Goal: Task Accomplishment & Management: Manage account settings

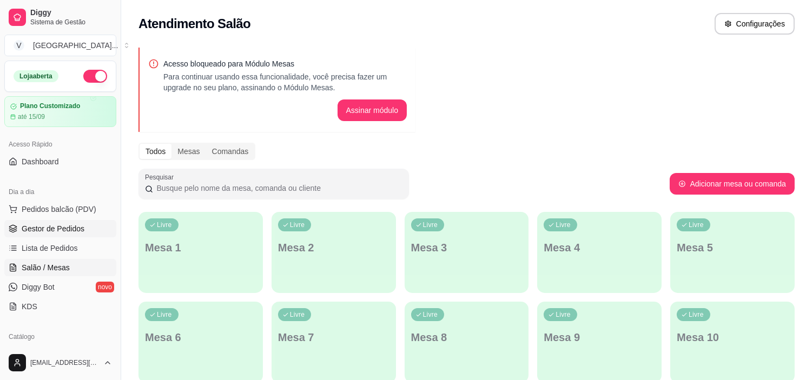
click at [66, 228] on span "Gestor de Pedidos" at bounding box center [53, 229] width 63 height 11
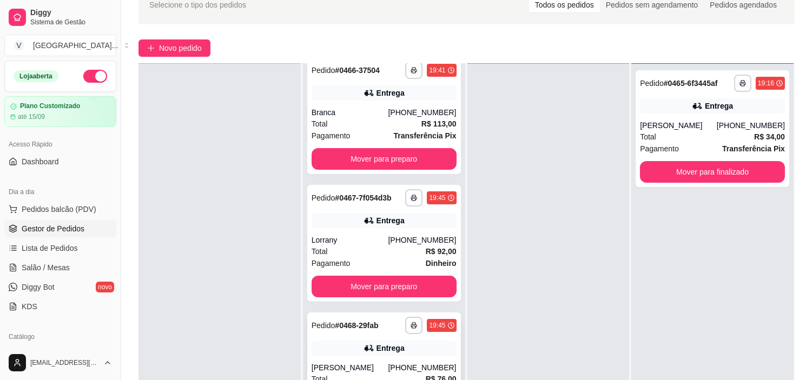
scroll to position [165, 0]
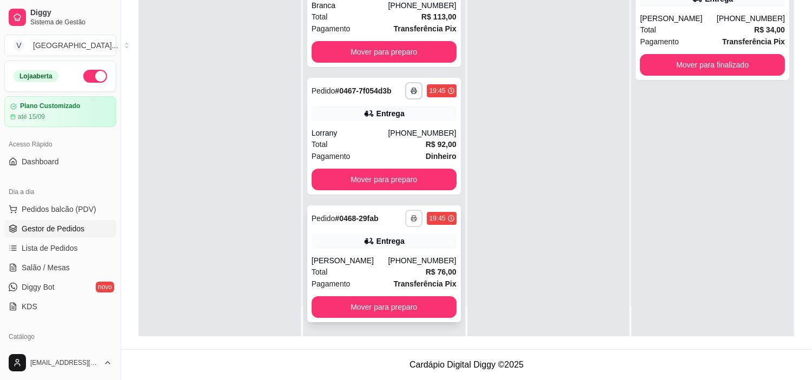
click at [411, 215] on icon "button" at bounding box center [414, 218] width 6 height 6
click at [375, 255] on button "IMPRESSORA" at bounding box center [373, 255] width 78 height 17
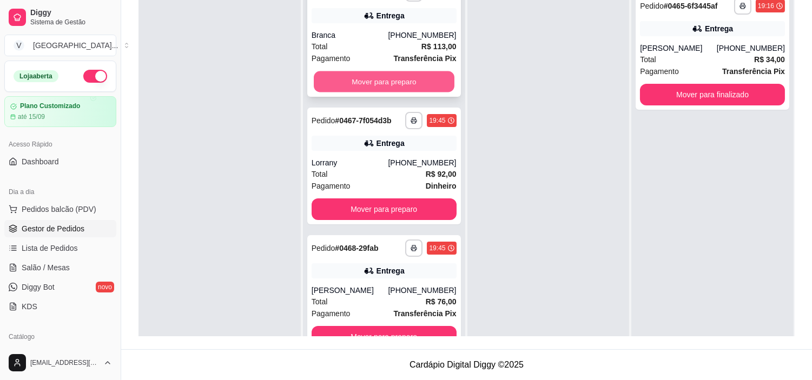
click at [371, 83] on button "Mover para preparo" at bounding box center [384, 81] width 141 height 21
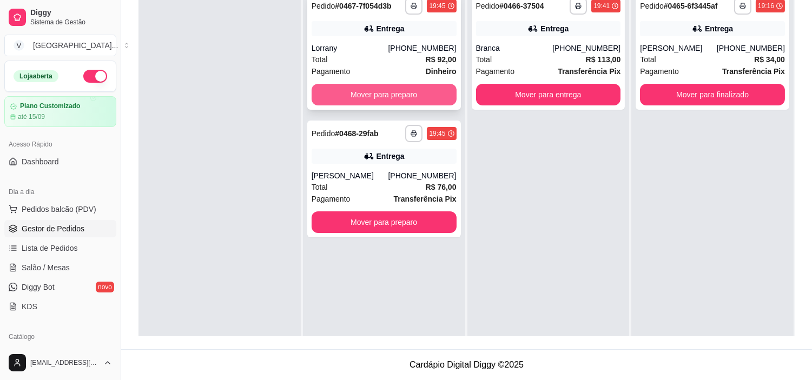
click at [371, 86] on button "Mover para preparo" at bounding box center [384, 95] width 145 height 22
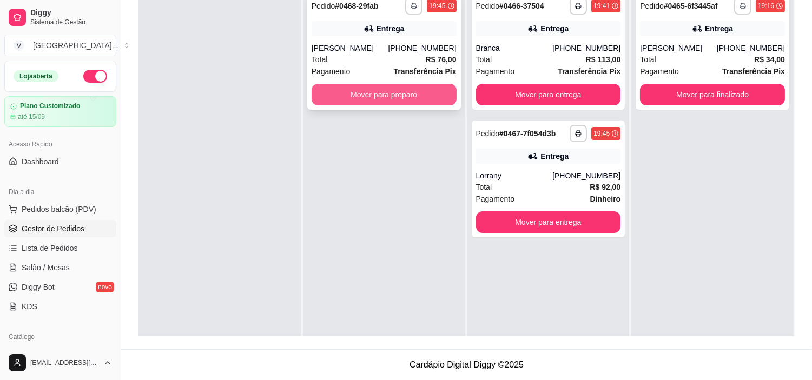
click at [376, 90] on button "Mover para preparo" at bounding box center [384, 95] width 145 height 22
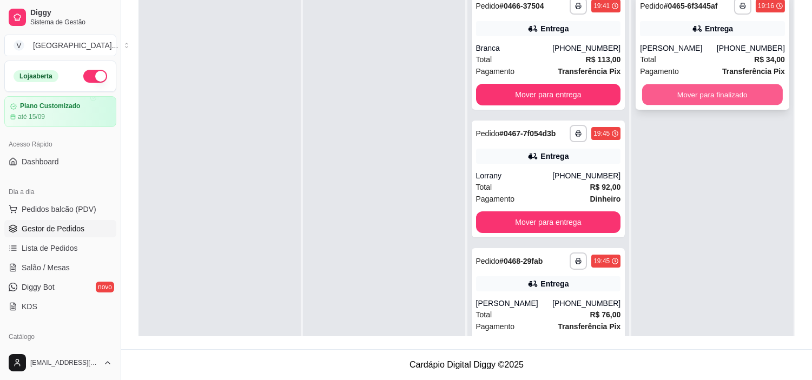
click at [737, 97] on button "Mover para finalizado" at bounding box center [712, 94] width 141 height 21
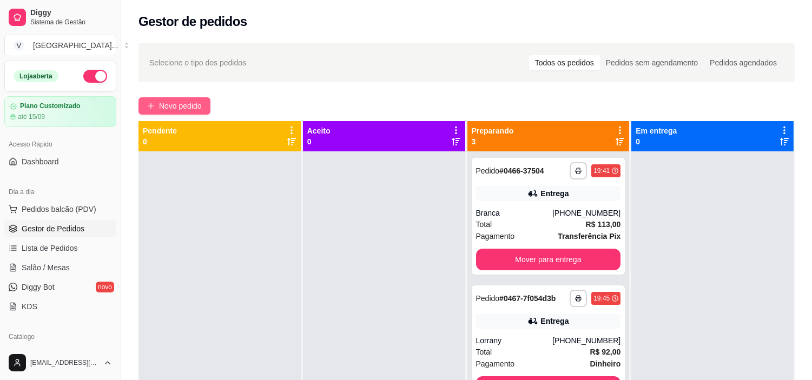
click at [181, 106] on span "Novo pedido" at bounding box center [180, 106] width 43 height 12
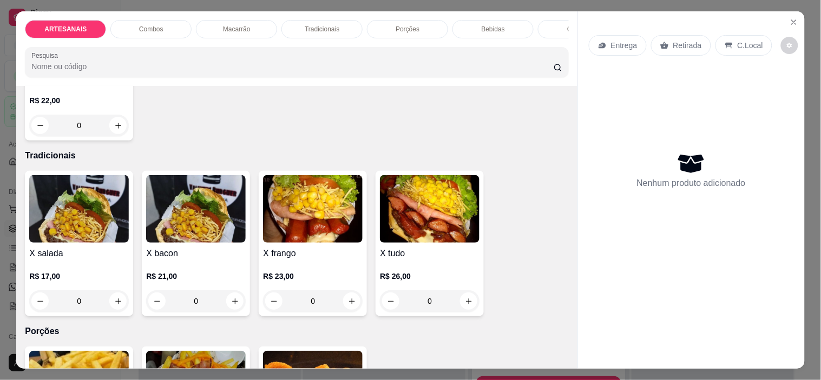
scroll to position [721, 0]
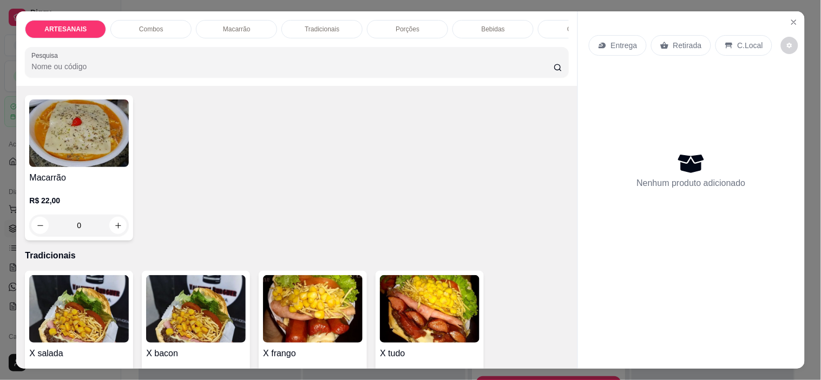
click at [114, 228] on div "0" at bounding box center [79, 226] width 100 height 22
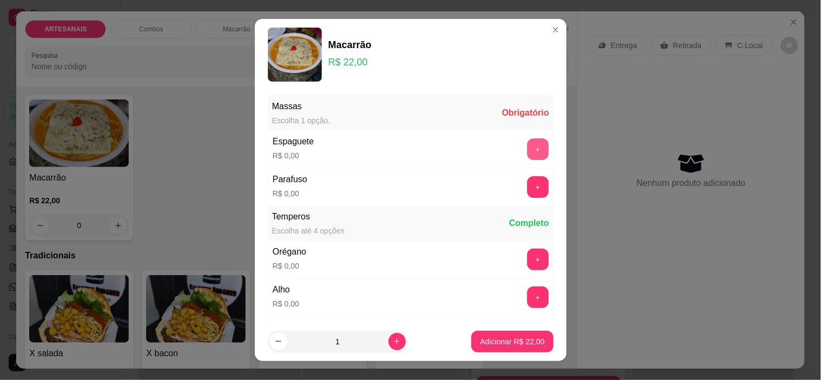
click at [527, 142] on button "+" at bounding box center [538, 150] width 22 height 22
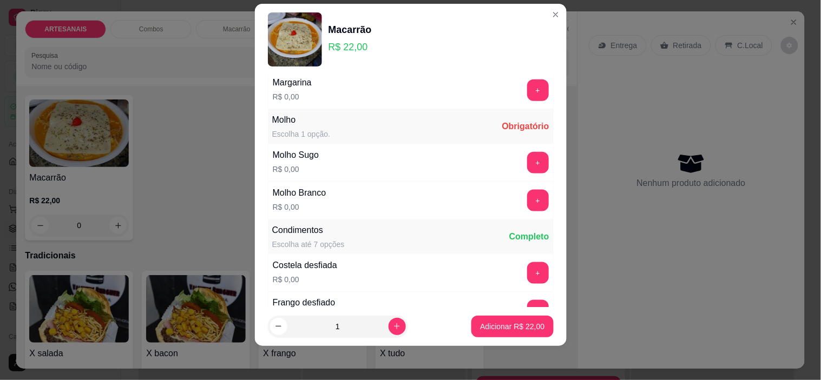
scroll to position [246, 0]
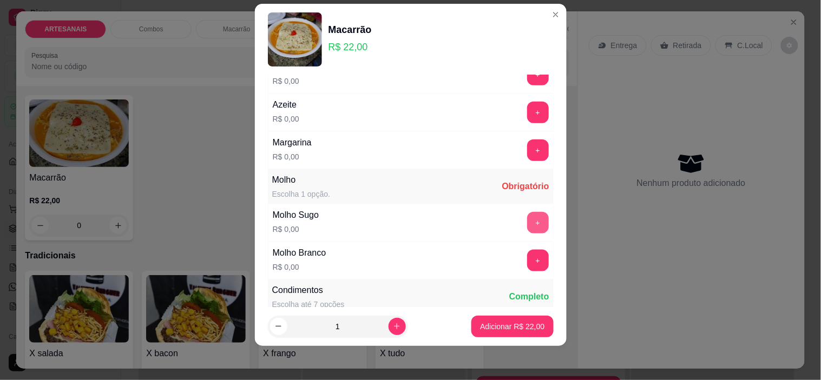
click at [527, 228] on button "+" at bounding box center [538, 223] width 22 height 22
click at [501, 325] on p "Adicionar R$ 22,00" at bounding box center [512, 326] width 64 height 11
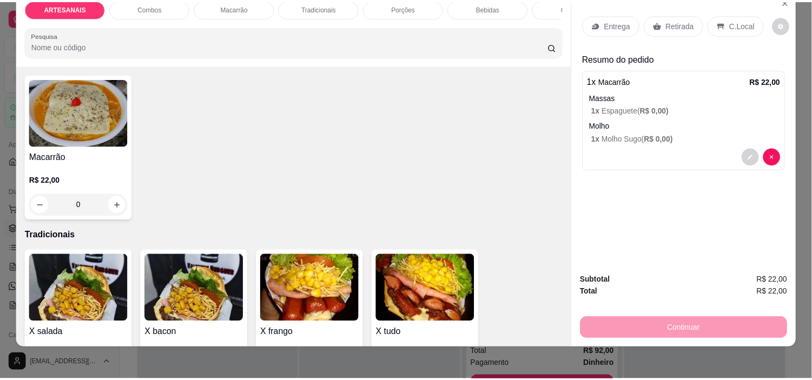
scroll to position [28, 0]
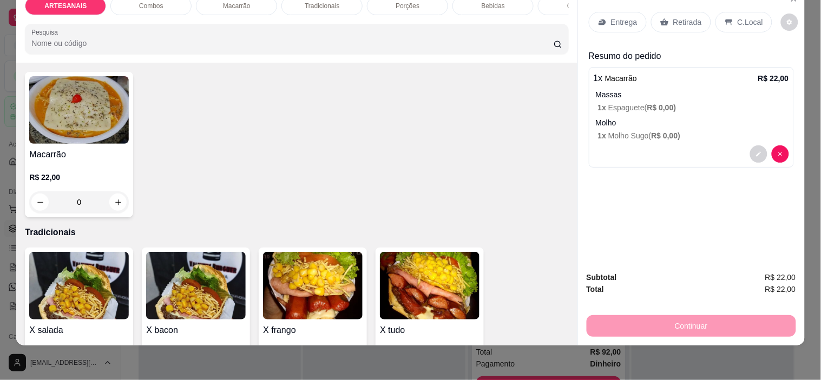
click at [611, 17] on p "Entrega" at bounding box center [624, 22] width 27 height 11
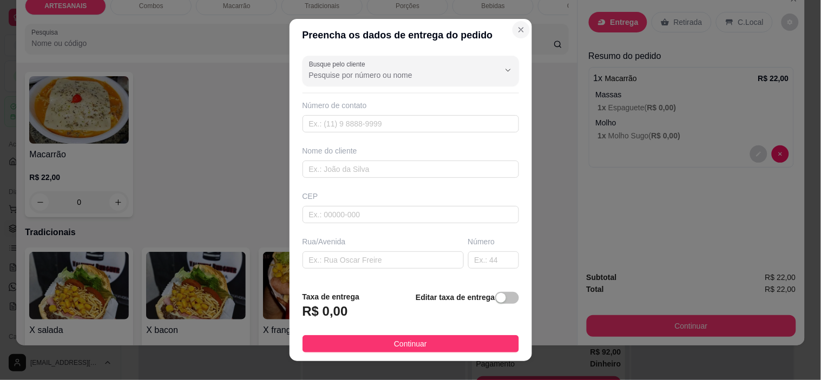
click at [505, 34] on section "Preencha os dados de entrega do pedido Busque pelo cliente Número de contato No…" at bounding box center [411, 190] width 242 height 343
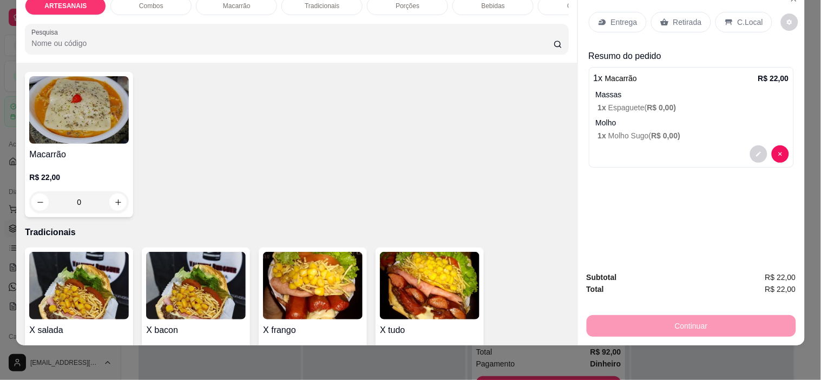
click at [684, 17] on p "Retirada" at bounding box center [687, 22] width 29 height 11
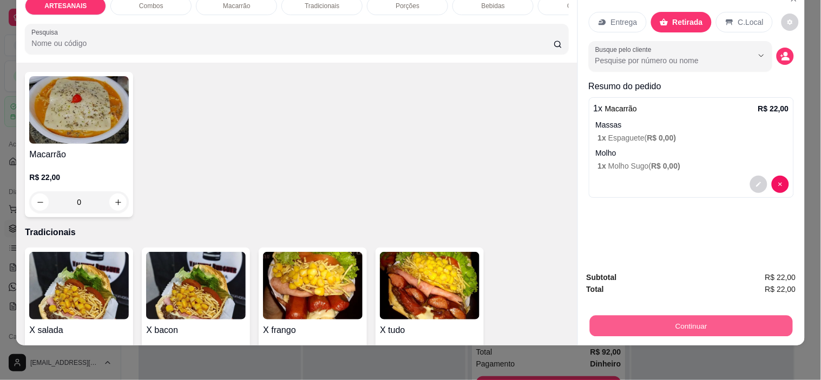
click at [731, 317] on button "Continuar" at bounding box center [690, 326] width 203 height 21
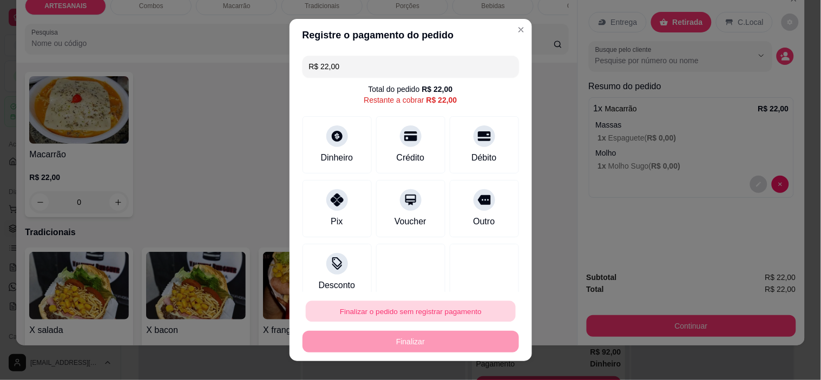
click at [400, 316] on button "Finalizar o pedido sem registrar pagamento" at bounding box center [411, 311] width 210 height 21
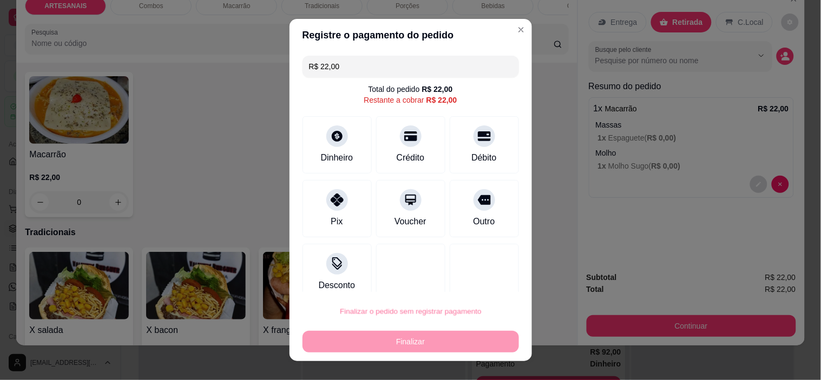
click at [469, 279] on button "Confirmar" at bounding box center [472, 281] width 38 height 16
type input "R$ 0,00"
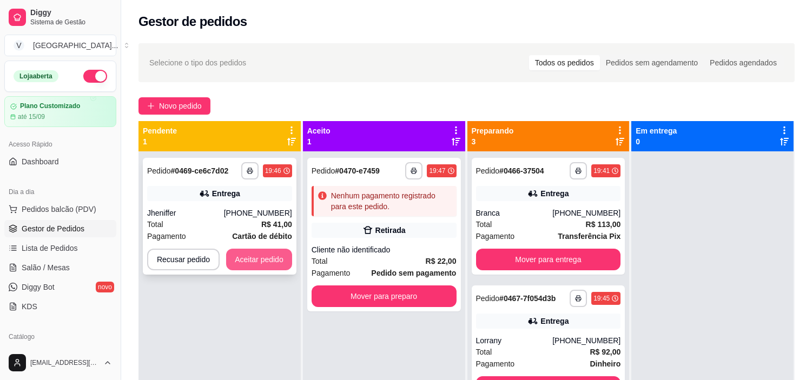
click at [284, 260] on button "Aceitar pedido" at bounding box center [259, 260] width 66 height 22
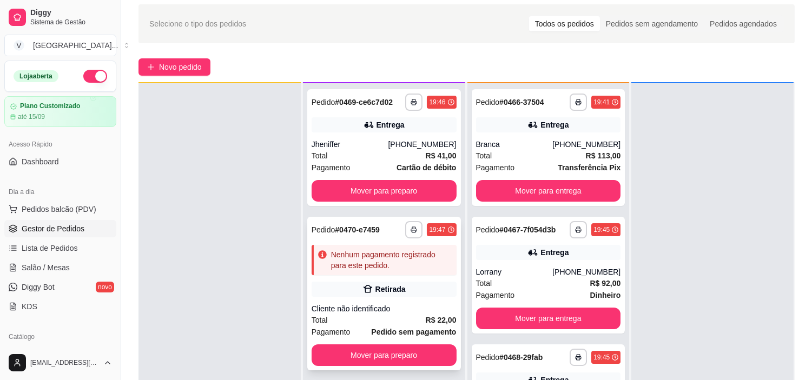
scroll to position [60, 0]
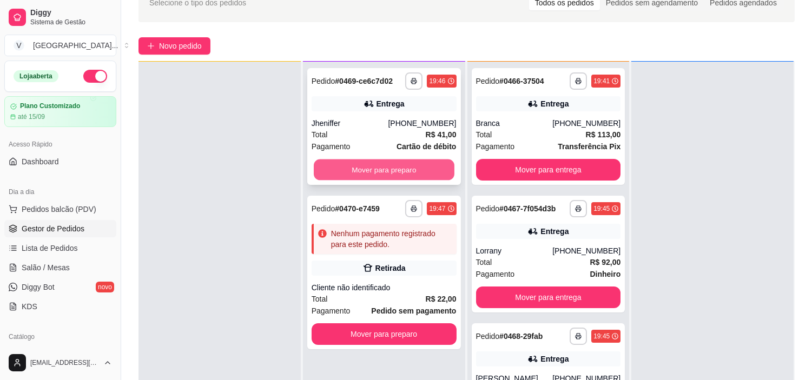
click at [387, 163] on button "Mover para preparo" at bounding box center [384, 170] width 141 height 21
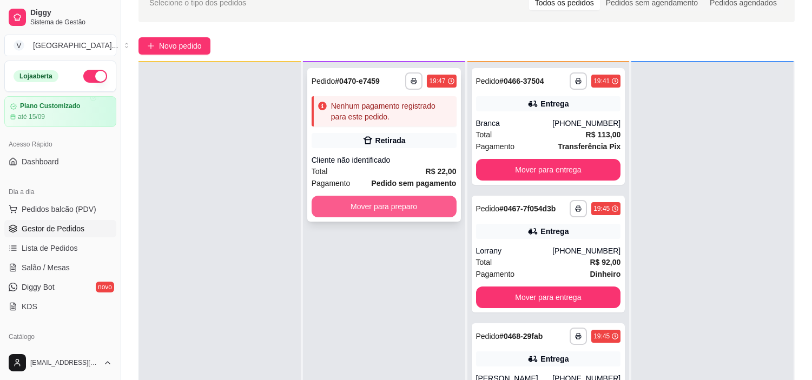
click at [393, 203] on button "Mover para preparo" at bounding box center [384, 207] width 145 height 22
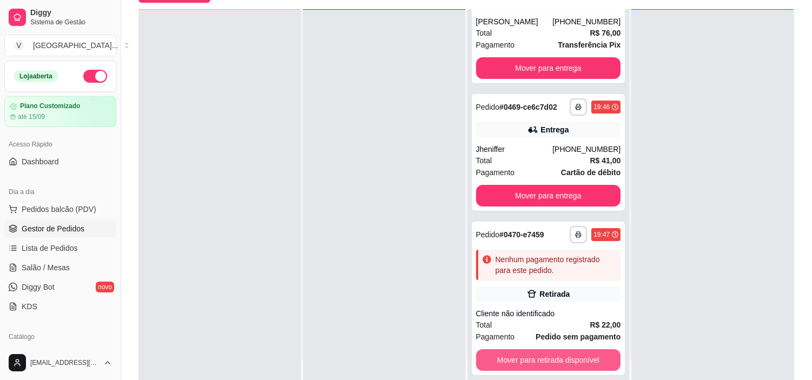
scroll to position [165, 0]
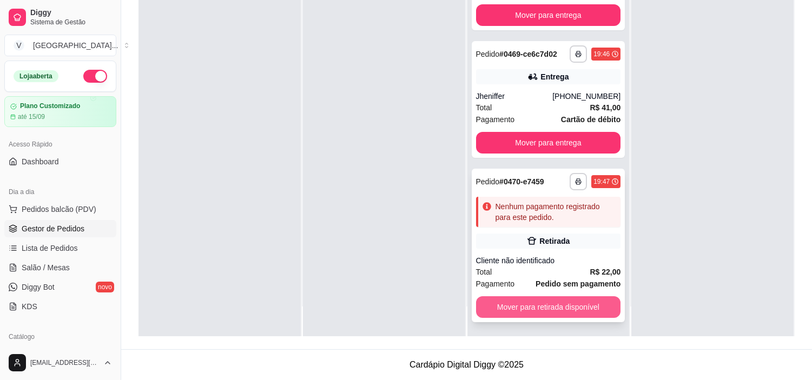
click at [553, 305] on button "Mover para retirada disponível" at bounding box center [548, 308] width 145 height 22
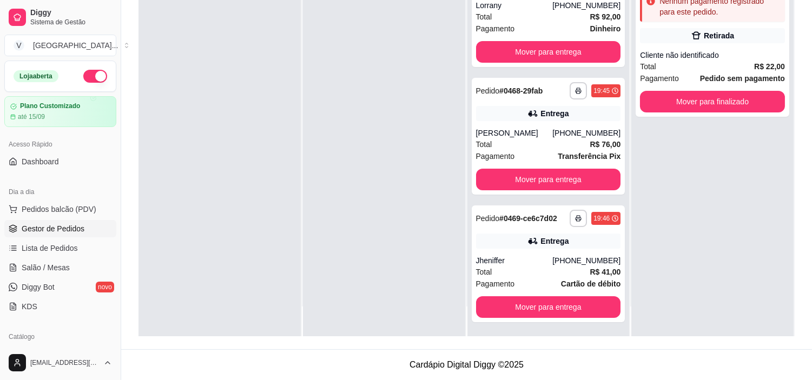
scroll to position [0, 0]
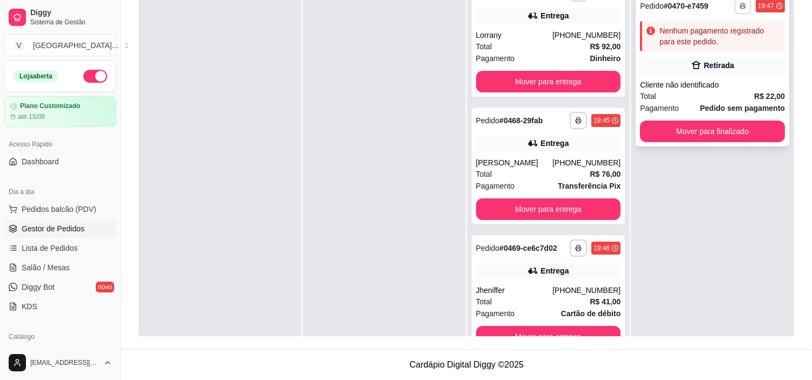
click at [740, 3] on icon "button" at bounding box center [743, 6] width 6 height 6
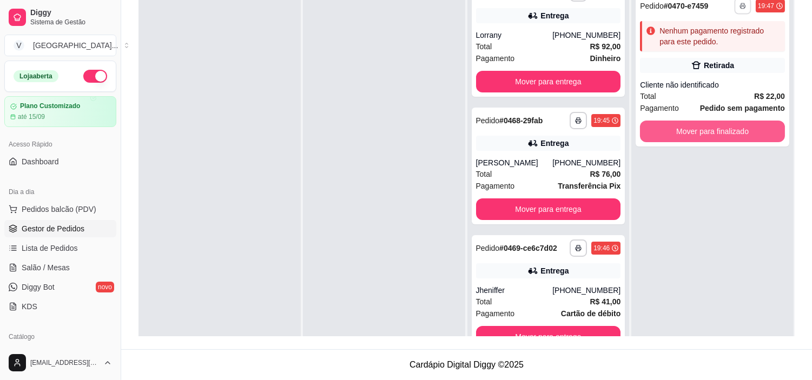
click at [718, 235] on div "**********" at bounding box center [713, 176] width 162 height 380
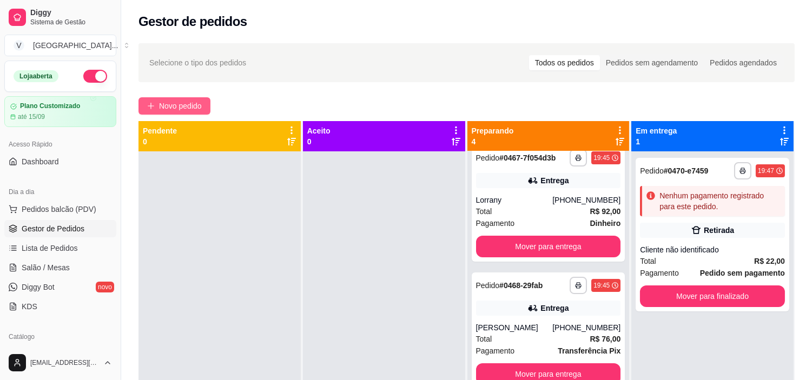
click at [184, 102] on span "Novo pedido" at bounding box center [180, 106] width 43 height 12
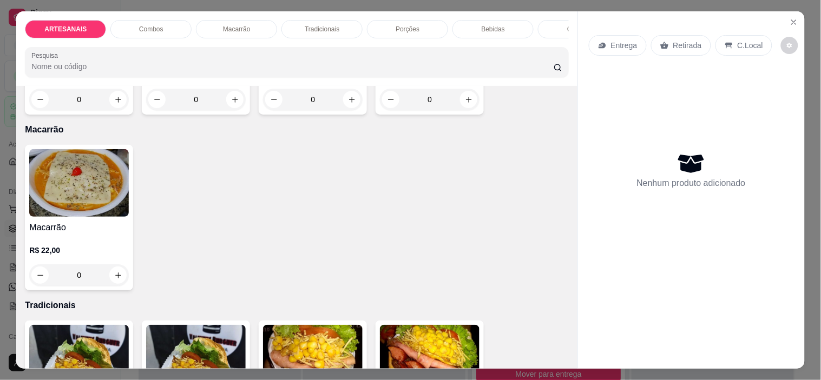
scroll to position [781, 0]
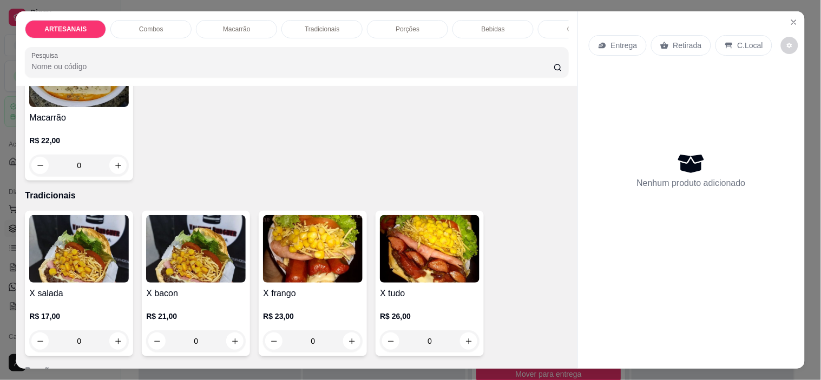
click at [120, 345] on div "0" at bounding box center [79, 342] width 100 height 22
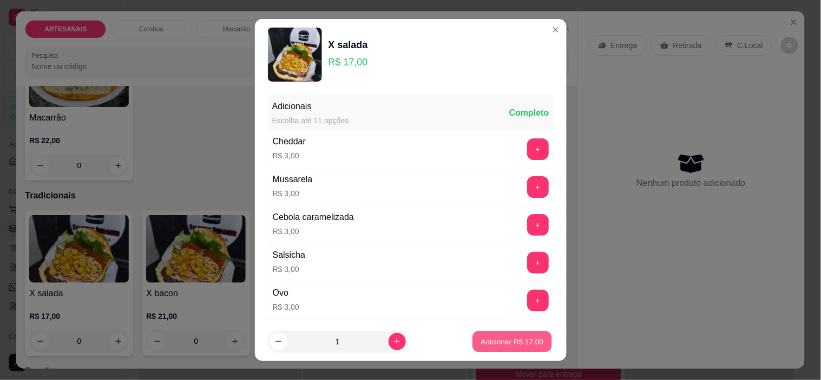
click at [528, 345] on p "Adicionar R$ 17,00" at bounding box center [512, 342] width 63 height 10
type input "1"
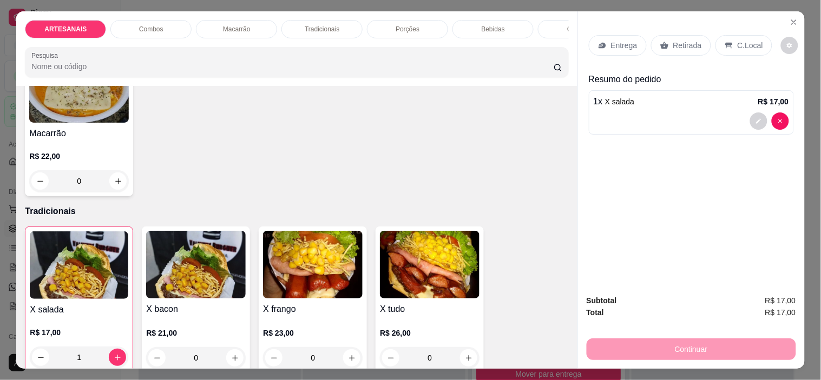
scroll to position [721, 0]
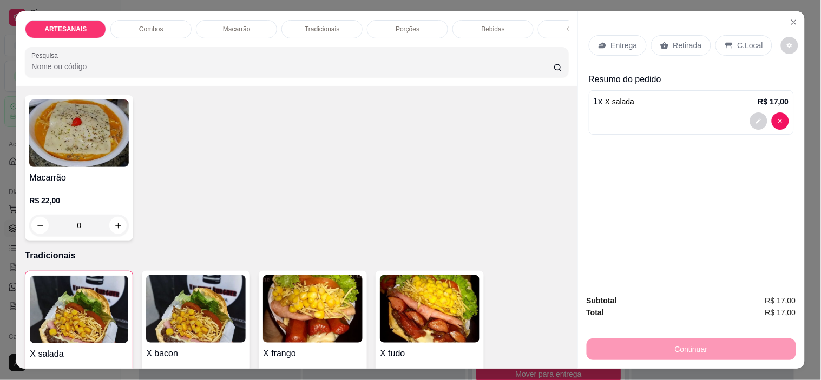
click at [628, 40] on p "Entrega" at bounding box center [624, 45] width 27 height 11
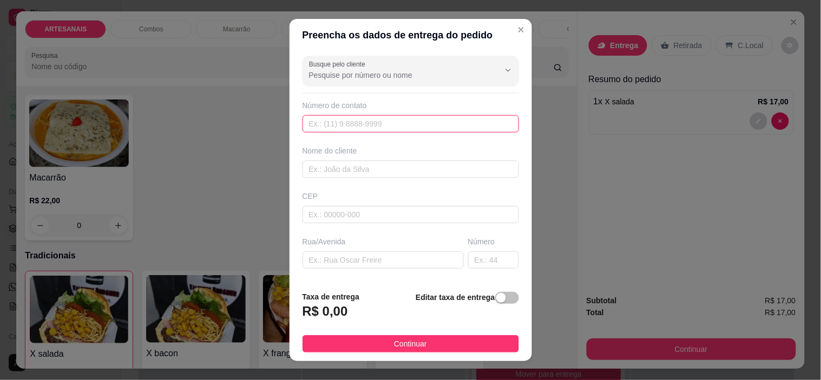
click at [344, 127] on input "text" at bounding box center [411, 123] width 216 height 17
type input "[PHONE_NUMBER]"
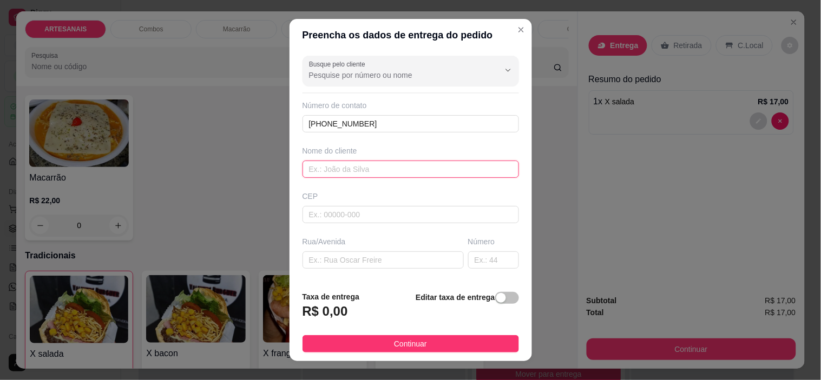
click at [383, 167] on input "text" at bounding box center [411, 169] width 216 height 17
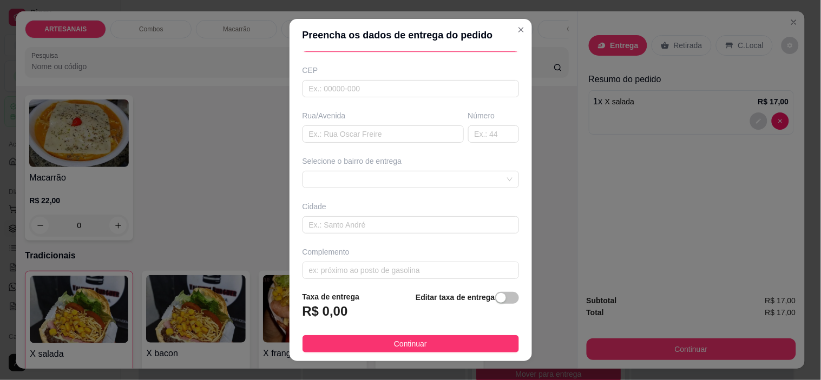
scroll to position [134, 0]
click at [374, 172] on span at bounding box center [410, 172] width 203 height 16
type input "Rosilene"
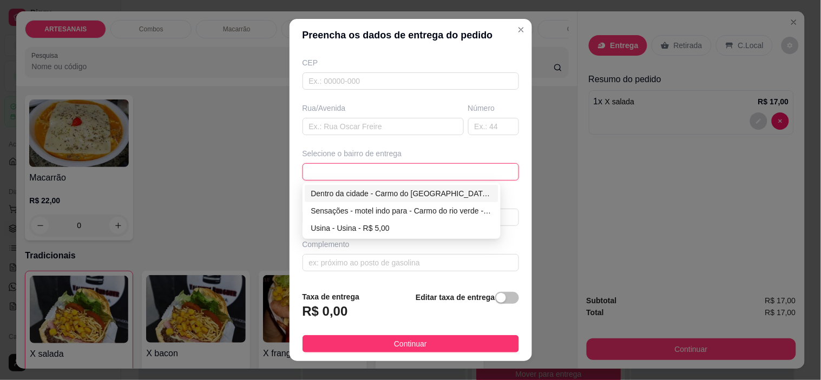
click at [379, 195] on div "Dentro da cidade - Carmo do [GEOGRAPHIC_DATA] - R$ 2,00" at bounding box center [401, 194] width 181 height 12
type input "Carmo do [GEOGRAPHIC_DATA]"
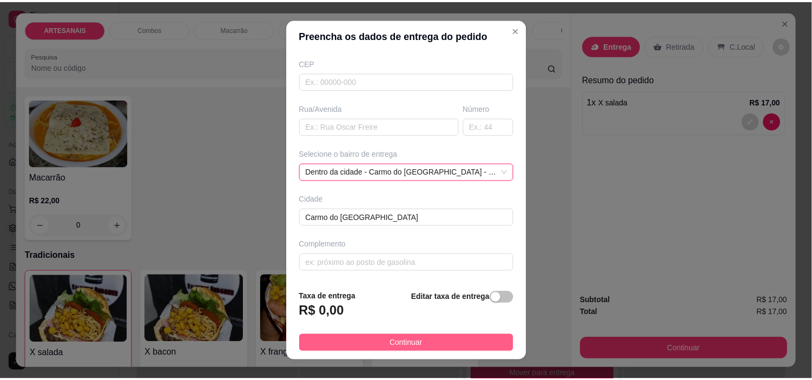
scroll to position [122, 0]
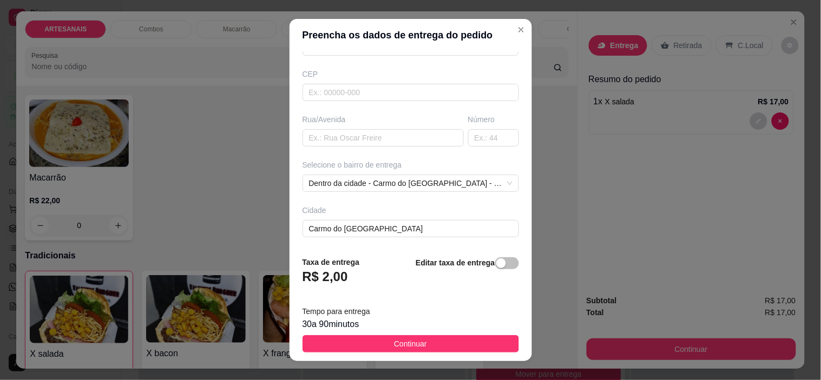
click at [425, 342] on button "Continuar" at bounding box center [411, 344] width 216 height 17
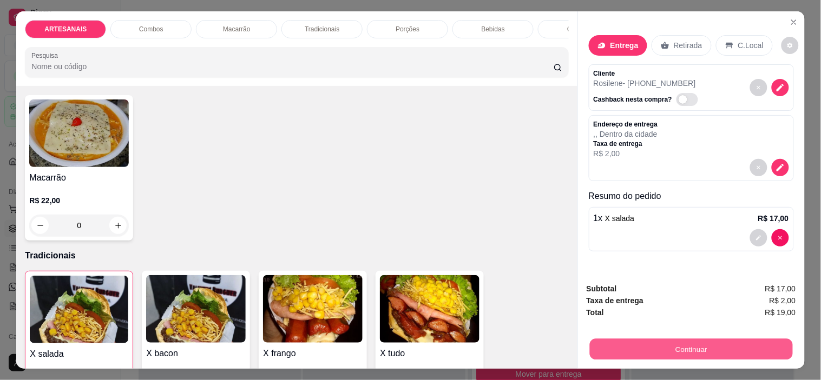
click at [699, 349] on button "Continuar" at bounding box center [690, 349] width 203 height 21
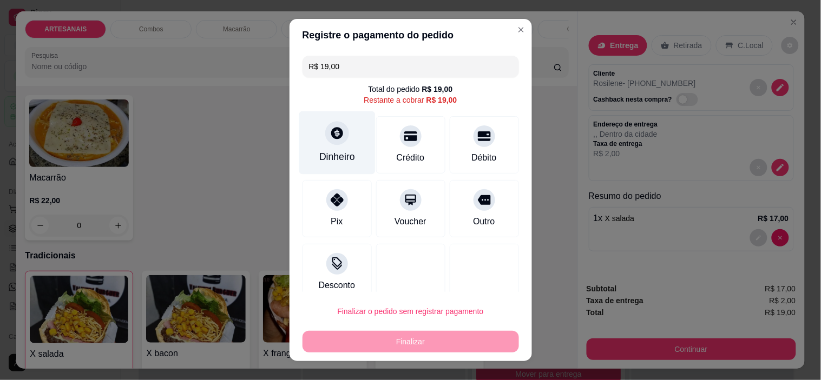
click at [347, 136] on div "Dinheiro" at bounding box center [337, 142] width 76 height 63
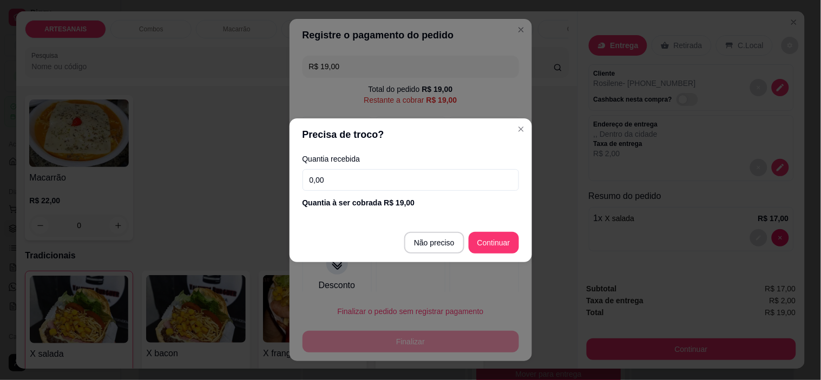
click at [383, 186] on input "0,00" at bounding box center [411, 180] width 216 height 22
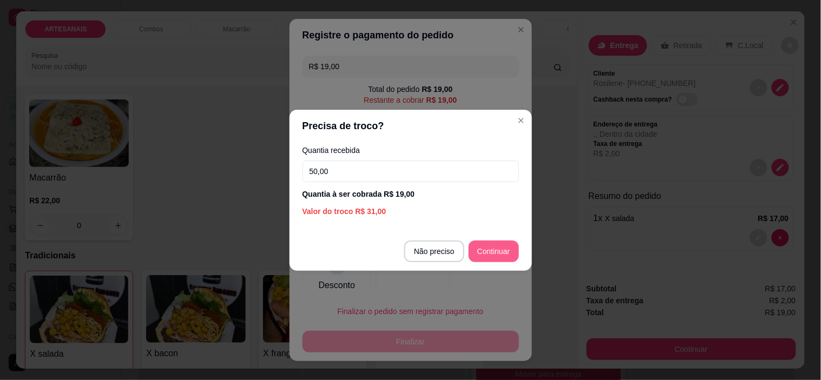
type input "50,00"
type input "R$ 0,00"
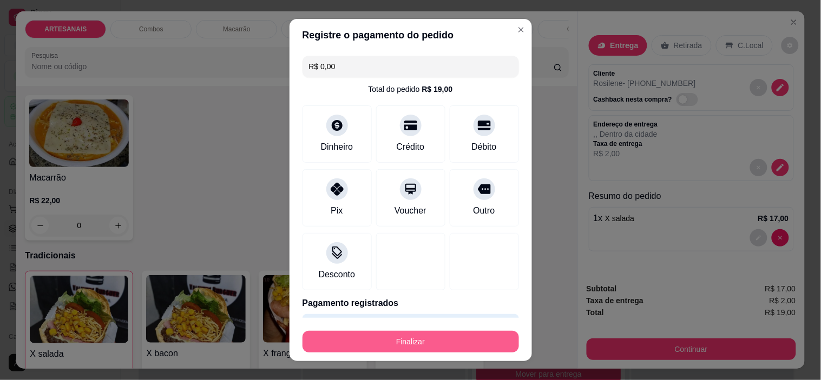
click at [463, 337] on button "Finalizar" at bounding box center [411, 342] width 216 height 22
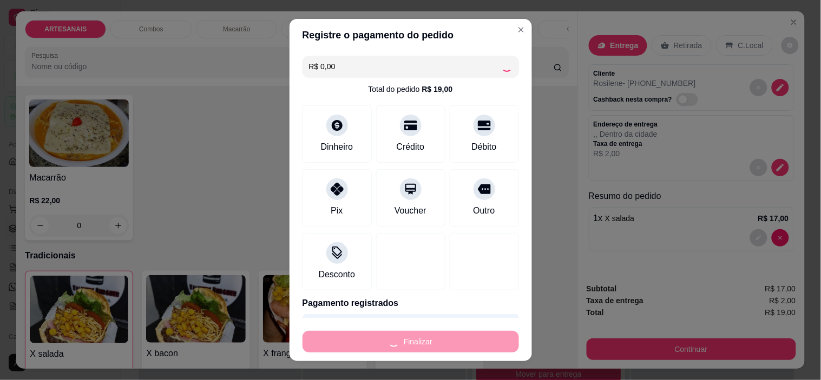
type input "0"
type input "-R$ 19,00"
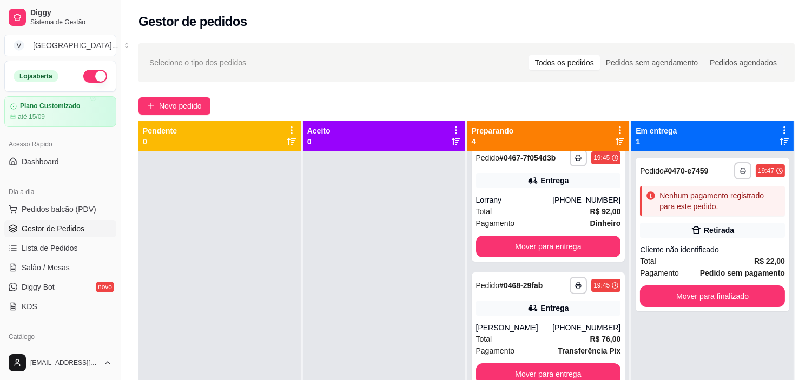
click at [20, 258] on ul "Pedidos balcão (PDV) Gestor de Pedidos Lista de Pedidos Salão / Mesas Diggy Bot…" at bounding box center [60, 258] width 112 height 115
click at [35, 246] on span "Lista de Pedidos" at bounding box center [50, 248] width 56 height 11
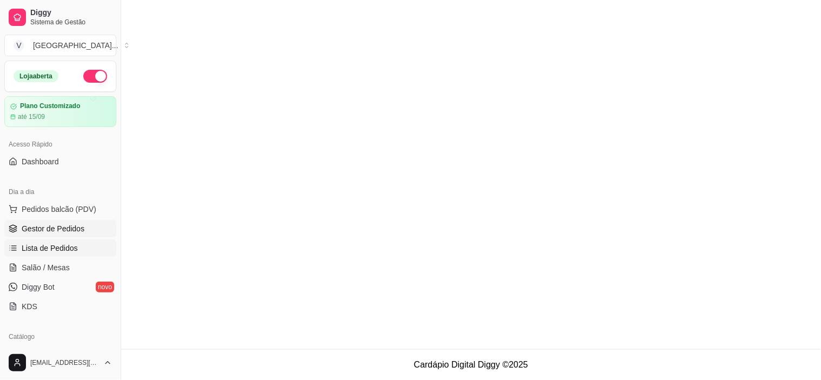
click at [48, 234] on span "Gestor de Pedidos" at bounding box center [53, 229] width 63 height 11
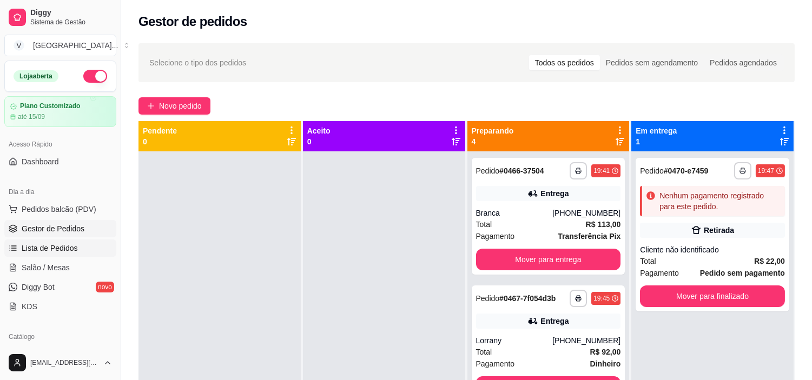
click at [44, 256] on link "Lista de Pedidos" at bounding box center [60, 248] width 112 height 17
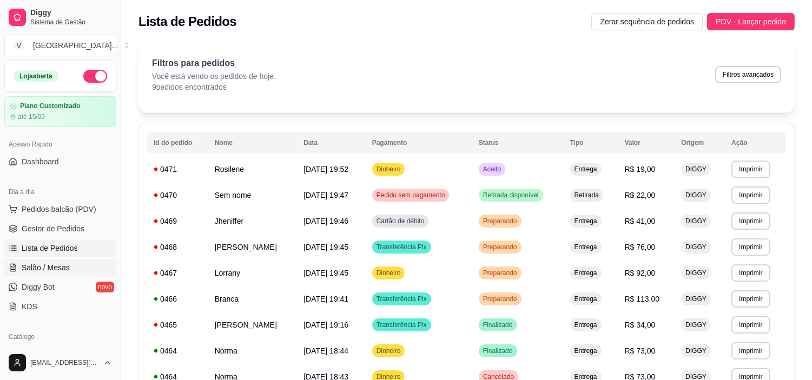
click at [45, 266] on span "Salão / Mesas" at bounding box center [46, 267] width 48 height 11
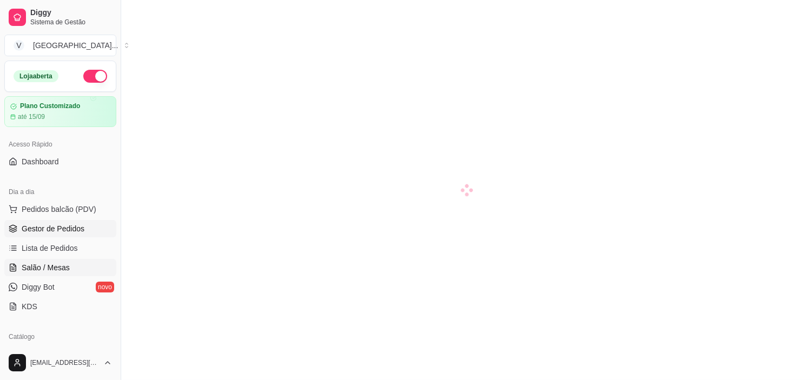
click at [56, 232] on span "Gestor de Pedidos" at bounding box center [53, 229] width 63 height 11
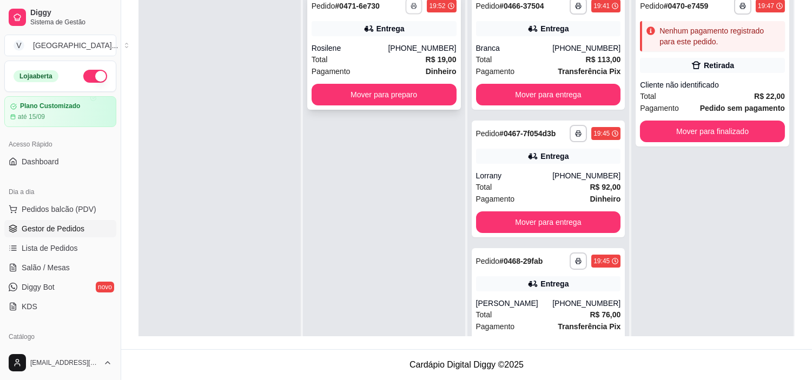
click at [411, 11] on button "button" at bounding box center [414, 5] width 17 height 17
click at [387, 41] on button "IMPRESSORA" at bounding box center [382, 43] width 78 height 17
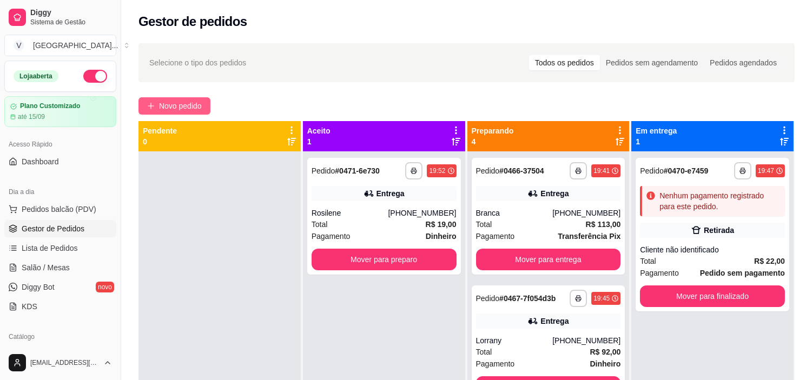
click at [161, 104] on span "Novo pedido" at bounding box center [180, 106] width 43 height 12
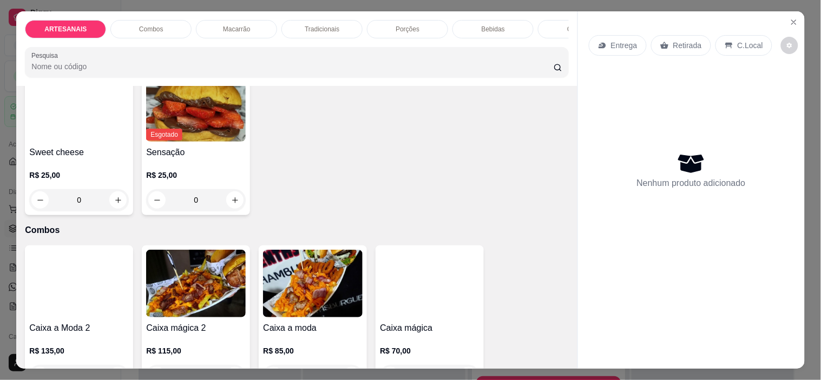
scroll to position [420, 0]
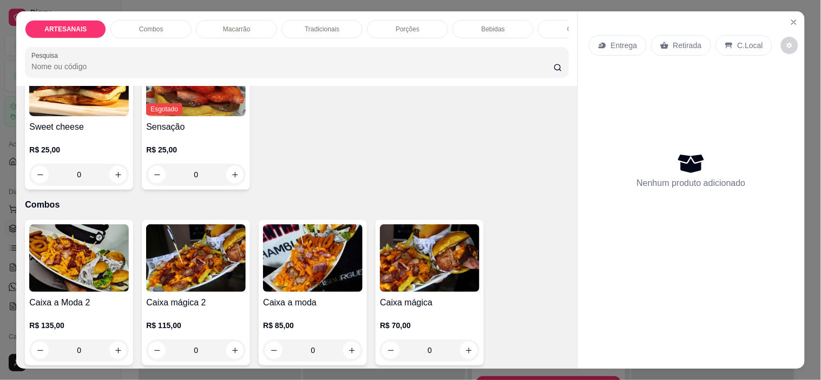
click at [347, 352] on div "0" at bounding box center [313, 351] width 100 height 22
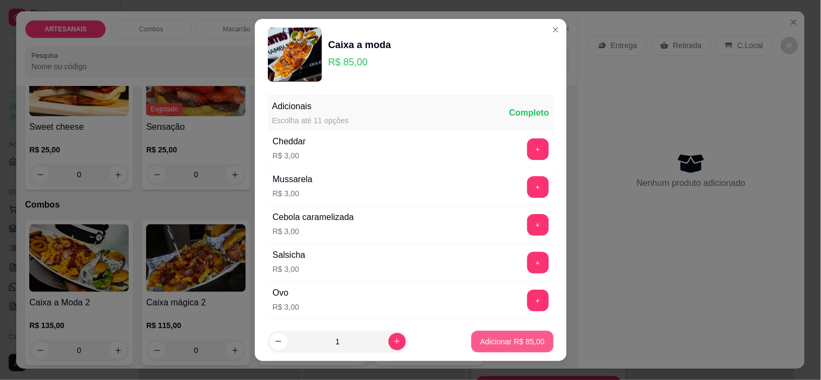
click at [520, 343] on p "Adicionar R$ 85,00" at bounding box center [512, 342] width 64 height 11
type input "1"
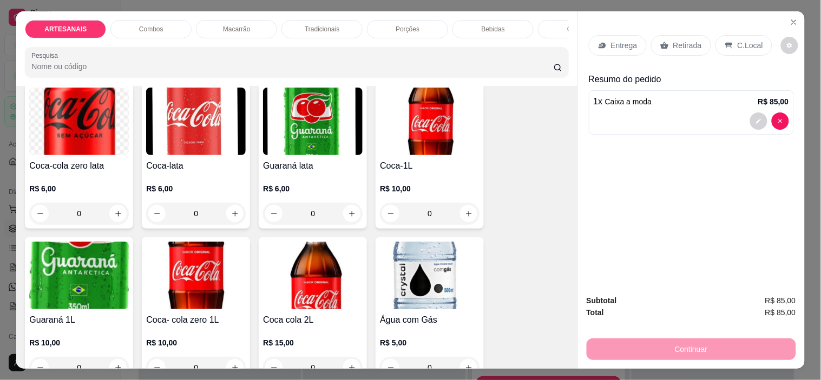
scroll to position [1323, 0]
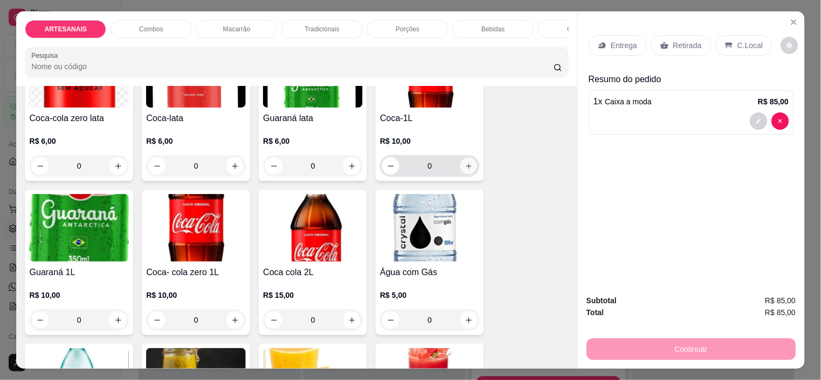
click at [465, 169] on icon "increase-product-quantity" at bounding box center [469, 166] width 8 height 8
type input "1"
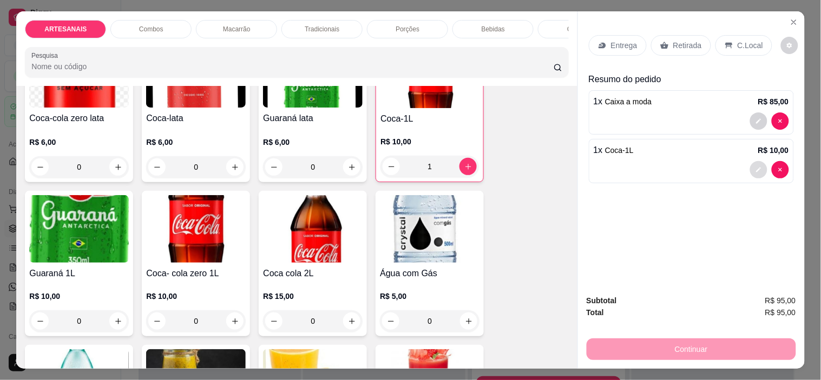
click at [756, 168] on icon "decrease-product-quantity" at bounding box center [758, 170] width 5 height 5
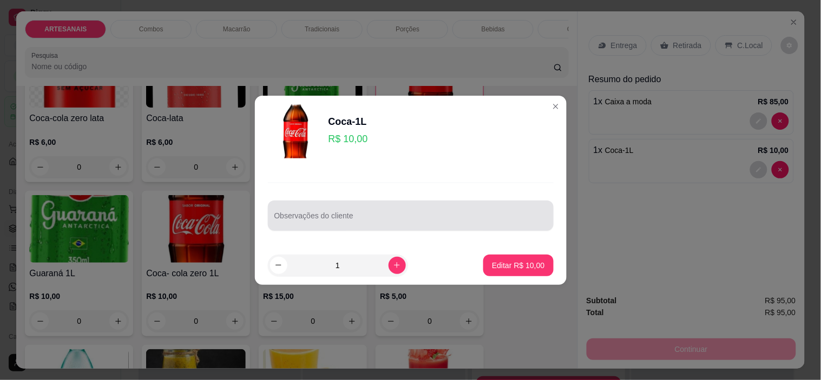
click at [470, 224] on input "Observações do cliente" at bounding box center [410, 220] width 273 height 11
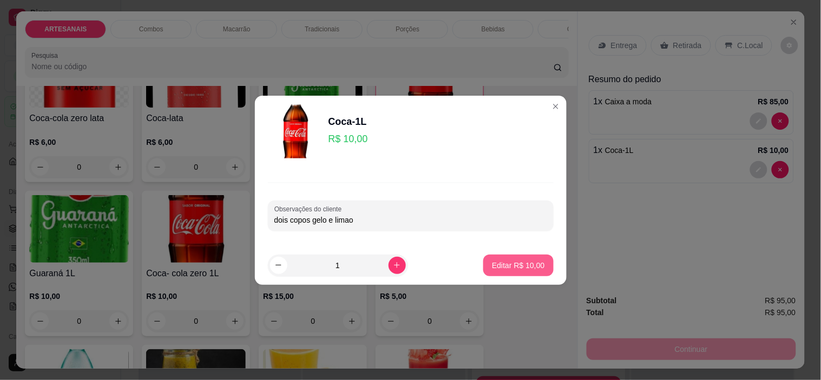
type input "dois copos gelo e limao"
click at [537, 269] on button "Editar R$ 10,00" at bounding box center [518, 266] width 70 height 22
type input "0"
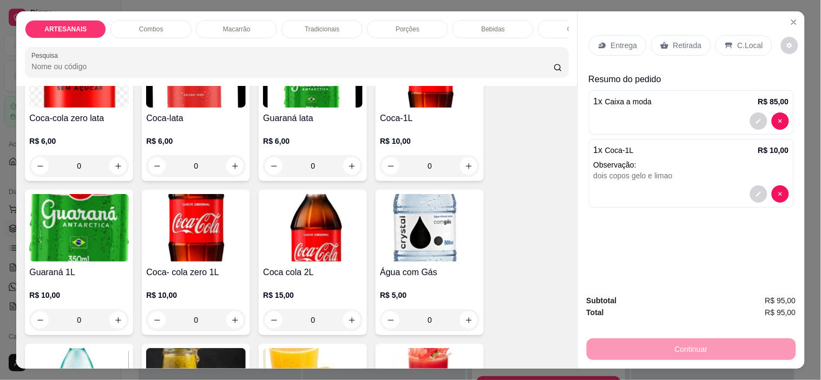
click at [732, 28] on div "Entrega Retirada C.Local" at bounding box center [691, 46] width 205 height 38
click at [738, 44] on p "C.Local" at bounding box center [750, 45] width 25 height 11
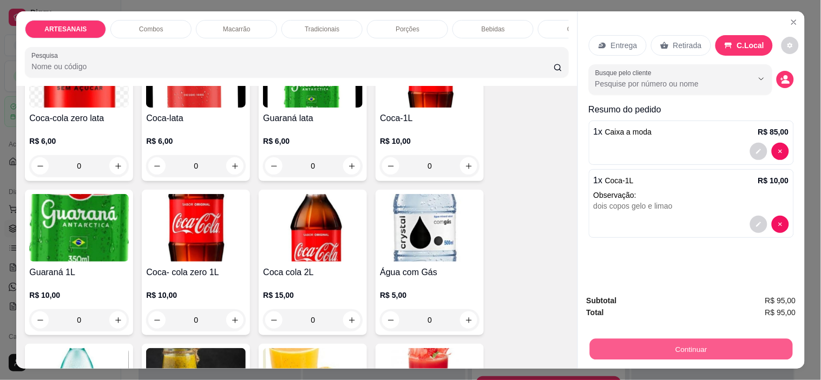
click at [677, 343] on button "Continuar" at bounding box center [690, 349] width 203 height 21
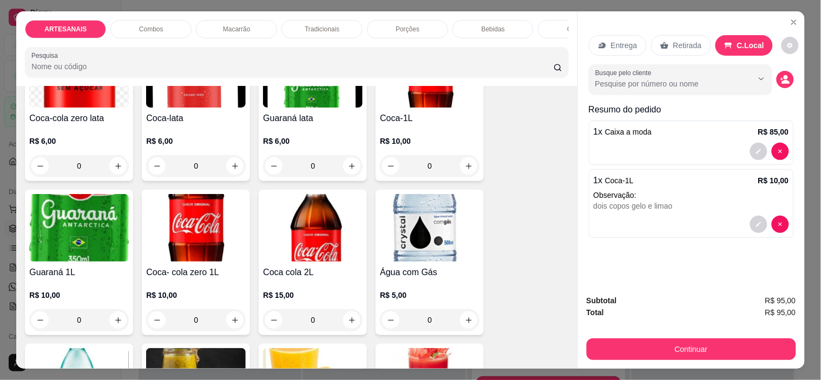
click at [779, 84] on div "Busque pelo cliente" at bounding box center [691, 79] width 205 height 30
click at [782, 80] on icon "decrease-product-quantity" at bounding box center [786, 82] width 8 height 4
click at [787, 42] on icon "decrease-product-quantity" at bounding box center [790, 45] width 6 height 6
click at [791, 79] on span "Automatic updates" at bounding box center [792, 84] width 22 height 13
click at [788, 84] on input "Automatic updates" at bounding box center [784, 87] width 7 height 7
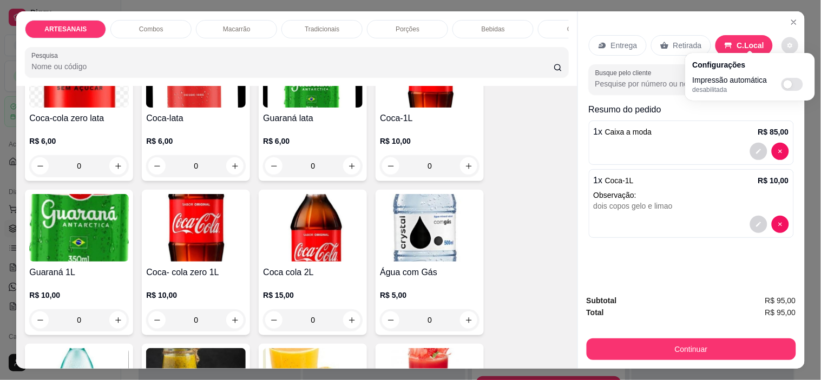
checkbox input "true"
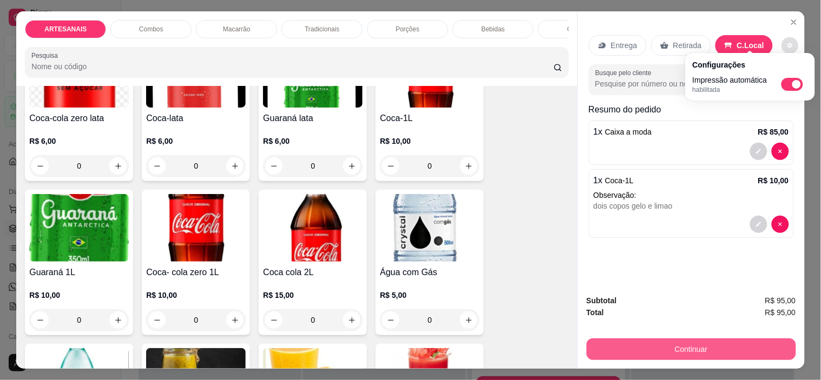
click at [682, 339] on button "Continuar" at bounding box center [691, 350] width 209 height 22
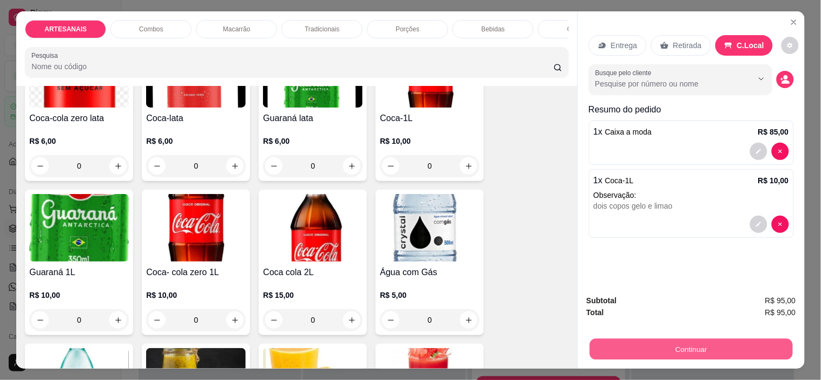
click at [646, 341] on button "Continuar" at bounding box center [690, 349] width 203 height 21
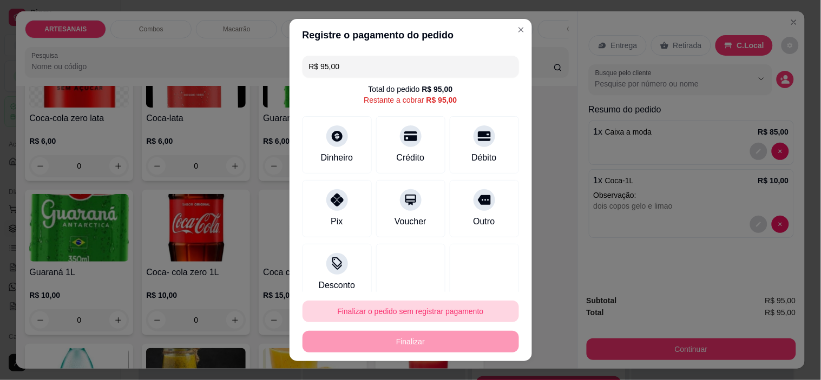
click at [423, 310] on button "Finalizar o pedido sem registrar pagamento" at bounding box center [411, 312] width 216 height 22
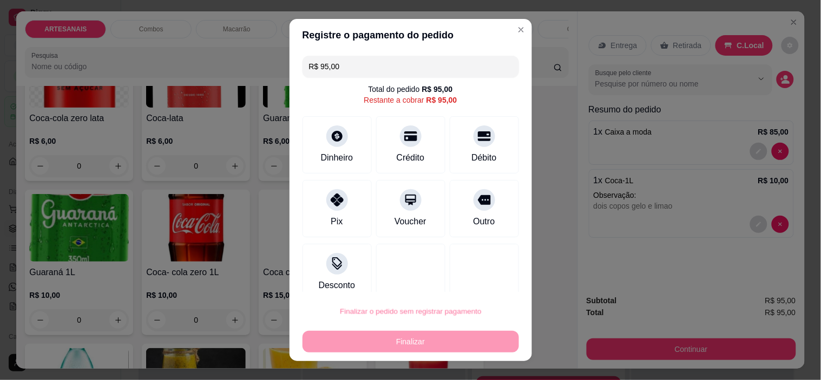
click at [478, 280] on button "Confirmar" at bounding box center [473, 281] width 40 height 17
type input "0"
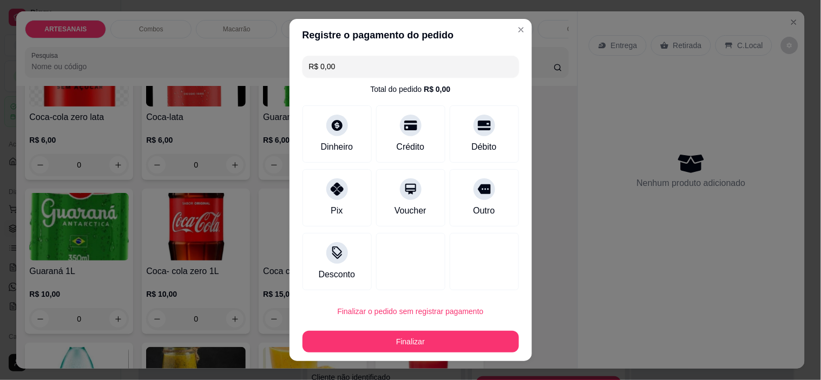
type input "R$ 0,00"
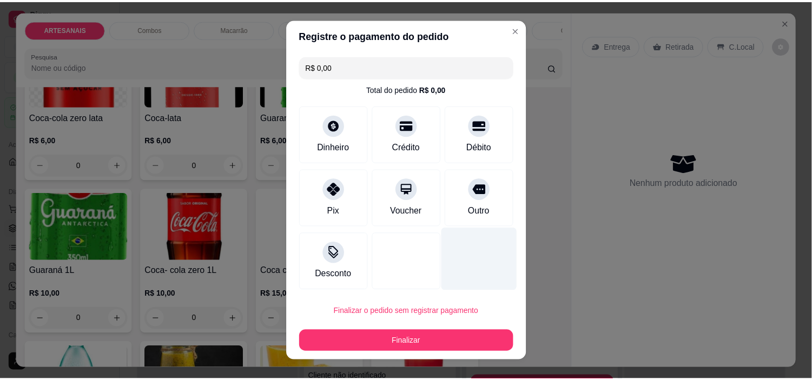
scroll to position [1322, 0]
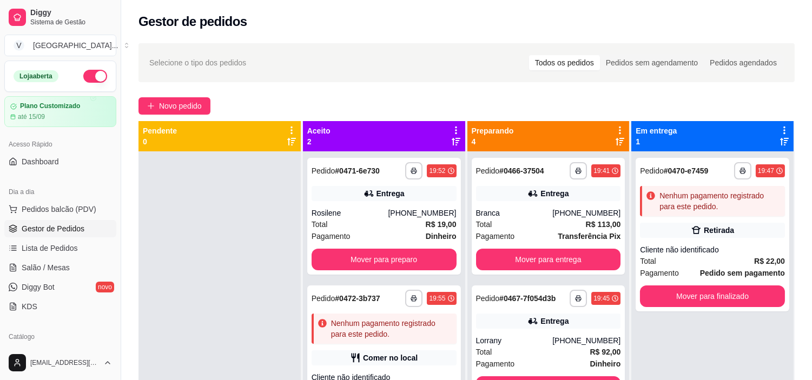
click at [67, 222] on link "Gestor de Pedidos" at bounding box center [60, 228] width 112 height 17
click at [68, 213] on span "Pedidos balcão (PDV)" at bounding box center [59, 209] width 75 height 11
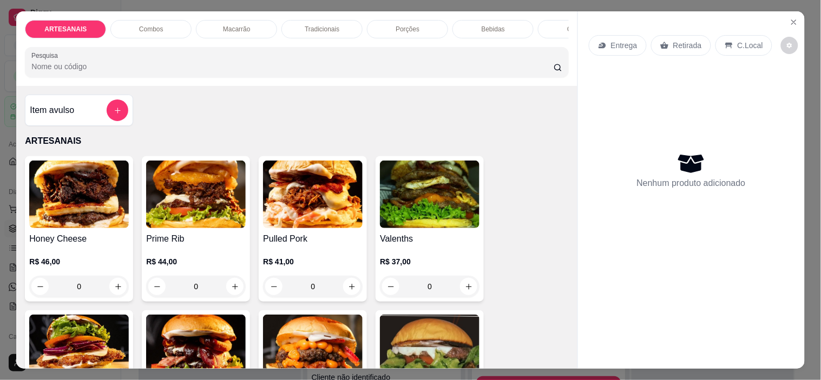
click at [791, 29] on section "ARTESANAIS Combos Macarrão Tradicionais Porções Bebidas Cremes Monte o sanduích…" at bounding box center [410, 190] width 788 height 358
click at [785, 18] on button "Close" at bounding box center [793, 22] width 17 height 17
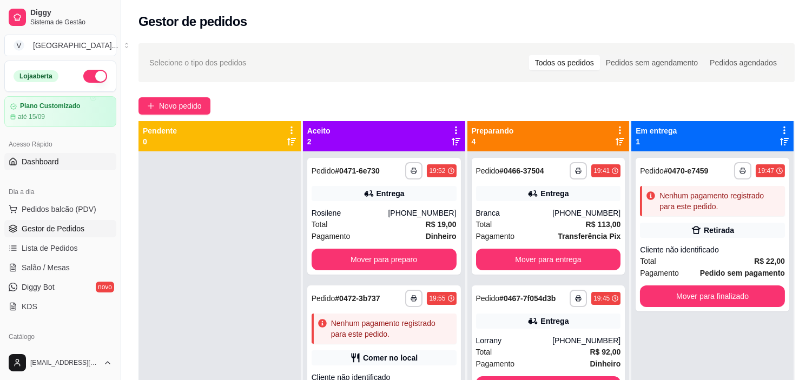
click at [24, 154] on link "Dashboard" at bounding box center [60, 161] width 112 height 17
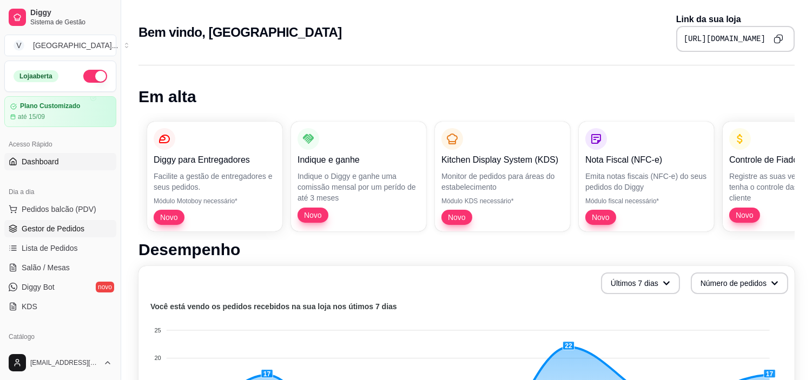
click at [45, 224] on span "Gestor de Pedidos" at bounding box center [53, 229] width 63 height 11
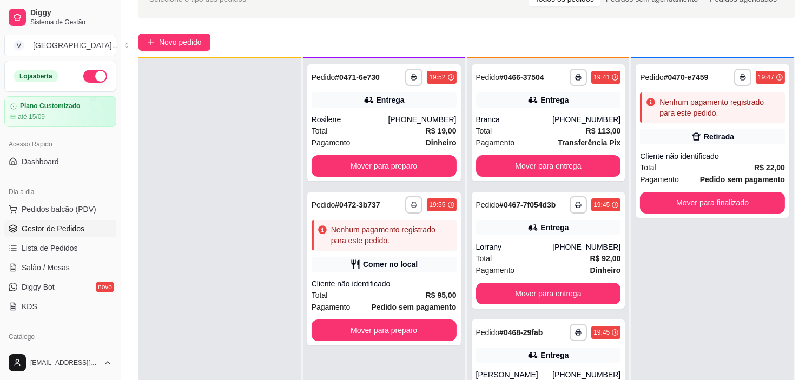
scroll to position [165, 0]
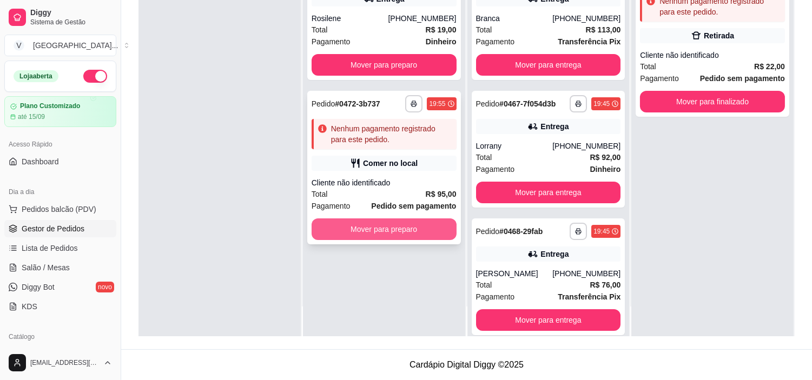
click at [371, 235] on button "Mover para preparo" at bounding box center [384, 230] width 145 height 22
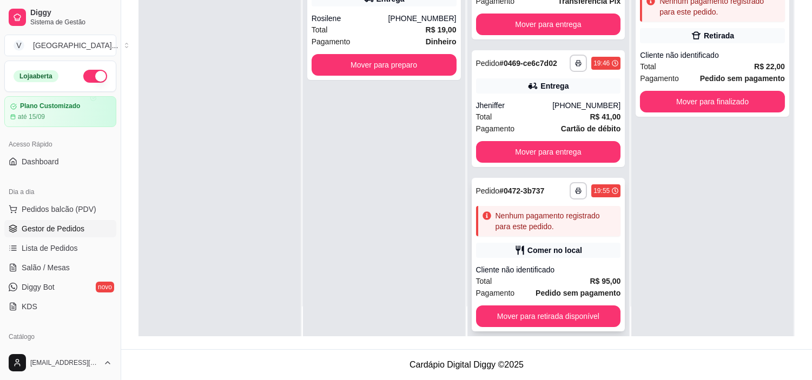
scroll to position [305, 0]
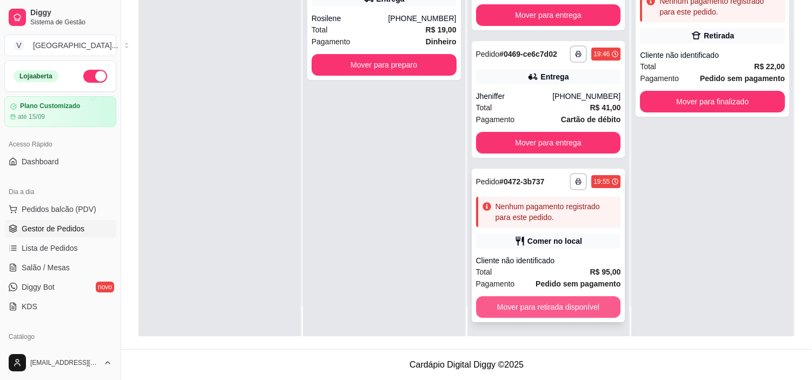
click at [574, 302] on button "Mover para retirada disponível" at bounding box center [548, 308] width 145 height 22
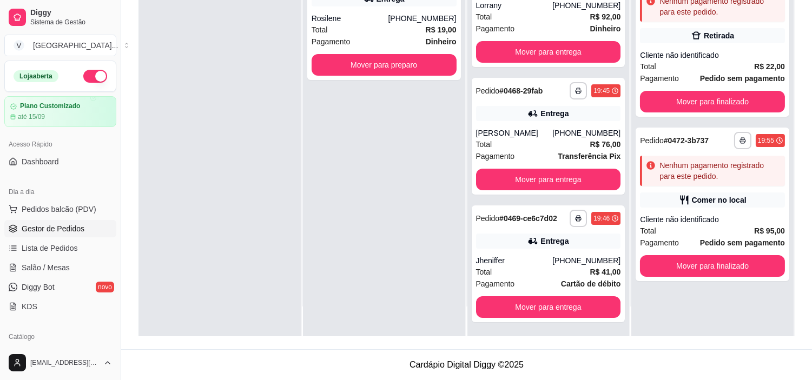
scroll to position [0, 0]
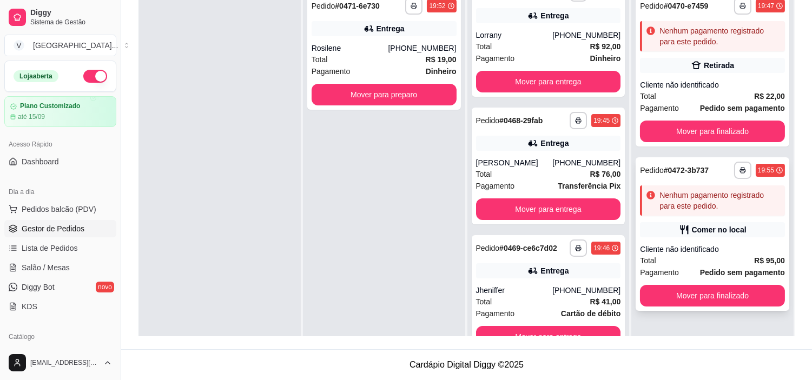
click at [728, 253] on div "Cliente não identificado" at bounding box center [712, 249] width 145 height 11
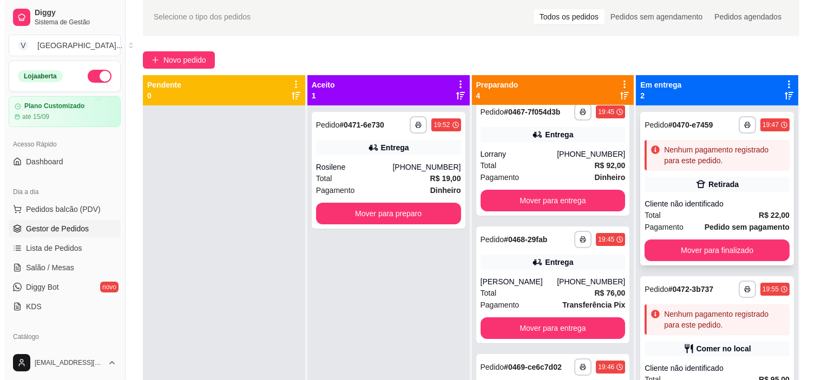
scroll to position [45, 0]
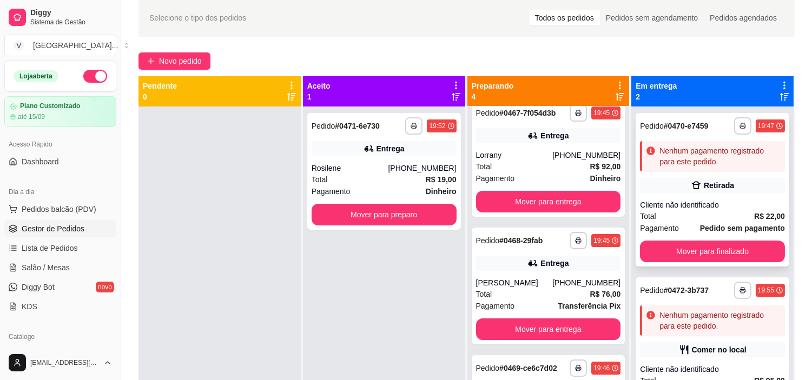
click at [694, 166] on div "Nenhum pagamento registrado para este pedido." at bounding box center [720, 157] width 121 height 22
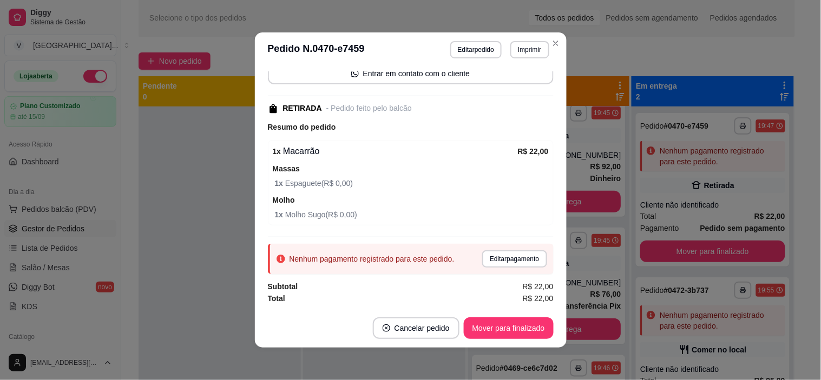
scroll to position [87, 0]
click at [509, 259] on button "Editar pagamento" at bounding box center [514, 259] width 64 height 17
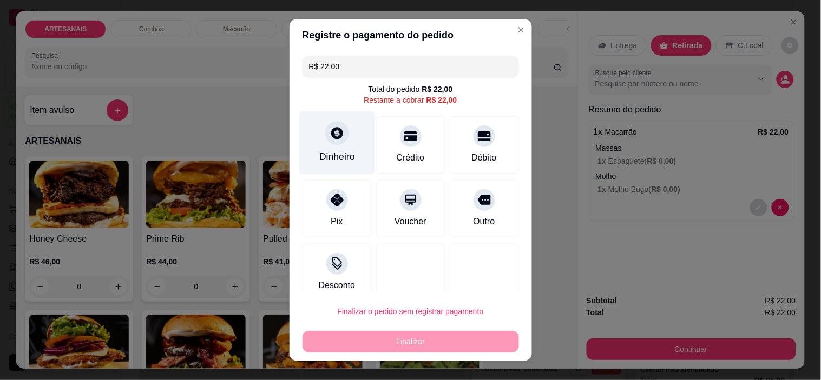
click at [343, 130] on div "Dinheiro" at bounding box center [337, 142] width 76 height 63
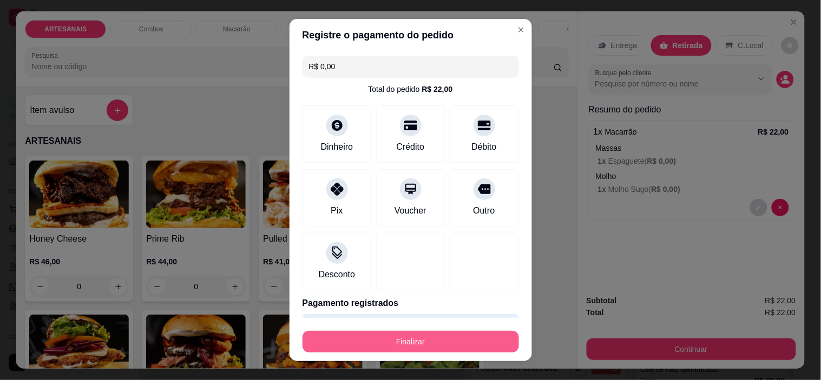
click at [474, 342] on button "Finalizar" at bounding box center [411, 342] width 216 height 22
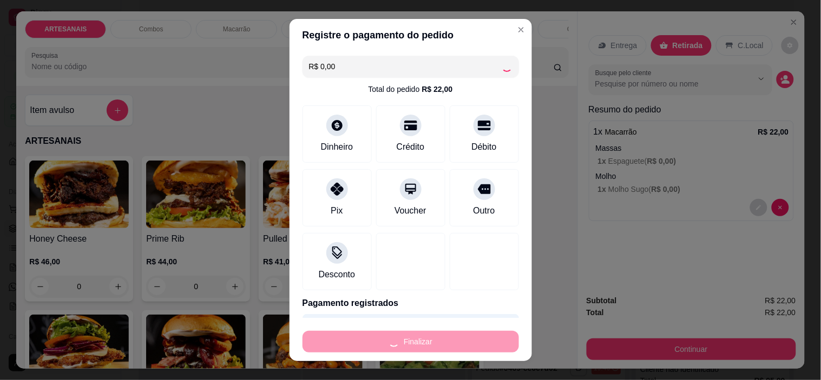
type input "-R$ 22,00"
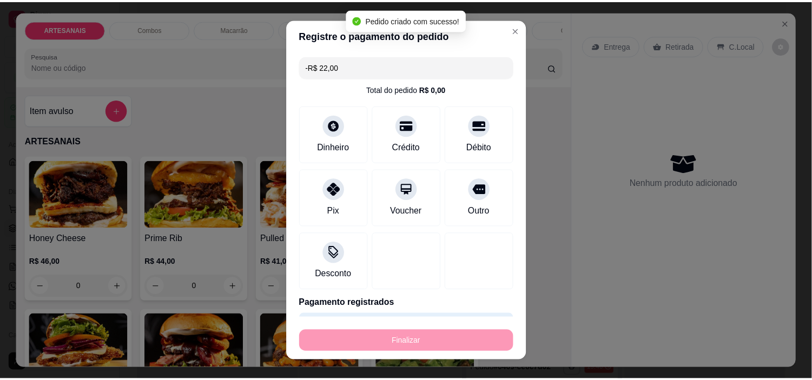
scroll to position [110, 0]
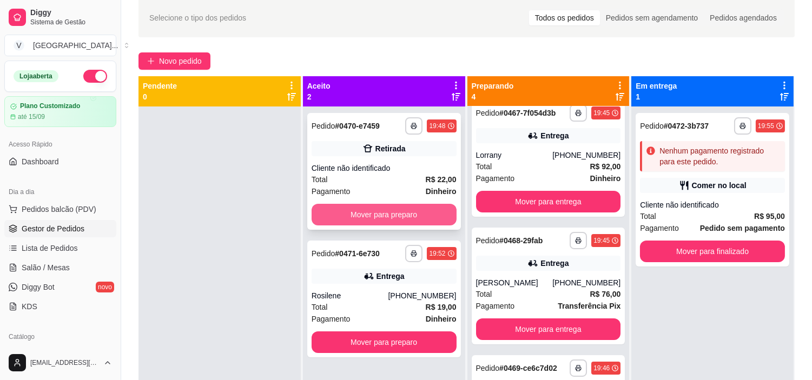
click at [392, 208] on button "Mover para preparo" at bounding box center [384, 215] width 145 height 22
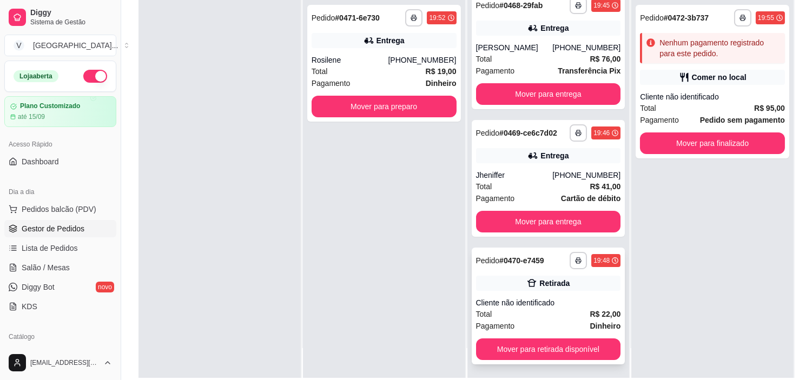
scroll to position [165, 0]
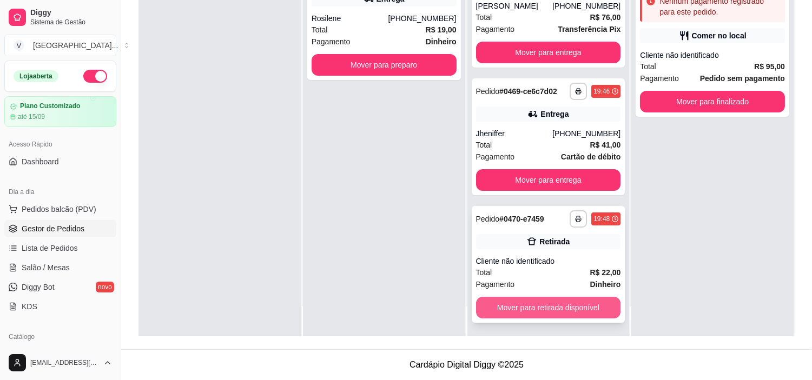
click at [561, 304] on button "Mover para retirada disponível" at bounding box center [548, 308] width 145 height 22
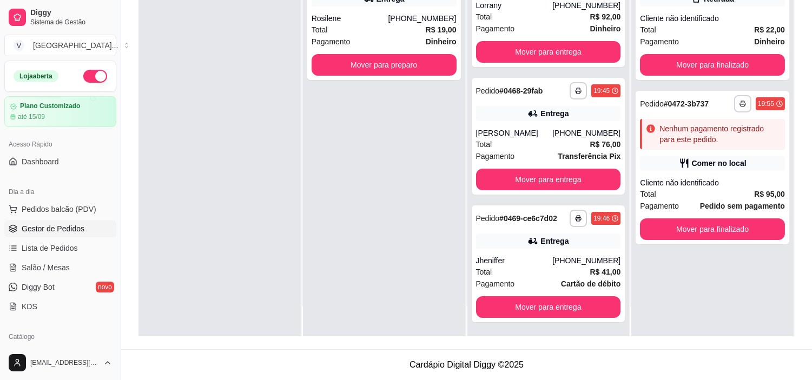
scroll to position [0, 0]
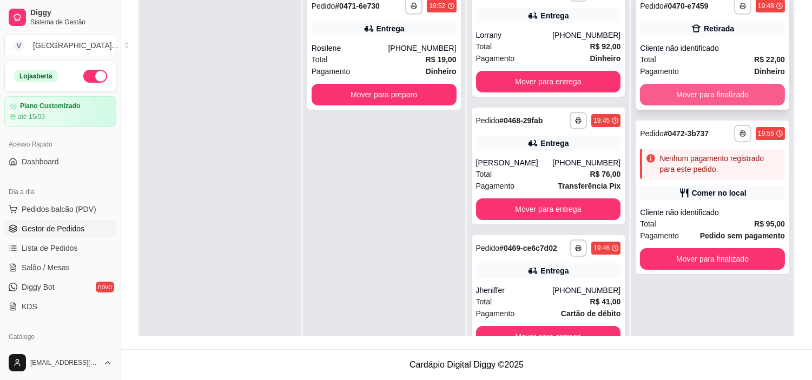
click at [733, 95] on button "Mover para finalizado" at bounding box center [712, 95] width 145 height 22
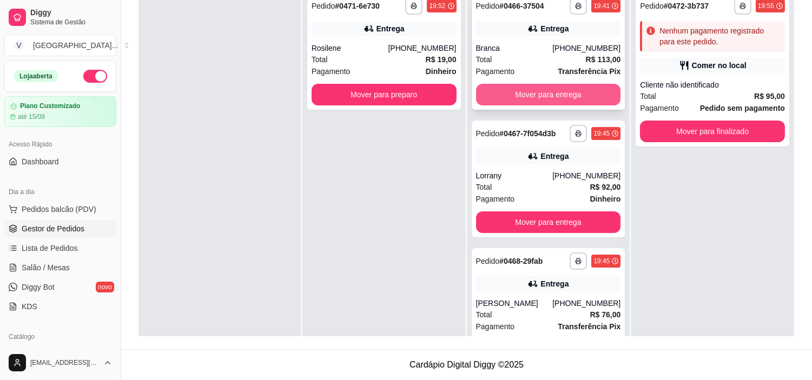
click at [527, 91] on button "Mover para entrega" at bounding box center [548, 95] width 145 height 22
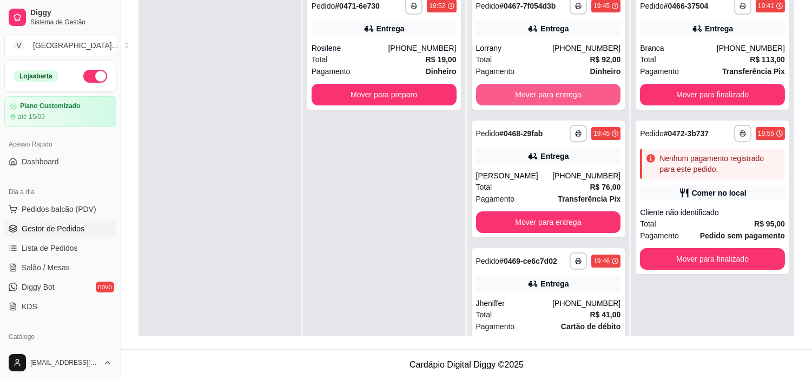
click at [529, 90] on button "Mover para entrega" at bounding box center [548, 95] width 145 height 22
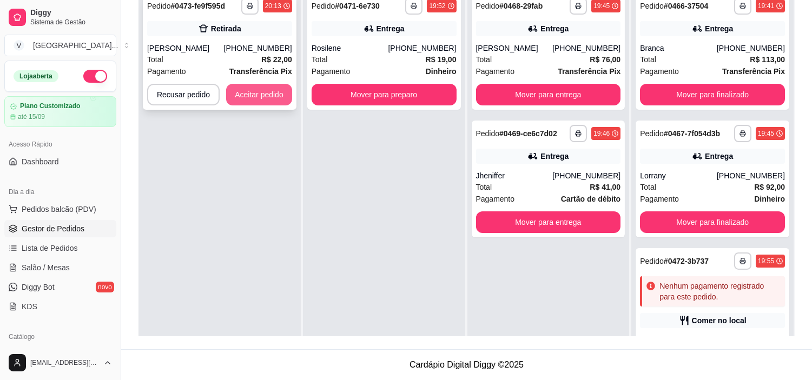
click at [254, 99] on button "Aceitar pedido" at bounding box center [259, 95] width 66 height 22
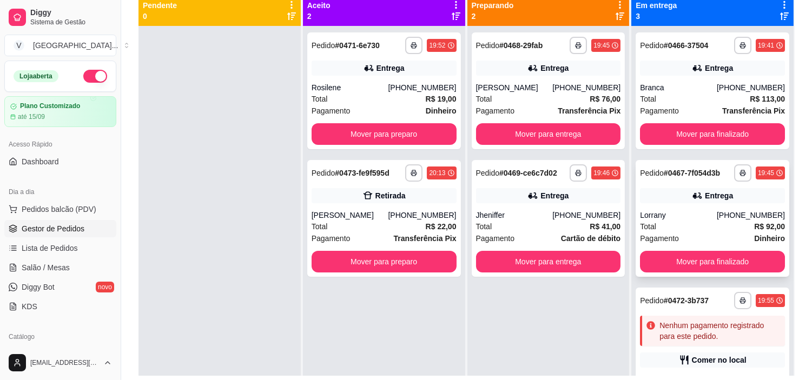
scroll to position [105, 0]
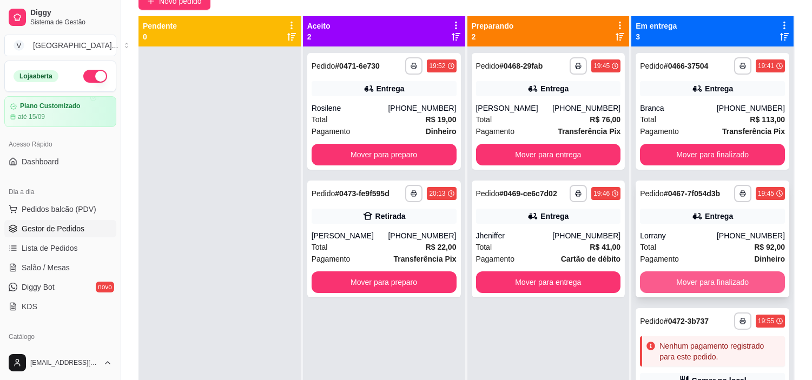
click at [746, 282] on button "Mover para finalizado" at bounding box center [712, 283] width 145 height 22
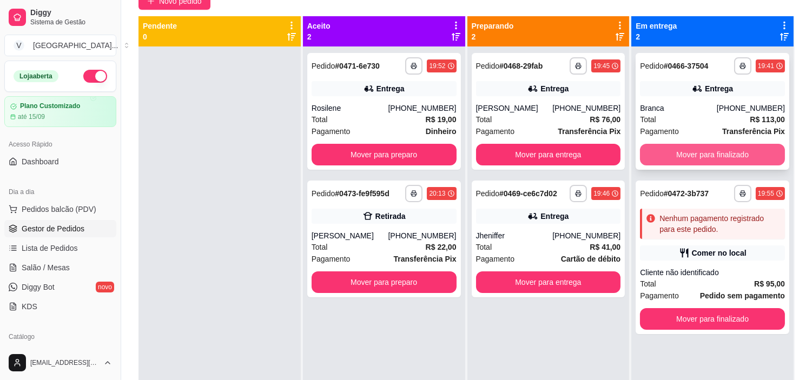
click at [704, 152] on button "Mover para finalizado" at bounding box center [712, 155] width 145 height 22
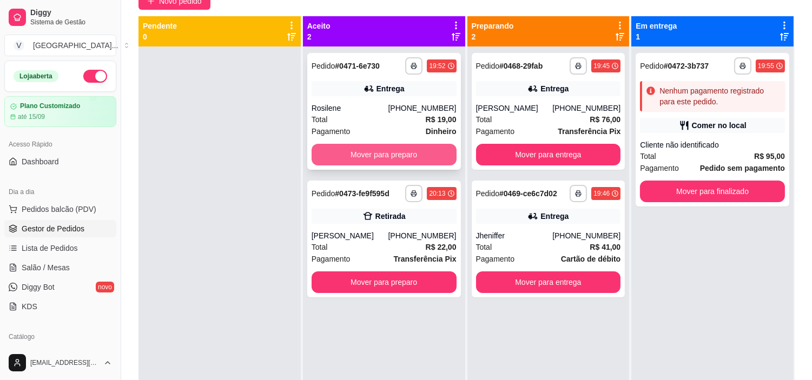
click at [377, 148] on button "Mover para preparo" at bounding box center [384, 155] width 145 height 22
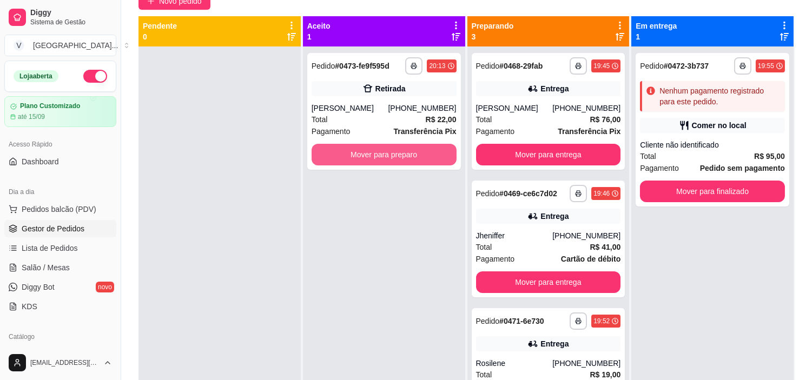
click at [377, 152] on button "Mover para preparo" at bounding box center [384, 155] width 145 height 22
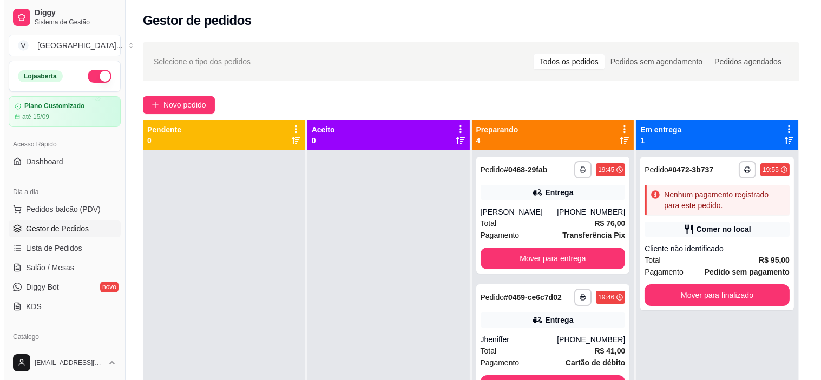
scroll to position [0, 0]
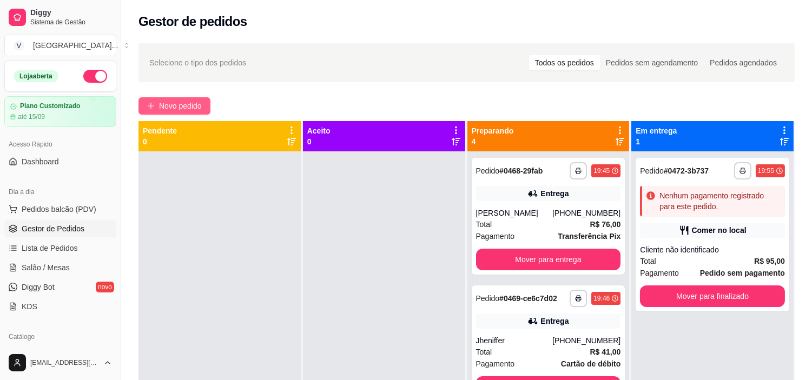
click at [169, 104] on span "Novo pedido" at bounding box center [180, 106] width 43 height 12
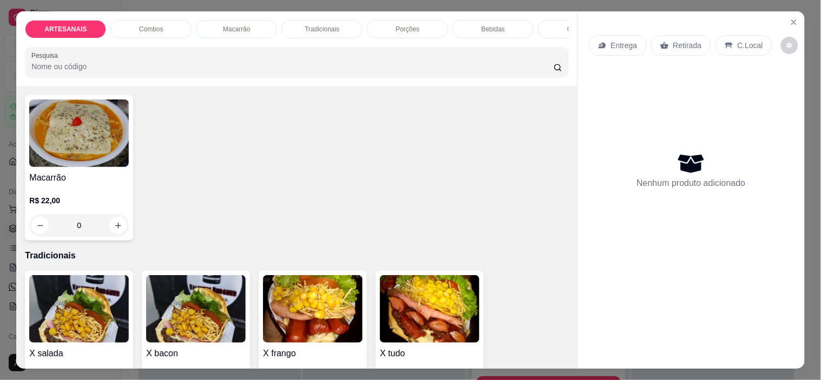
scroll to position [902, 0]
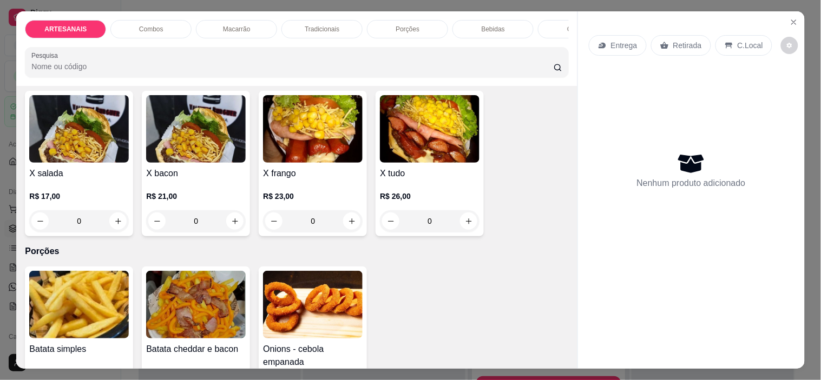
click at [464, 232] on div "0" at bounding box center [430, 222] width 100 height 22
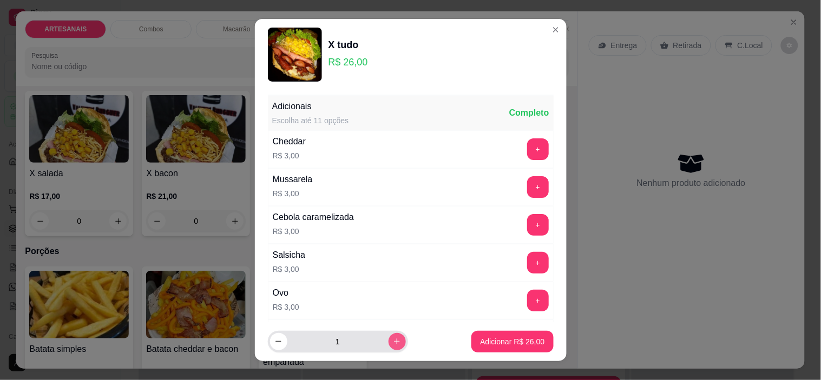
click at [393, 343] on icon "increase-product-quantity" at bounding box center [397, 342] width 8 height 8
type input "2"
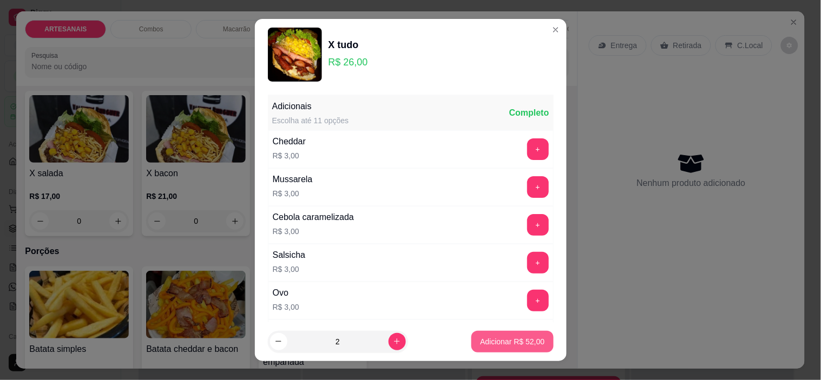
click at [496, 338] on p "Adicionar R$ 52,00" at bounding box center [512, 342] width 64 height 11
type input "2"
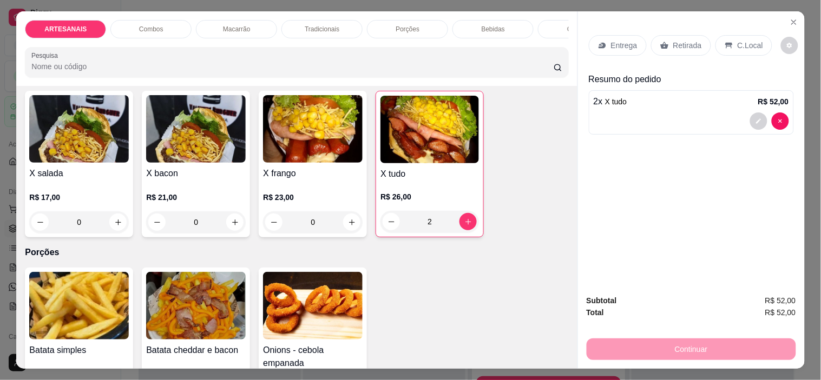
click at [111, 225] on div "0" at bounding box center [79, 223] width 100 height 22
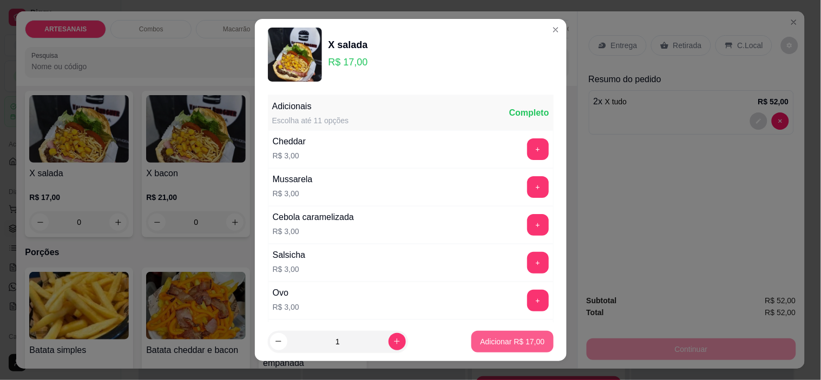
click at [488, 341] on p "Adicionar R$ 17,00" at bounding box center [512, 342] width 64 height 11
type input "1"
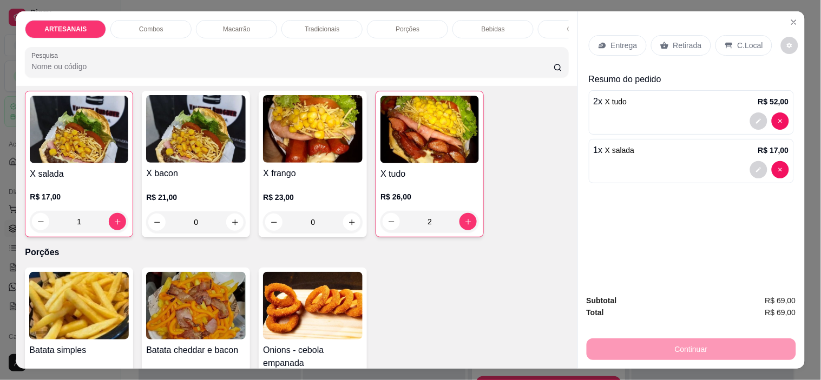
click at [620, 46] on p "Entrega" at bounding box center [624, 45] width 27 height 11
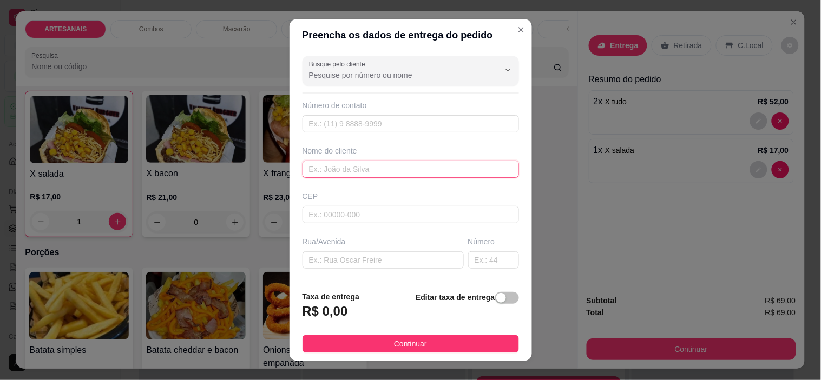
click at [334, 170] on input "text" at bounding box center [411, 169] width 216 height 17
paste input "[PERSON_NAME]"
type input "[PERSON_NAME]"
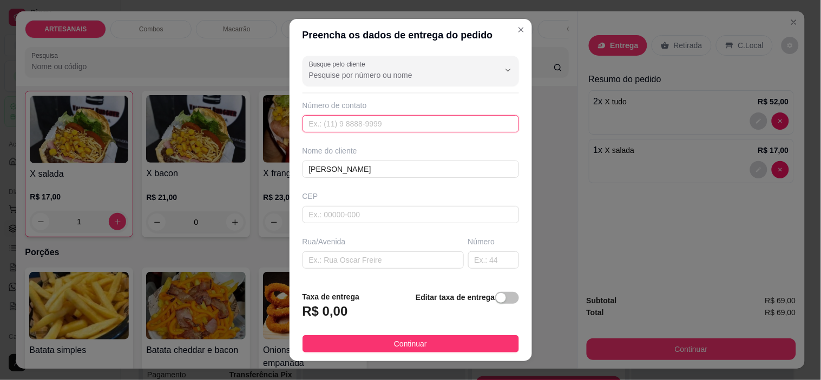
click at [330, 117] on input "text" at bounding box center [411, 123] width 216 height 17
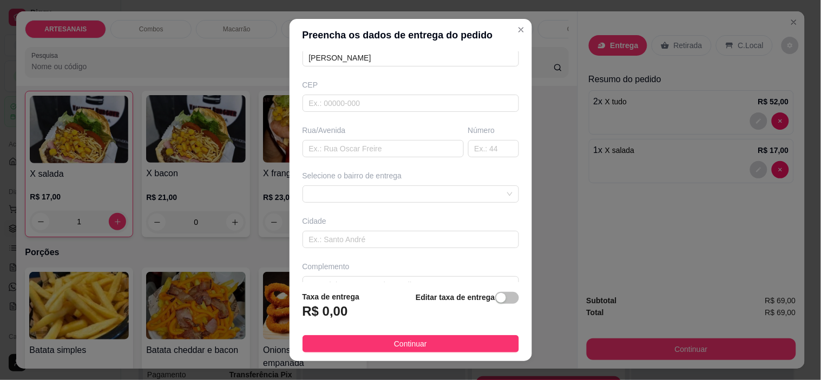
scroll to position [134, 0]
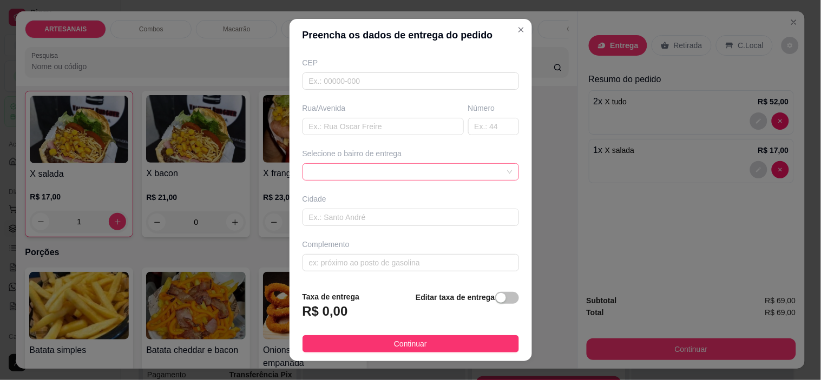
click at [407, 166] on span at bounding box center [410, 172] width 203 height 16
type input "[PHONE_NUMBER]"
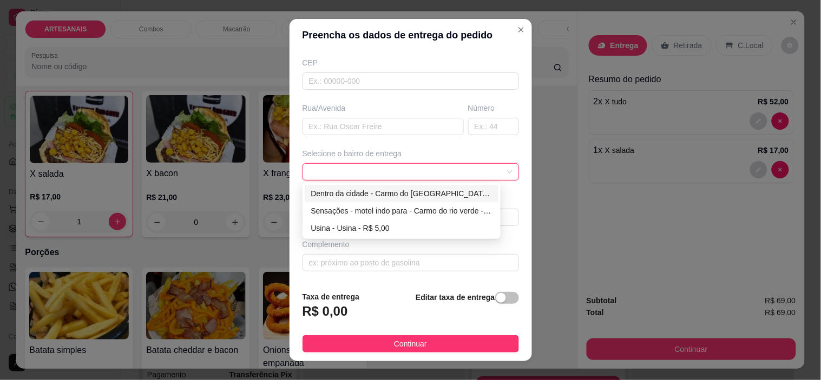
click at [401, 189] on div "Dentro da cidade - Carmo do [GEOGRAPHIC_DATA] - R$ 2,00" at bounding box center [401, 194] width 181 height 12
type input "Carmo do [GEOGRAPHIC_DATA]"
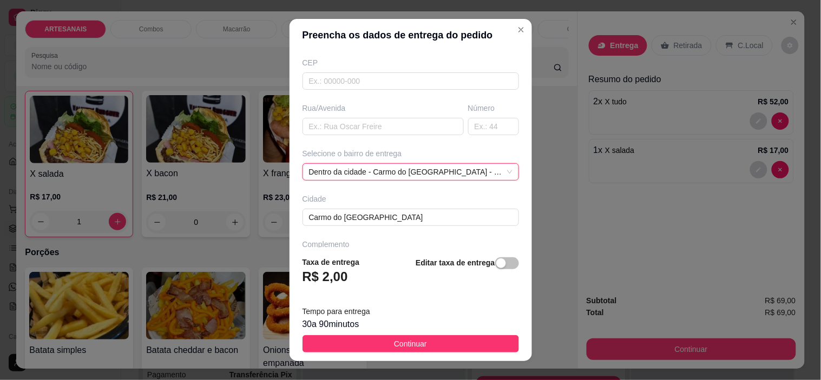
drag, startPoint x: 412, startPoint y: 344, endPoint x: 412, endPoint y: 353, distance: 9.2
click at [412, 353] on footer "Taxa de entrega R$ 2,00 Editar taxa de entrega Tempo para entrega 30 a 90 minut…" at bounding box center [411, 305] width 242 height 114
click at [410, 352] on button "Continuar" at bounding box center [411, 344] width 216 height 17
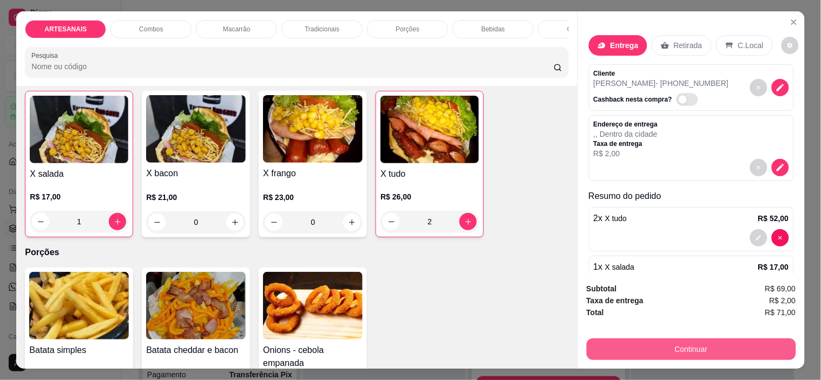
click at [683, 346] on button "Continuar" at bounding box center [691, 350] width 209 height 22
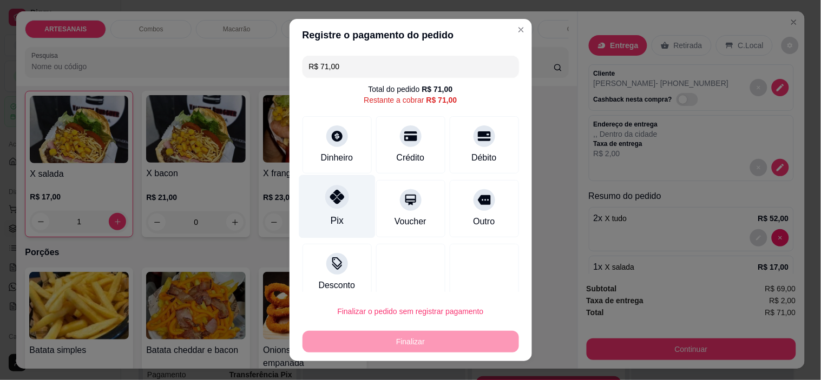
click at [307, 182] on div "Pix" at bounding box center [337, 206] width 76 height 63
type input "R$ 0,00"
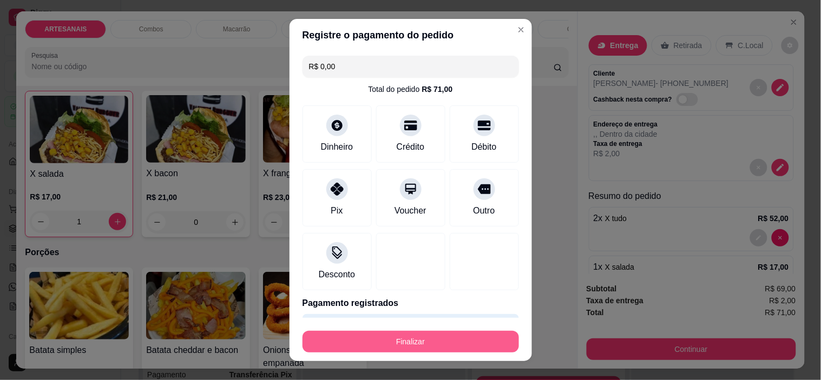
click at [409, 345] on button "Finalizar" at bounding box center [411, 342] width 216 height 22
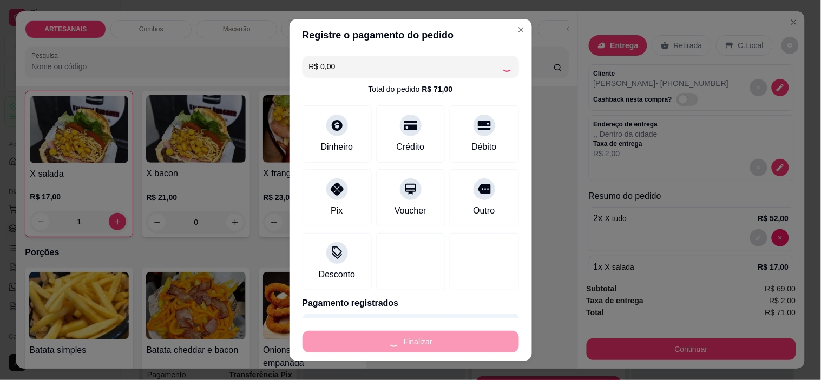
type input "0"
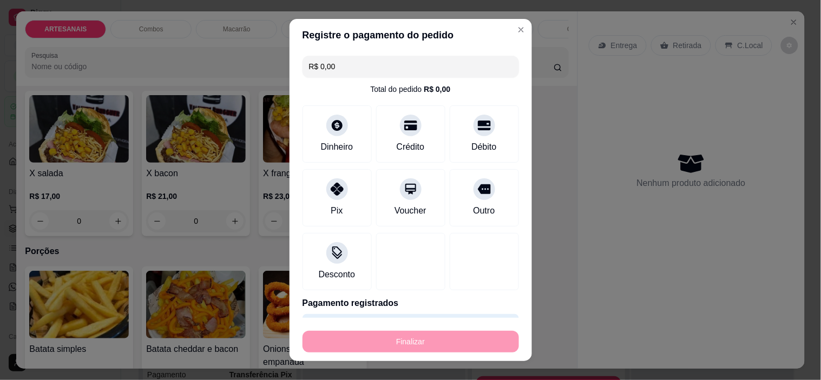
type input "-R$ 71,00"
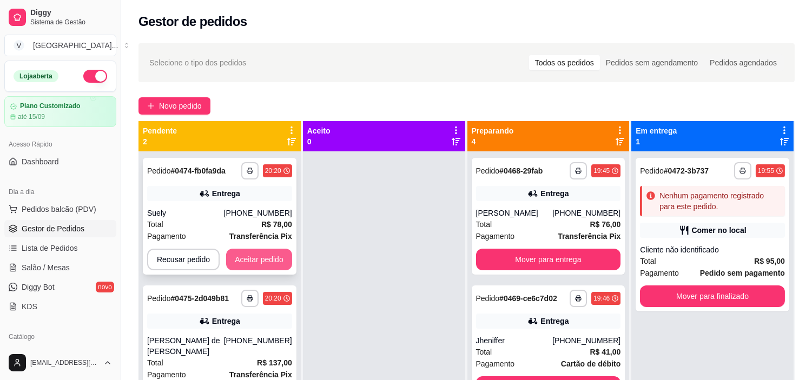
click at [262, 252] on button "Aceitar pedido" at bounding box center [259, 260] width 66 height 22
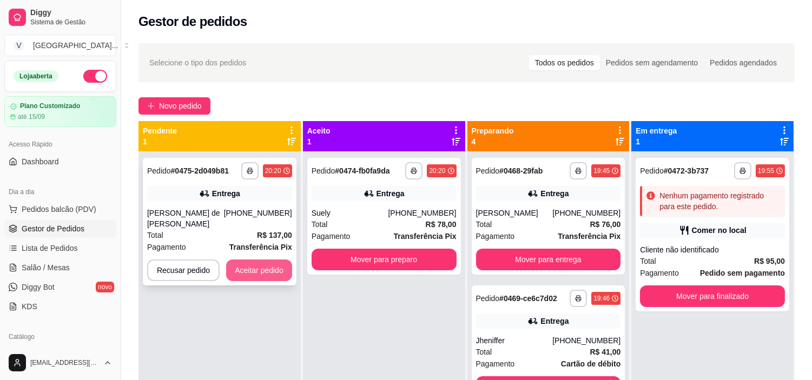
click at [275, 270] on button "Aceitar pedido" at bounding box center [259, 271] width 66 height 22
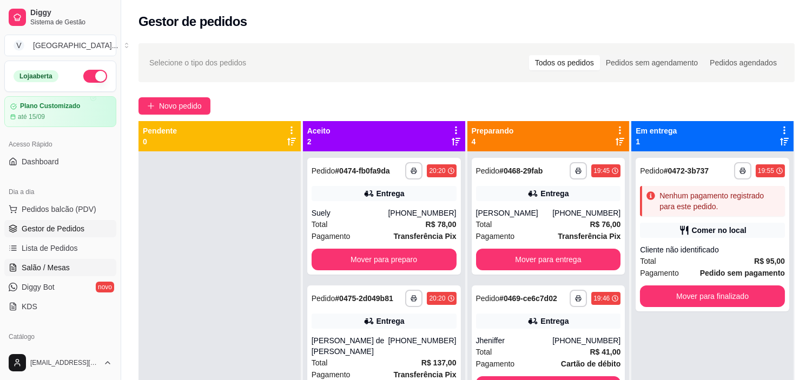
click at [61, 268] on span "Salão / Mesas" at bounding box center [46, 267] width 48 height 11
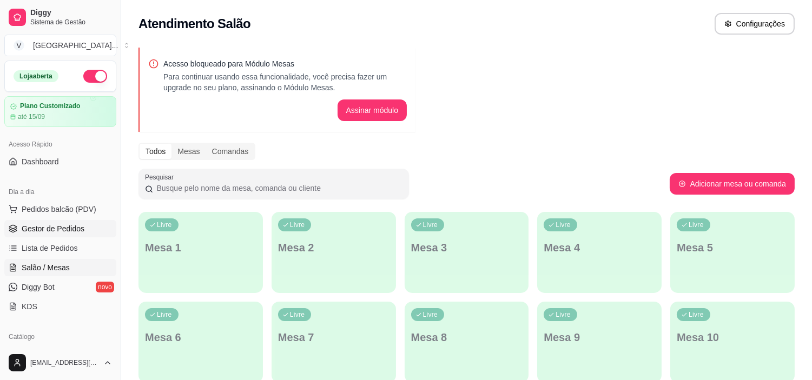
click at [72, 233] on span "Gestor de Pedidos" at bounding box center [53, 229] width 63 height 11
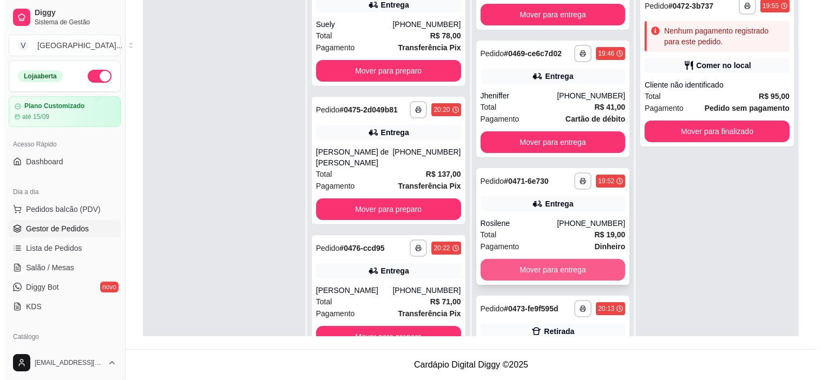
scroll to position [20, 0]
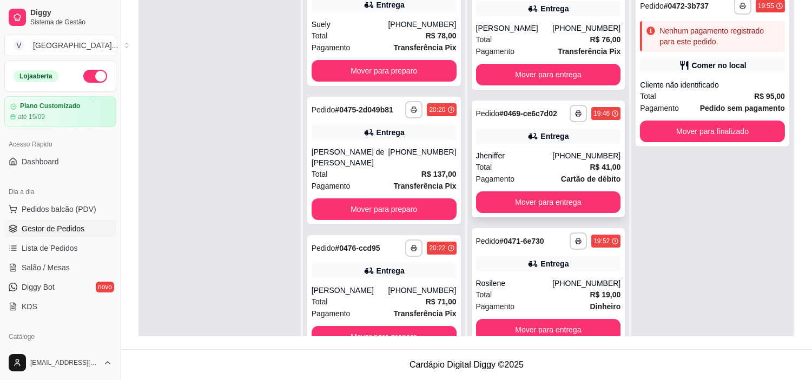
click at [528, 134] on icon at bounding box center [533, 136] width 11 height 11
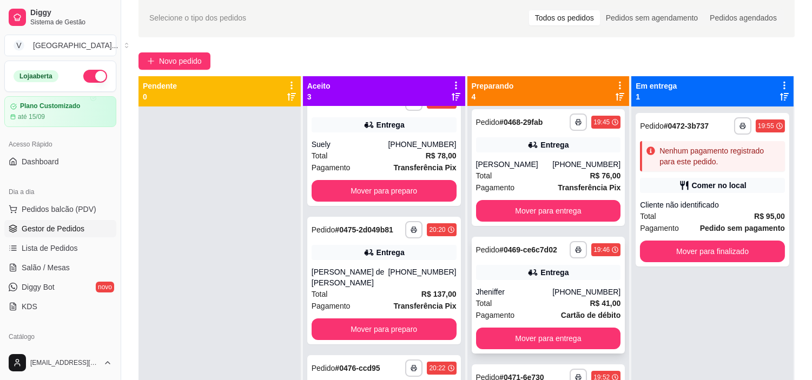
scroll to position [0, 0]
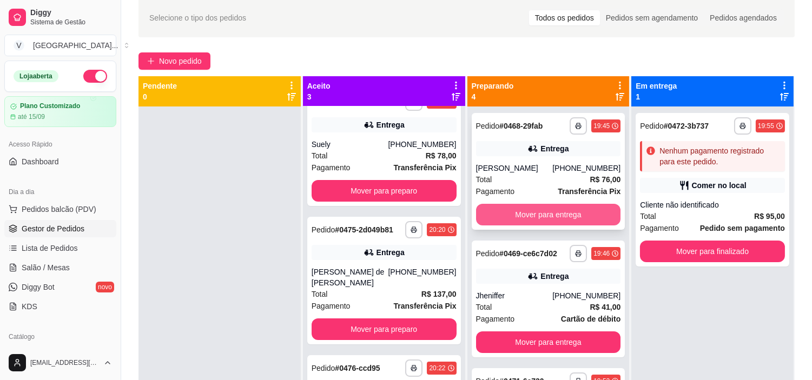
click at [552, 222] on button "Mover para entrega" at bounding box center [548, 215] width 145 height 22
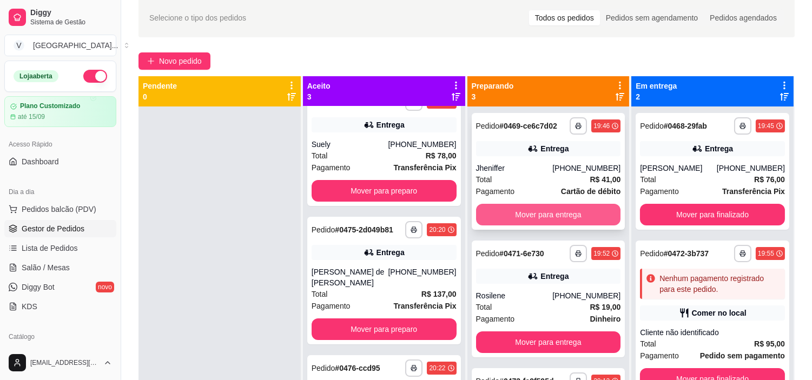
click at [552, 212] on button "Mover para entrega" at bounding box center [548, 215] width 145 height 22
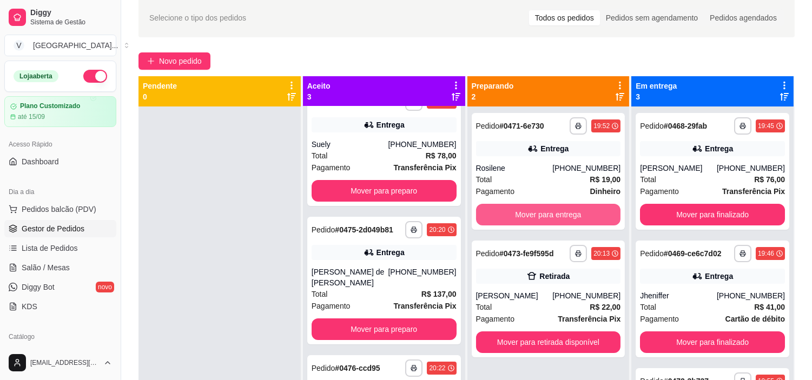
click at [552, 212] on button "Mover para entrega" at bounding box center [548, 215] width 145 height 22
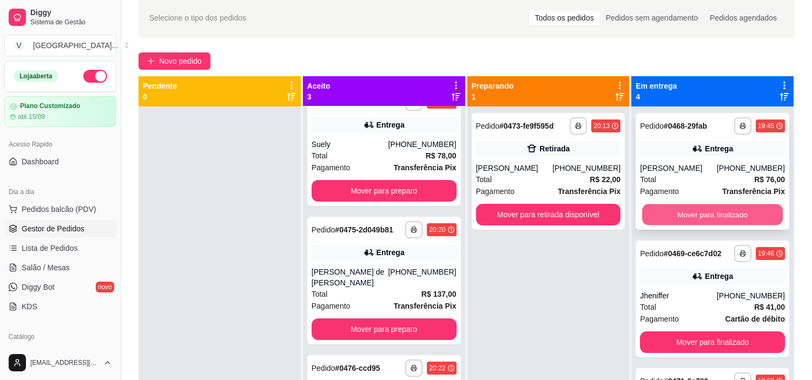
click at [727, 215] on button "Mover para finalizado" at bounding box center [712, 215] width 141 height 21
click at [728, 215] on button "Mover para finalizado" at bounding box center [712, 215] width 141 height 21
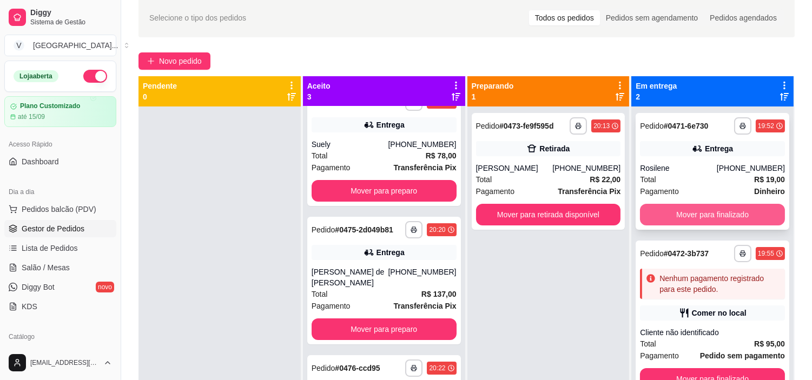
click at [734, 224] on button "Mover para finalizado" at bounding box center [712, 215] width 145 height 22
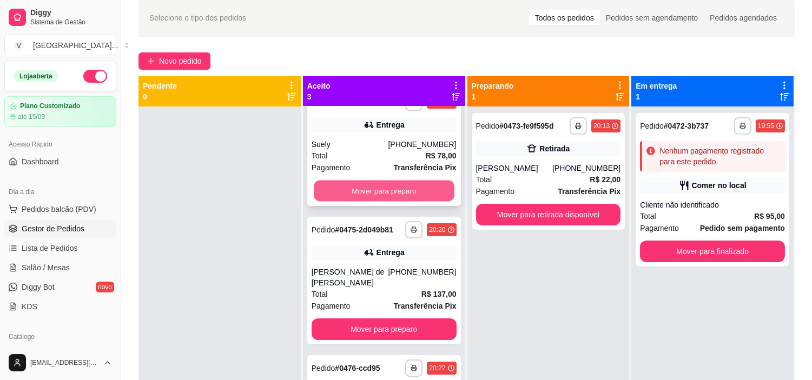
click at [385, 193] on button "Mover para preparo" at bounding box center [384, 191] width 141 height 21
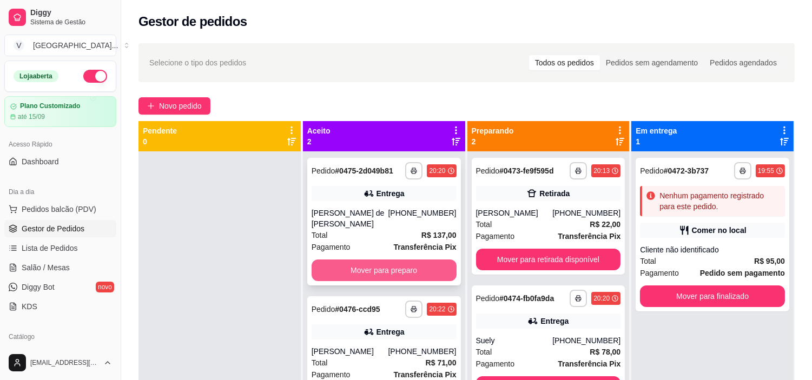
click at [400, 275] on button "Mover para preparo" at bounding box center [384, 271] width 145 height 22
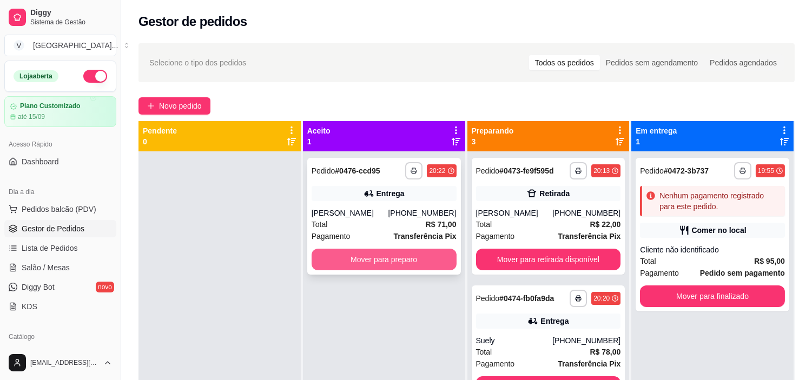
click at [394, 254] on button "Mover para preparo" at bounding box center [384, 260] width 145 height 22
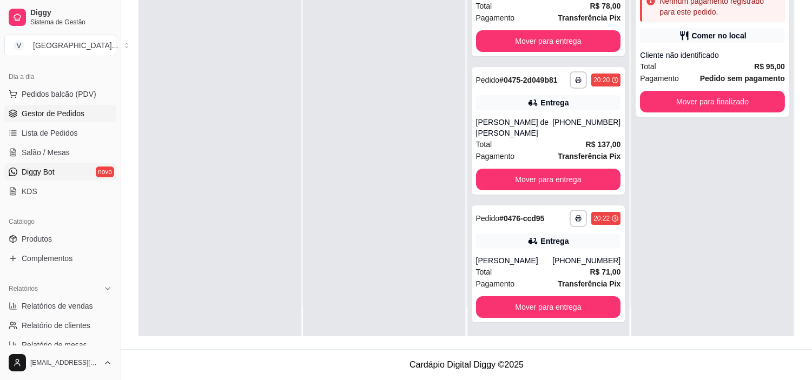
scroll to position [120, 0]
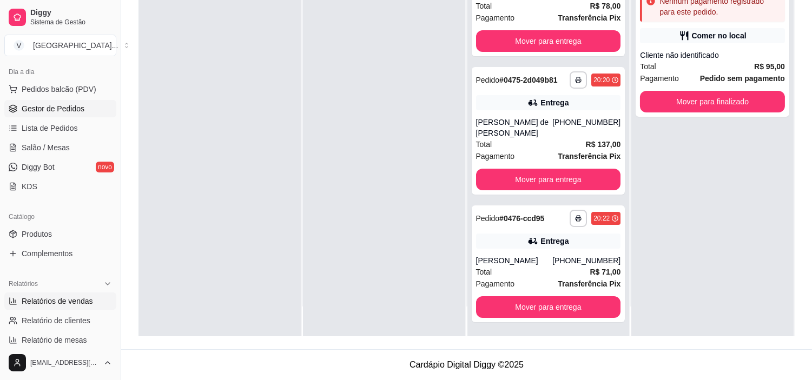
click at [60, 302] on span "Relatórios de vendas" at bounding box center [57, 301] width 71 height 11
select select "ALL"
select select "0"
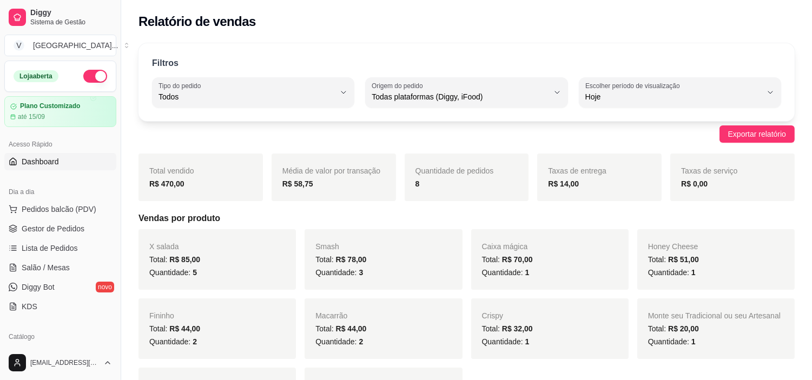
click at [53, 165] on span "Dashboard" at bounding box center [40, 161] width 37 height 11
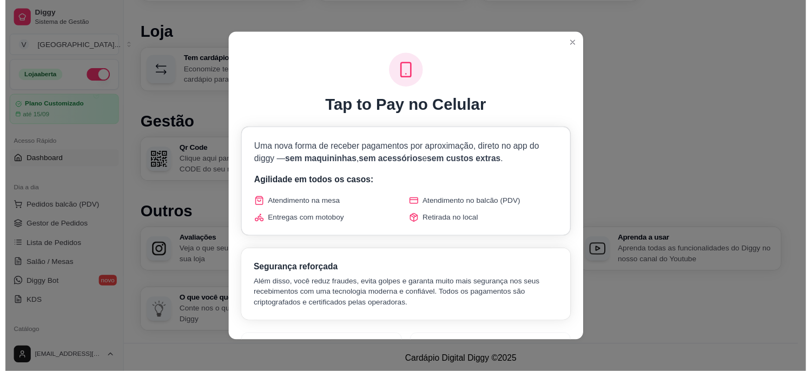
scroll to position [582, 0]
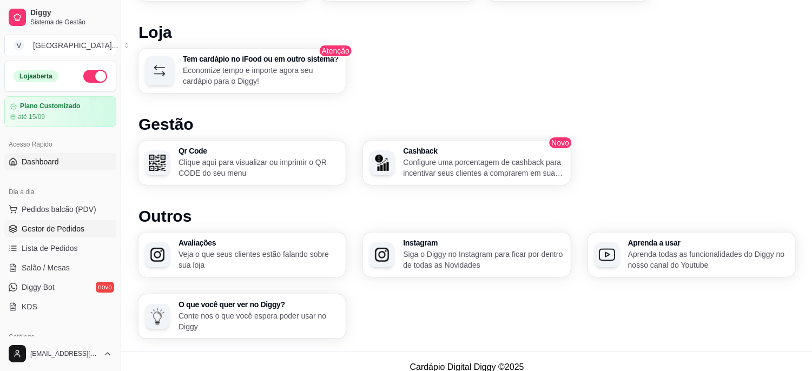
click at [70, 233] on span "Gestor de Pedidos" at bounding box center [53, 229] width 63 height 11
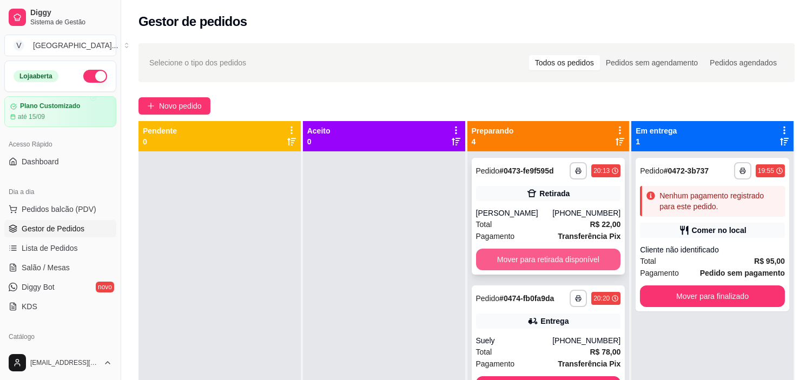
click at [599, 250] on button "Mover para retirada disponível" at bounding box center [548, 260] width 145 height 22
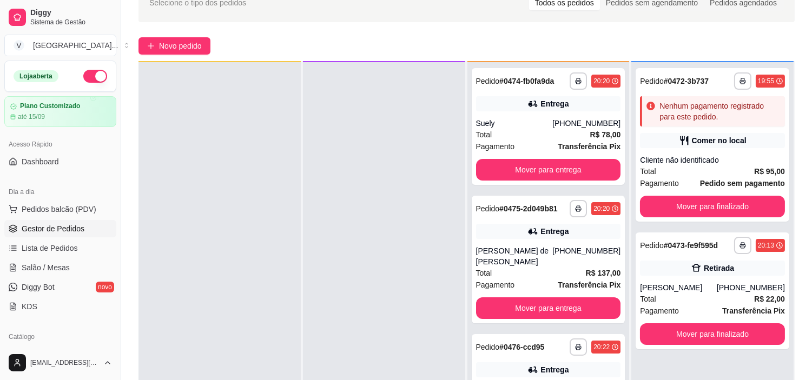
scroll to position [120, 0]
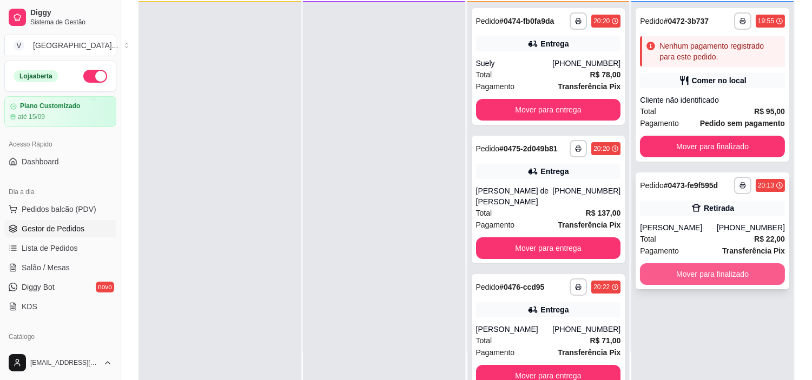
click at [706, 277] on button "Mover para finalizado" at bounding box center [712, 275] width 145 height 22
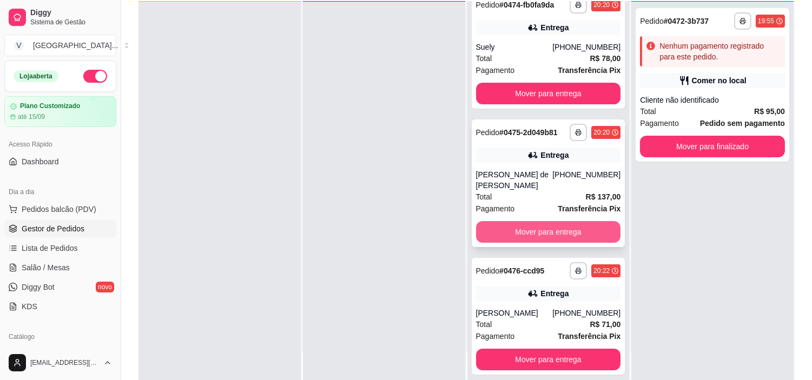
scroll to position [24, 0]
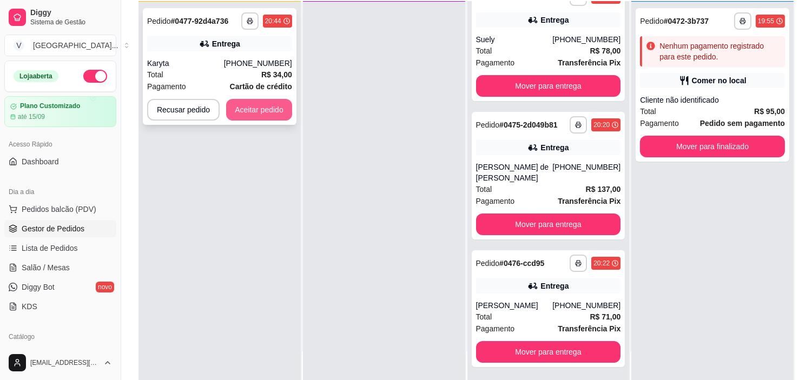
click at [260, 111] on button "Aceitar pedido" at bounding box center [259, 110] width 66 height 22
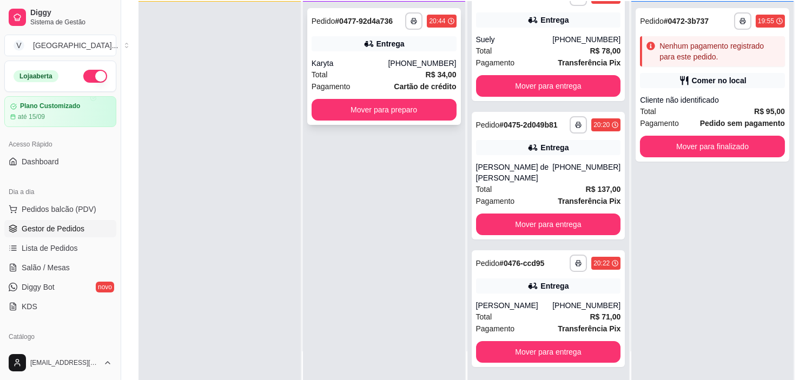
click at [396, 91] on span "Cartão de crédito" at bounding box center [425, 87] width 62 height 12
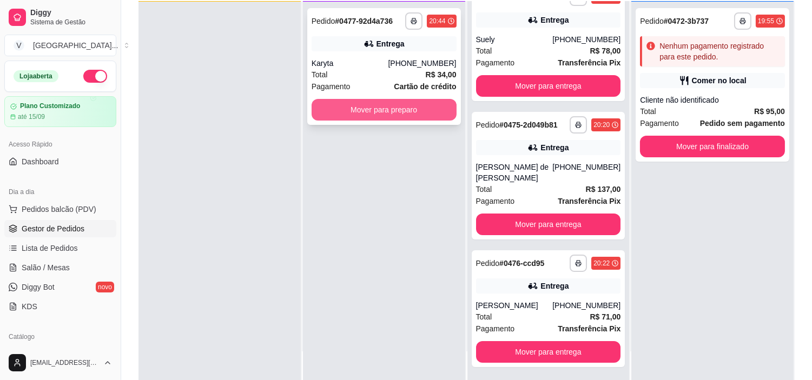
click at [430, 101] on button "Mover para preparo" at bounding box center [384, 110] width 145 height 22
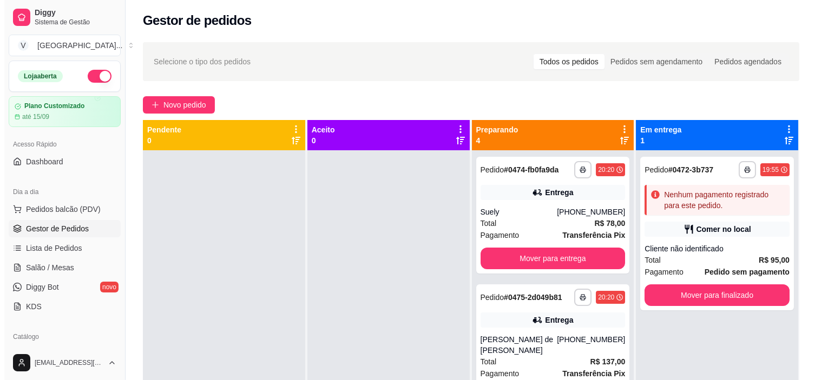
scroll to position [0, 0]
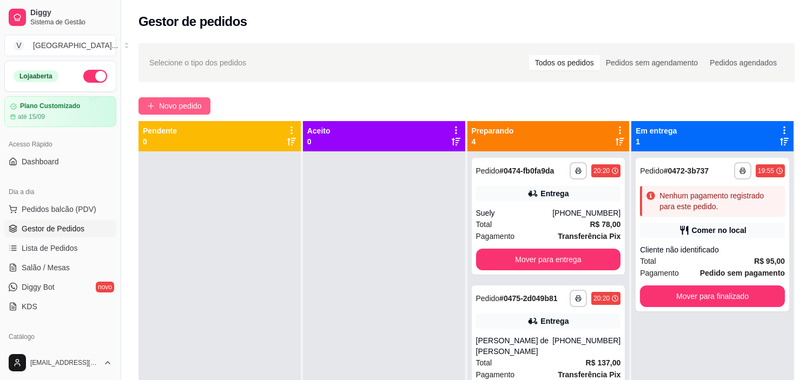
click at [186, 113] on button "Novo pedido" at bounding box center [175, 105] width 72 height 17
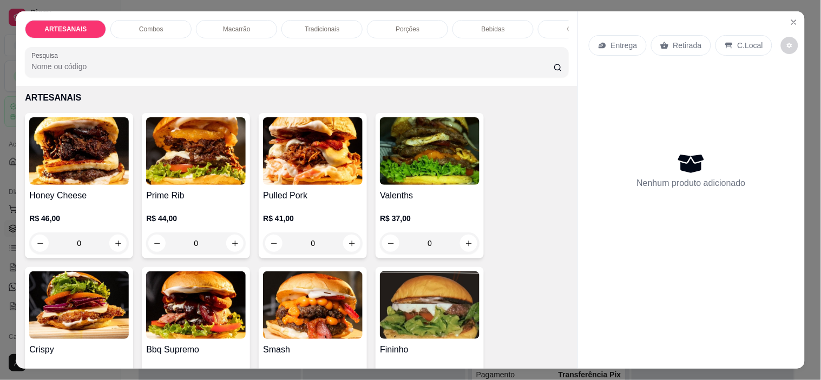
scroll to position [120, 0]
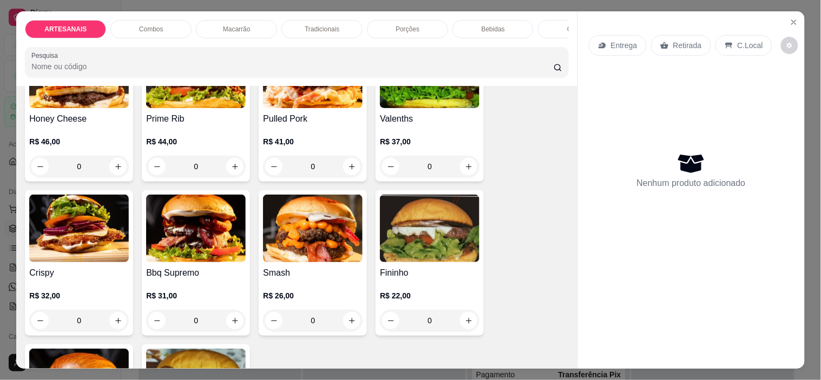
click at [462, 323] on div "0" at bounding box center [430, 321] width 100 height 22
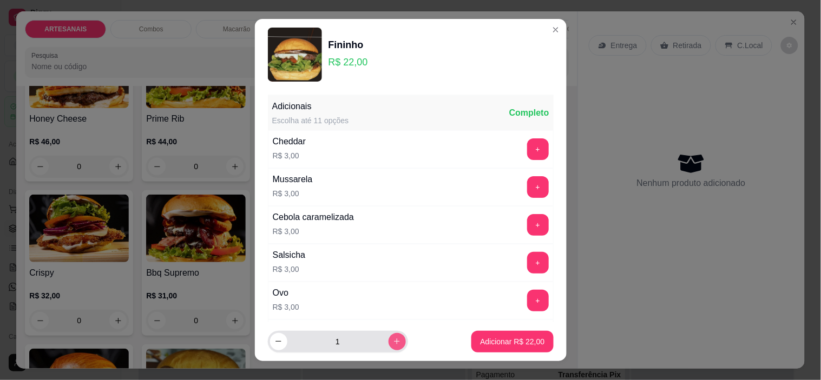
click at [389, 336] on button "increase-product-quantity" at bounding box center [397, 341] width 17 height 17
type input "2"
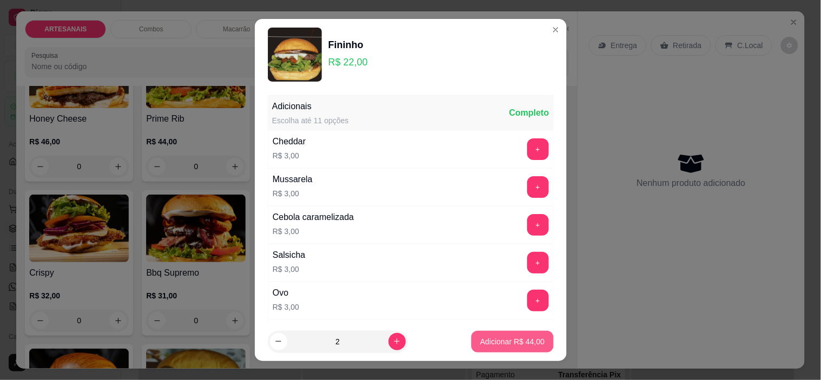
click at [518, 338] on p "Adicionar R$ 44,00" at bounding box center [512, 342] width 64 height 11
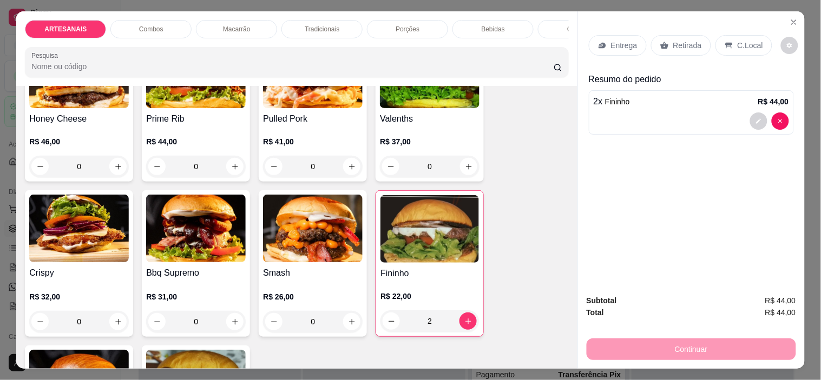
click at [738, 46] on p "C.Local" at bounding box center [750, 45] width 25 height 11
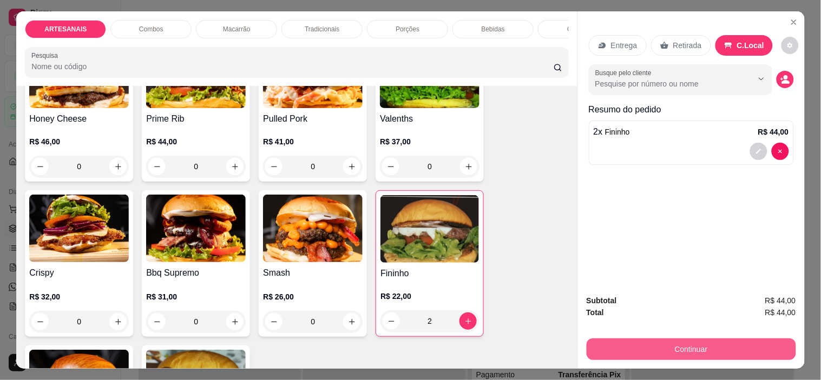
click at [769, 341] on button "Continuar" at bounding box center [691, 350] width 209 height 22
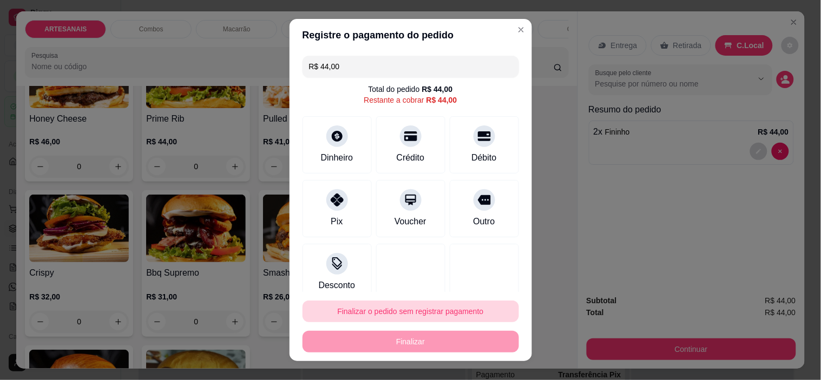
click at [369, 318] on button "Finalizar o pedido sem registrar pagamento" at bounding box center [411, 312] width 216 height 22
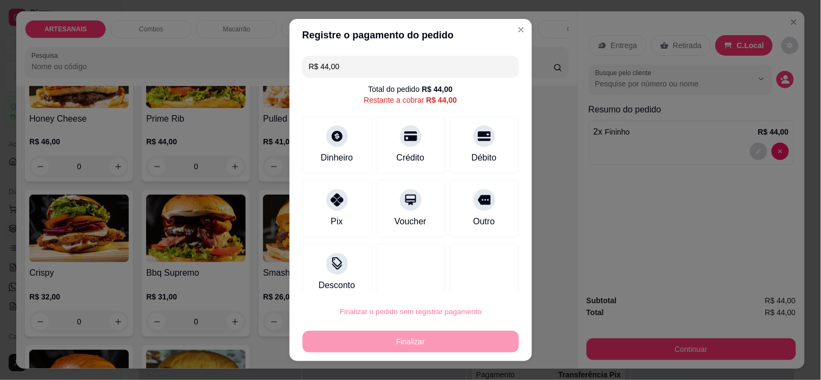
click at [472, 279] on button "Confirmar" at bounding box center [471, 281] width 40 height 17
type input "0"
type input "R$ 0,00"
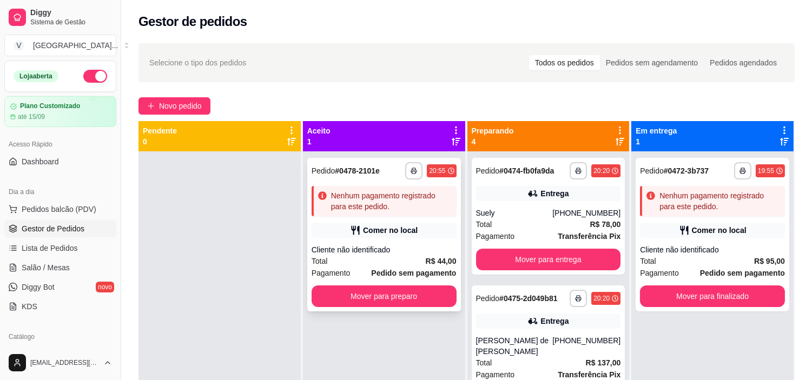
click at [386, 234] on div "Comer no local" at bounding box center [390, 230] width 55 height 11
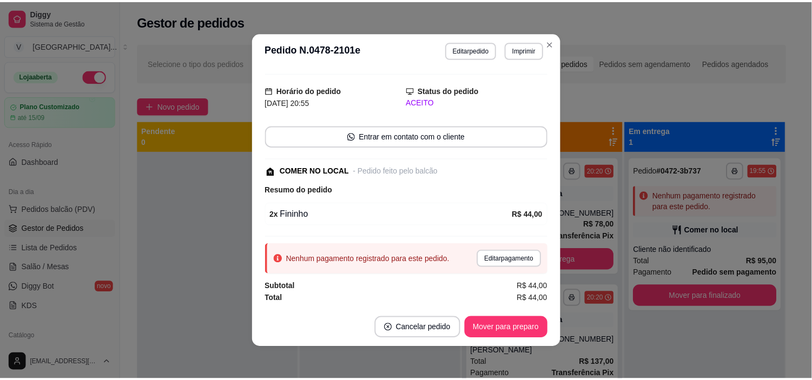
scroll to position [2, 0]
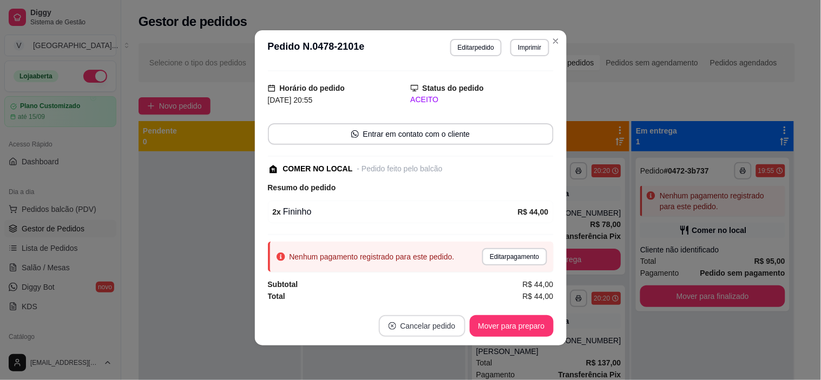
click at [422, 322] on button "Cancelar pedido" at bounding box center [422, 327] width 87 height 22
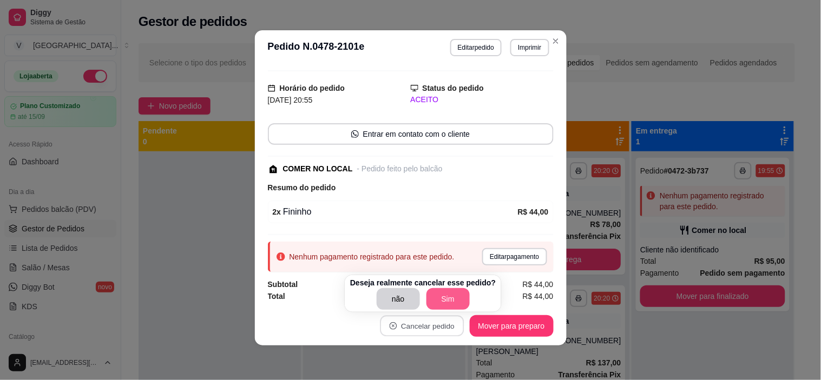
click at [455, 298] on button "Sim" at bounding box center [447, 299] width 43 height 22
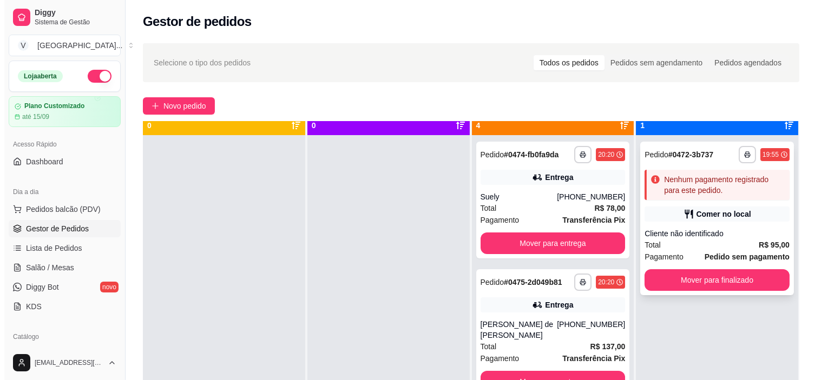
scroll to position [30, 0]
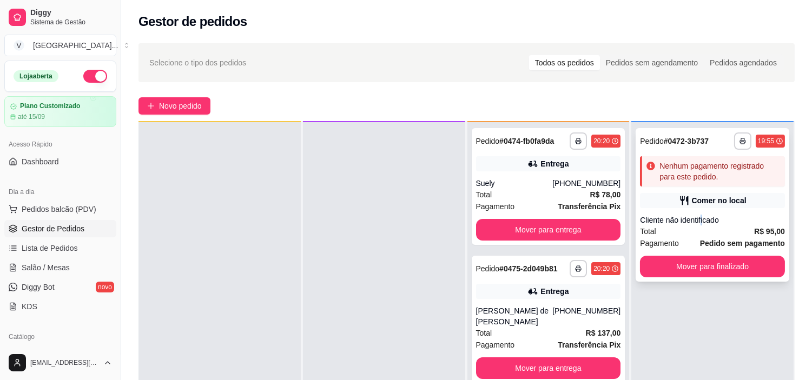
click at [696, 215] on div "Cliente não identificado" at bounding box center [712, 220] width 145 height 11
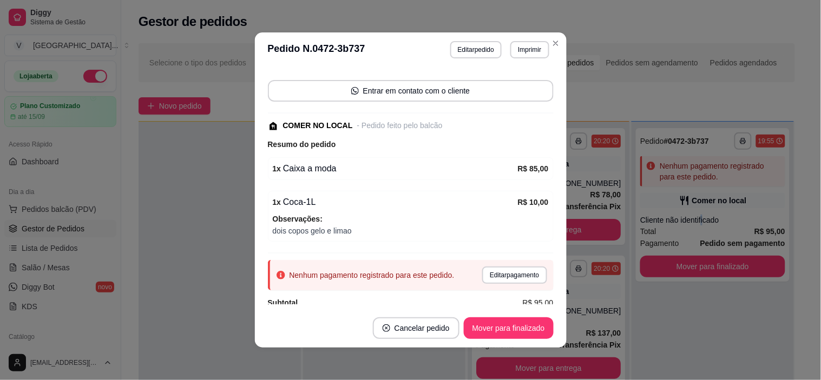
scroll to position [85, 0]
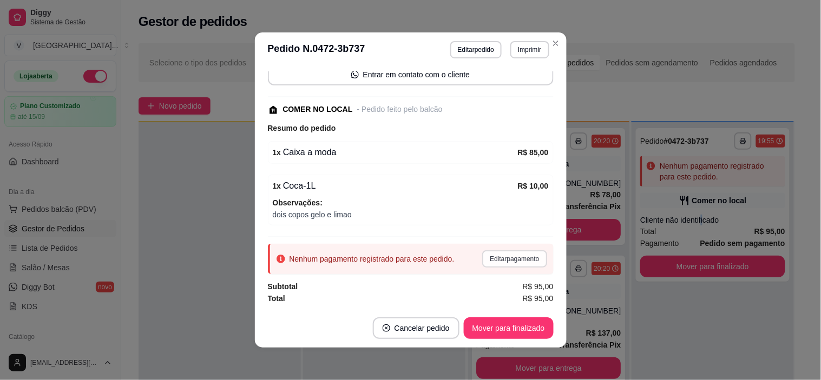
click at [506, 261] on button "Editar pagamento" at bounding box center [514, 259] width 64 height 17
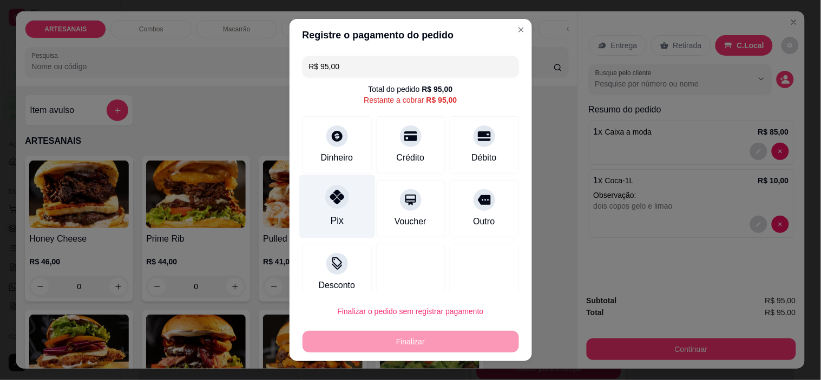
click at [334, 206] on div at bounding box center [337, 198] width 24 height 24
type input "R$ 0,00"
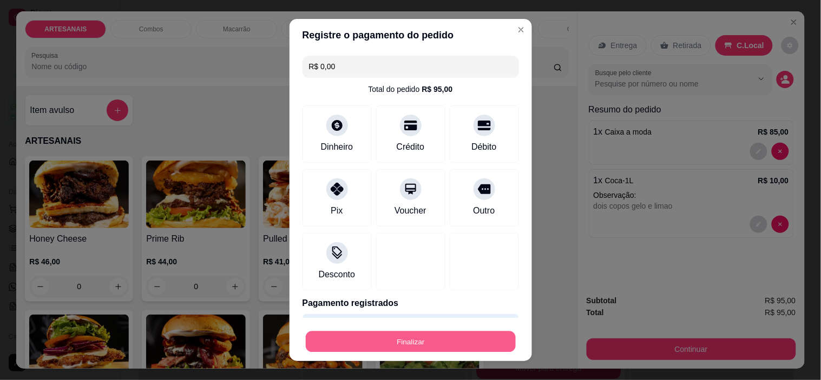
click at [417, 341] on button "Finalizar" at bounding box center [411, 341] width 210 height 21
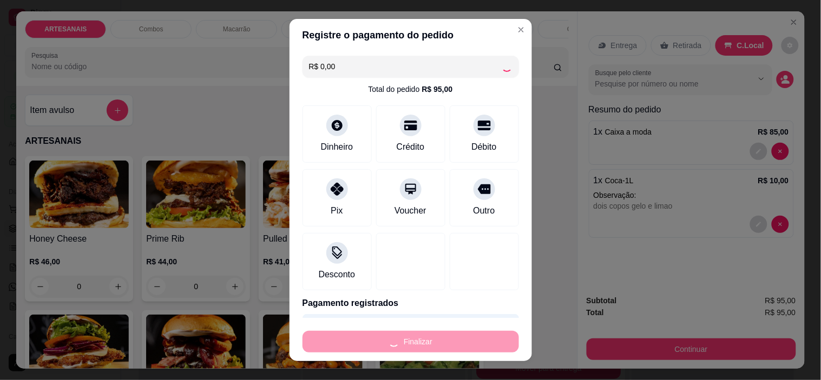
type input "0"
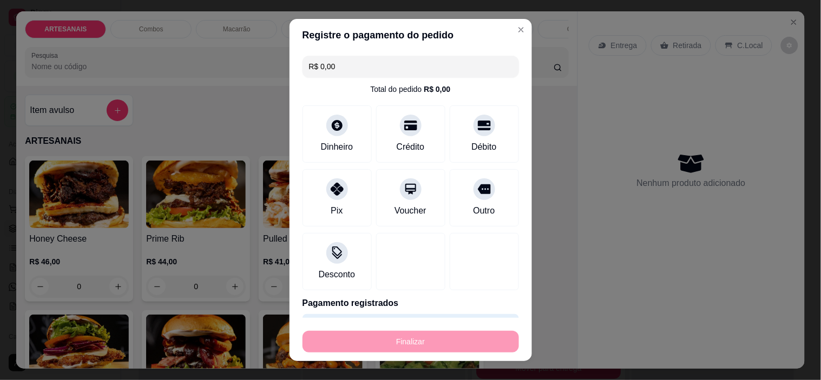
type input "-R$ 95,00"
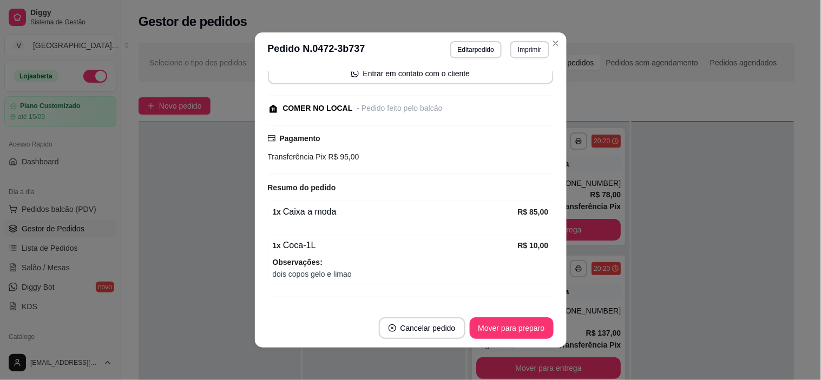
scroll to position [2, 0]
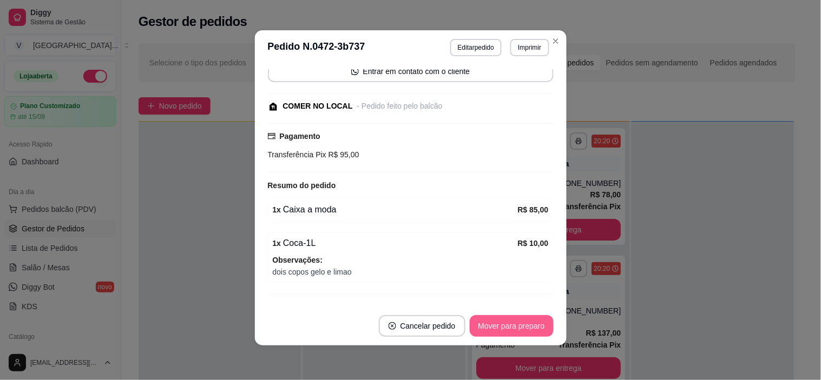
click at [508, 323] on button "Mover para preparo" at bounding box center [512, 327] width 84 height 22
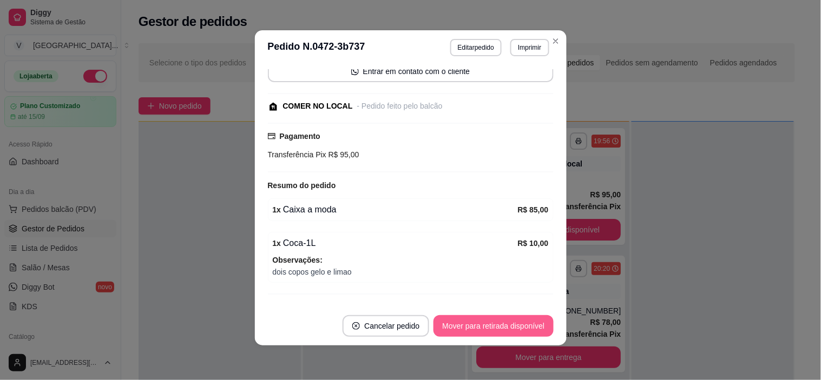
click at [508, 323] on button "Mover para retirada disponível" at bounding box center [493, 327] width 120 height 22
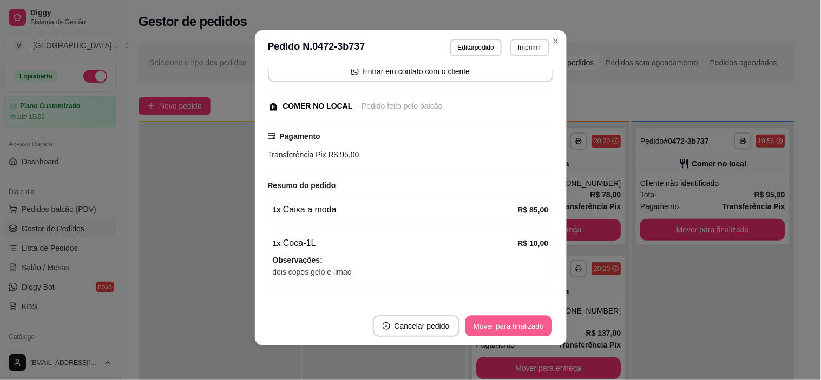
click at [508, 323] on button "Mover para finalizado" at bounding box center [508, 326] width 87 height 21
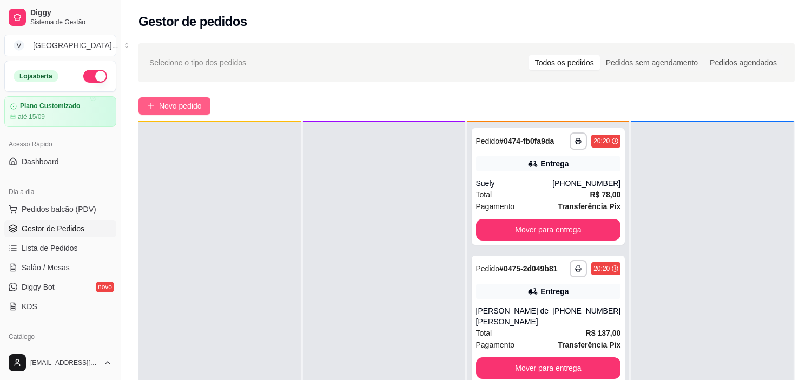
click at [169, 108] on span "Novo pedido" at bounding box center [180, 106] width 43 height 12
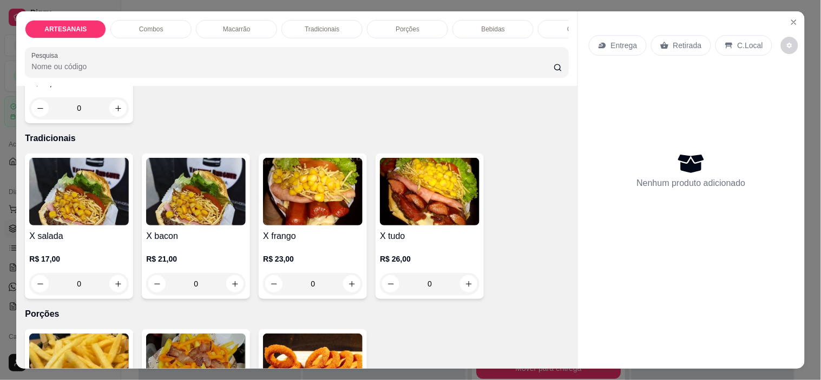
scroll to position [902, 0]
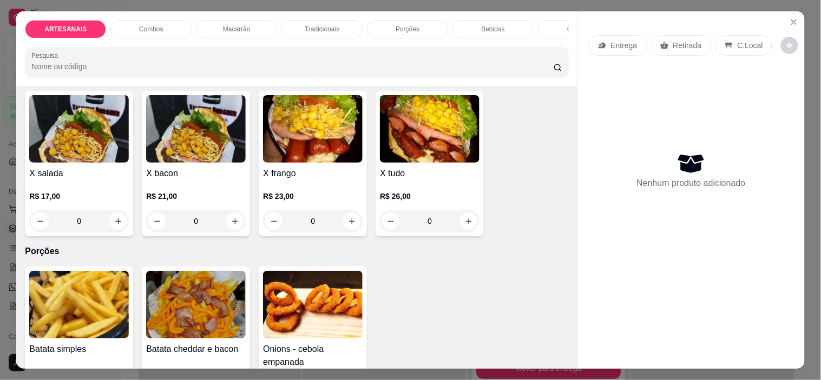
click at [347, 231] on div "0" at bounding box center [313, 222] width 100 height 22
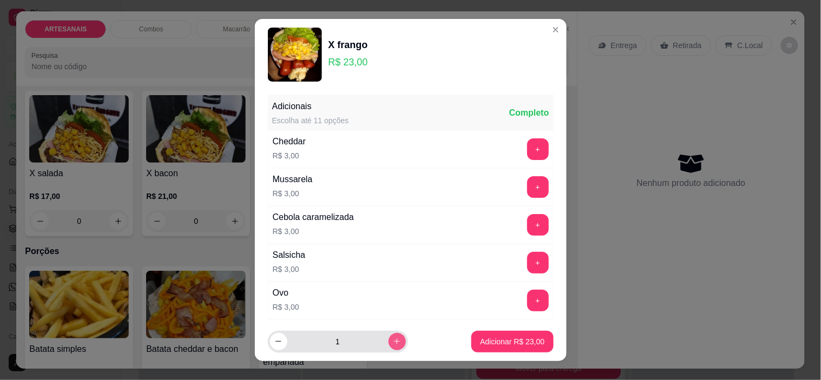
click at [393, 344] on icon "increase-product-quantity" at bounding box center [397, 342] width 8 height 8
type input "2"
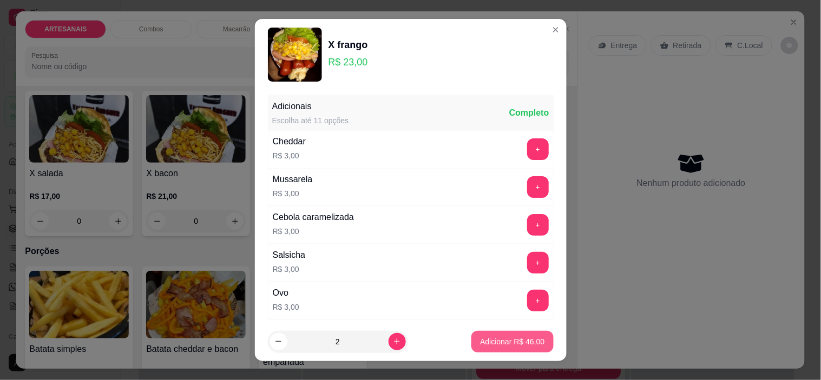
click at [510, 349] on button "Adicionar R$ 46,00" at bounding box center [512, 342] width 82 height 22
type input "2"
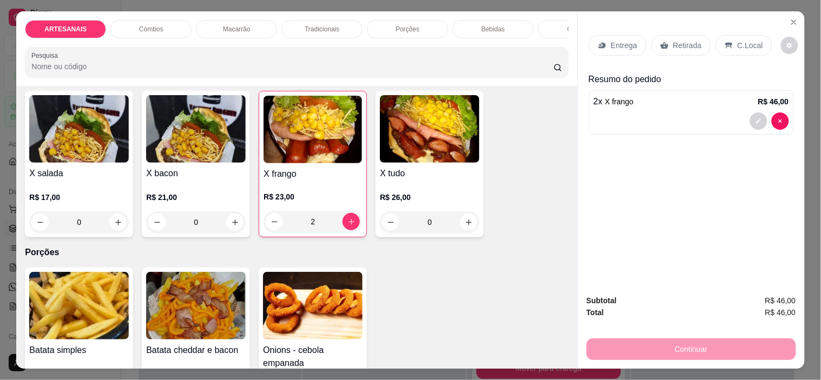
click at [637, 37] on div "Entrega" at bounding box center [618, 45] width 58 height 21
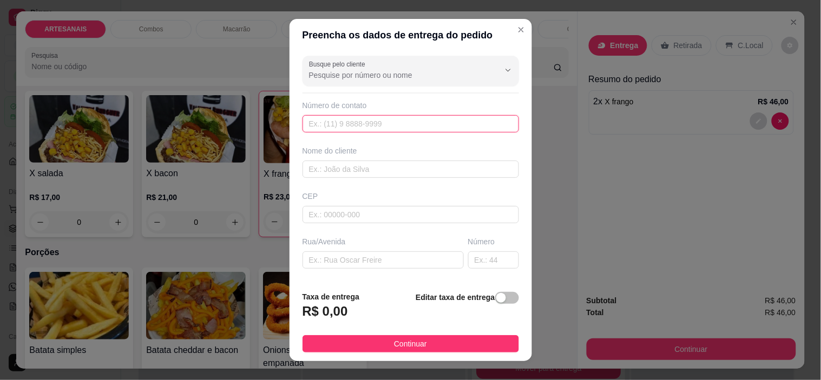
click at [399, 120] on input "text" at bounding box center [411, 123] width 216 height 17
type input "[PHONE_NUMBER]"
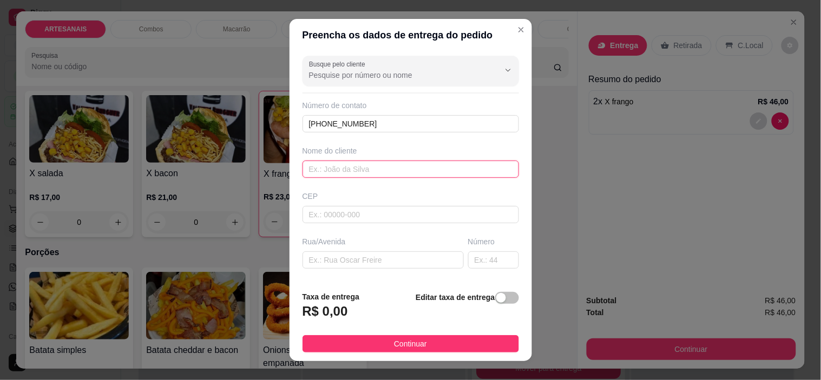
click at [329, 169] on input "text" at bounding box center [411, 169] width 216 height 17
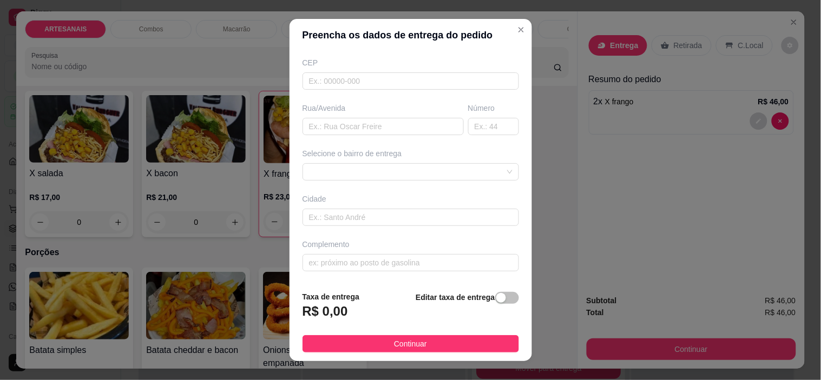
scroll to position [15, 0]
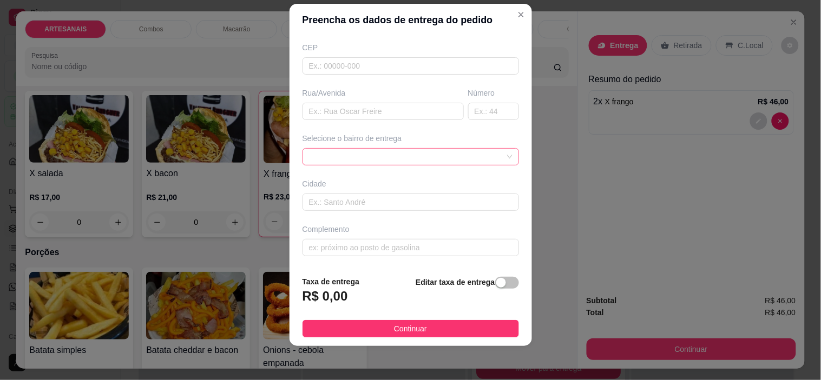
click at [463, 161] on span at bounding box center [410, 157] width 203 height 16
type input "[PERSON_NAME]"
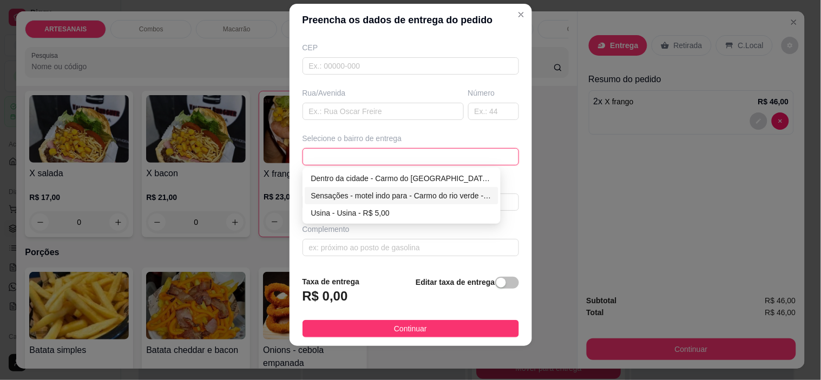
click at [413, 187] on div "Sensações - motel indo para - Carmo do rio verde - R$ 15,00" at bounding box center [402, 195] width 194 height 17
type input "Carmo do [GEOGRAPHIC_DATA]"
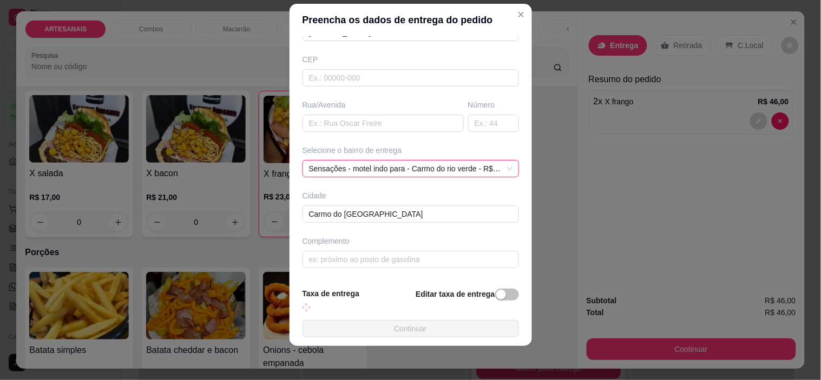
scroll to position [134, 0]
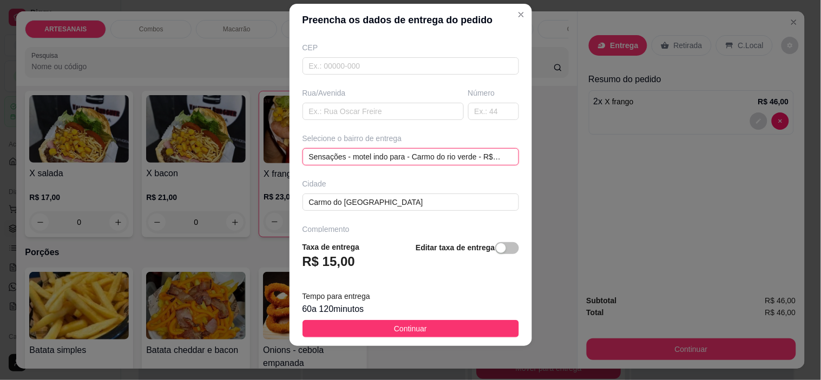
click at [479, 155] on span "Sensações - motel indo para - Carmo do rio verde - R$ 15,00" at bounding box center [410, 157] width 203 height 16
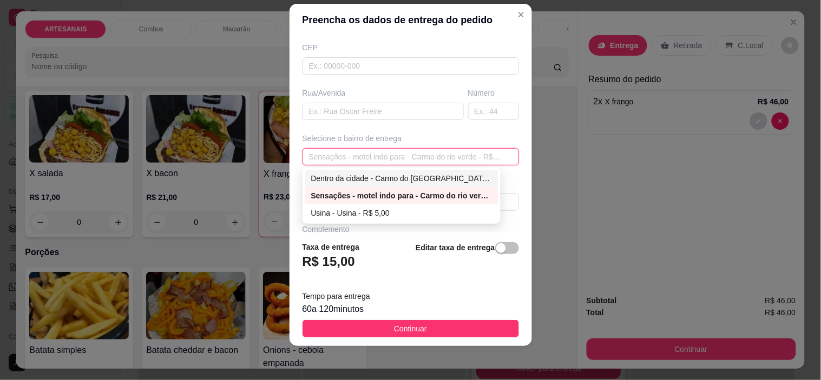
click at [418, 185] on div "Dentro da cidade - Carmo do [GEOGRAPHIC_DATA] - R$ 2,00" at bounding box center [402, 178] width 194 height 17
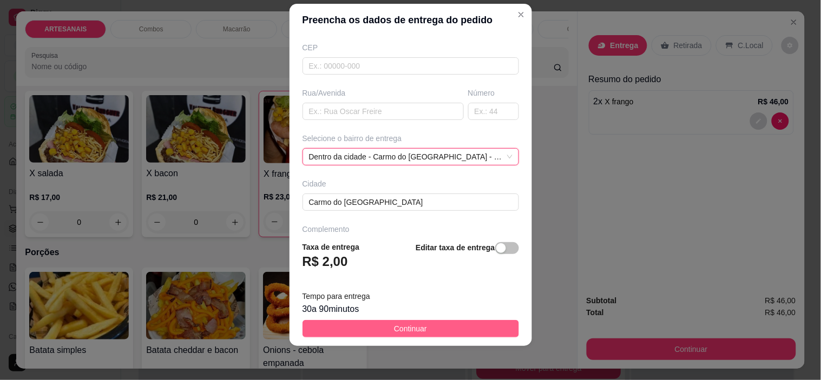
click at [449, 327] on button "Continuar" at bounding box center [411, 328] width 216 height 17
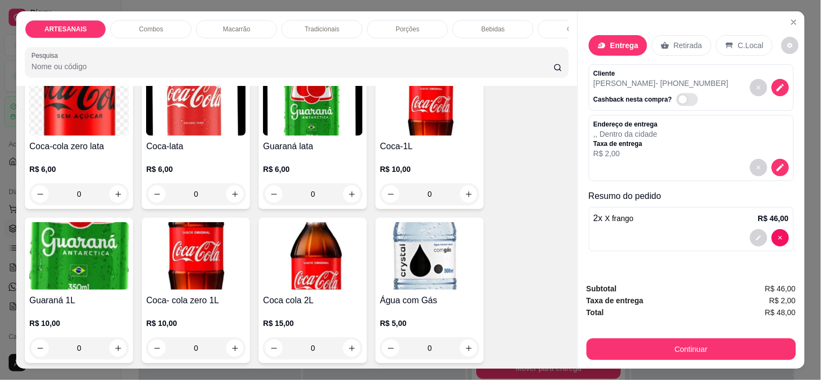
scroll to position [1323, 0]
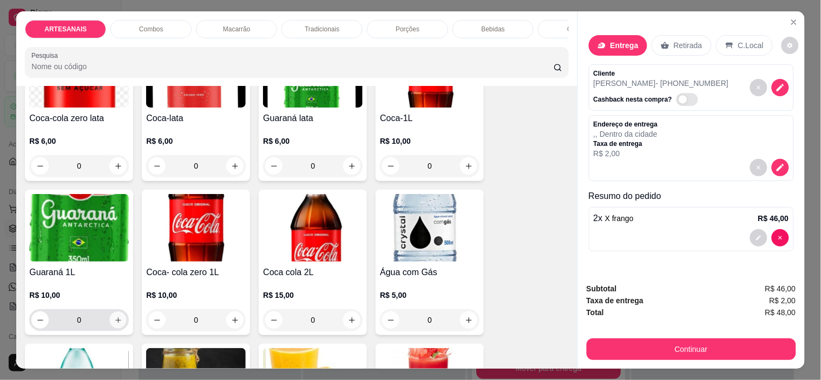
click at [114, 319] on button "increase-product-quantity" at bounding box center [118, 320] width 17 height 17
type input "1"
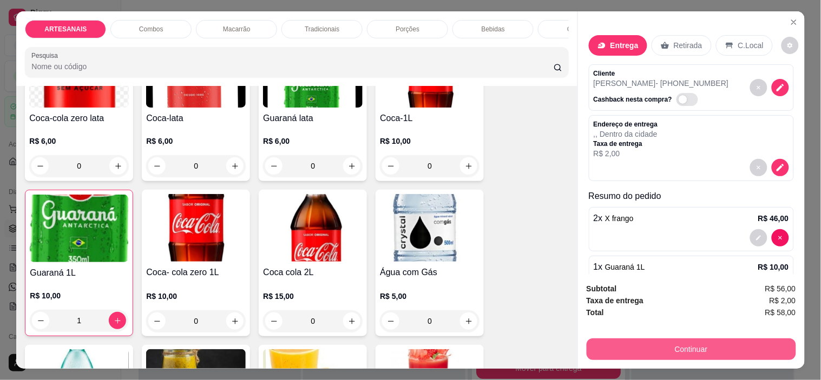
click at [744, 343] on button "Continuar" at bounding box center [691, 350] width 209 height 22
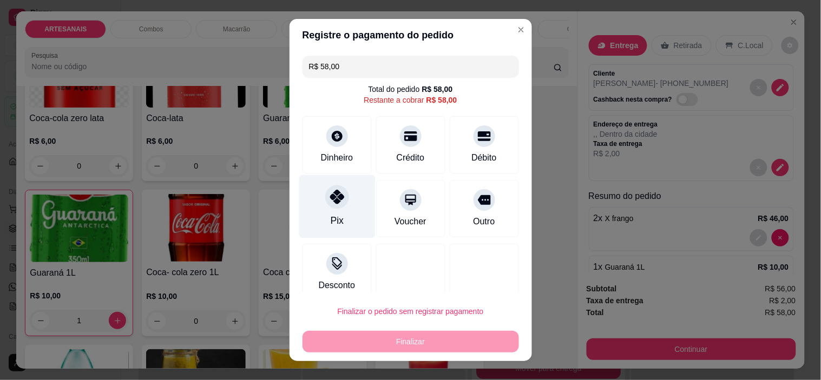
click at [330, 197] on icon at bounding box center [337, 197] width 14 height 14
type input "R$ 0,00"
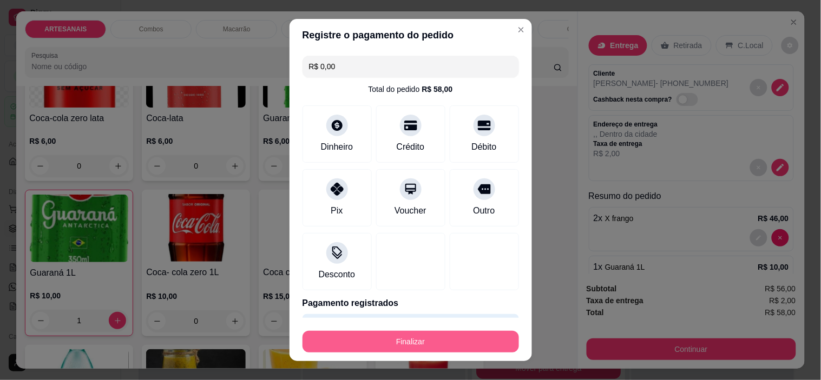
click at [388, 341] on button "Finalizar" at bounding box center [411, 342] width 216 height 22
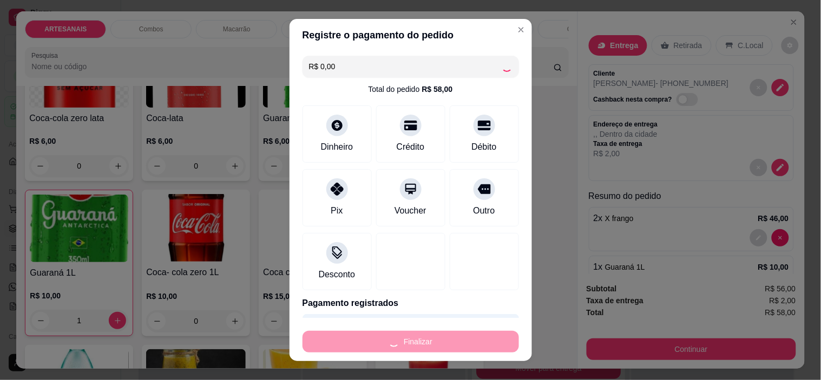
type input "0"
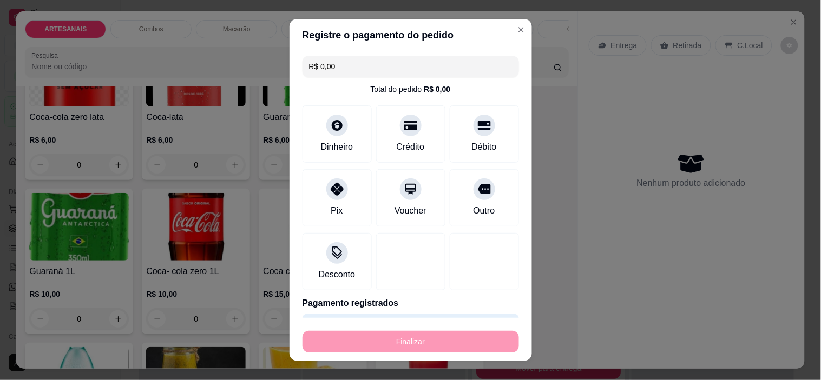
type input "-R$ 58,00"
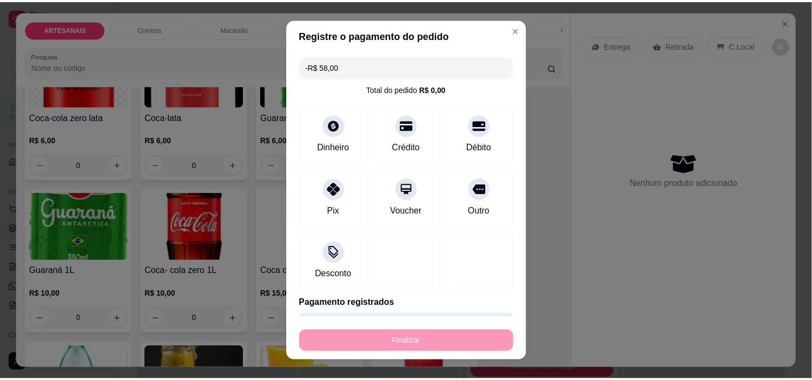
scroll to position [1322, 0]
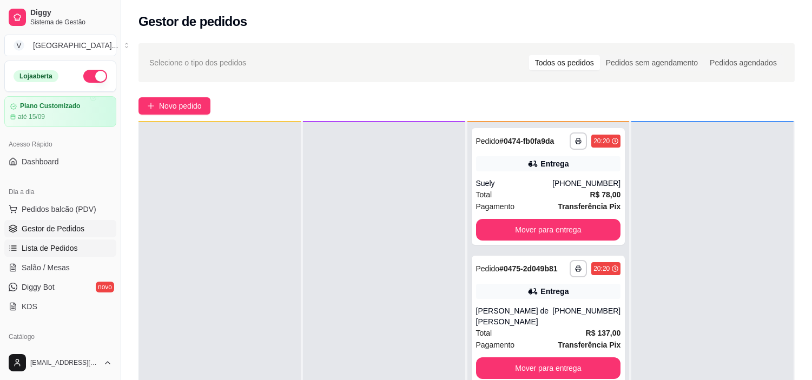
click at [47, 251] on span "Lista de Pedidos" at bounding box center [50, 248] width 56 height 11
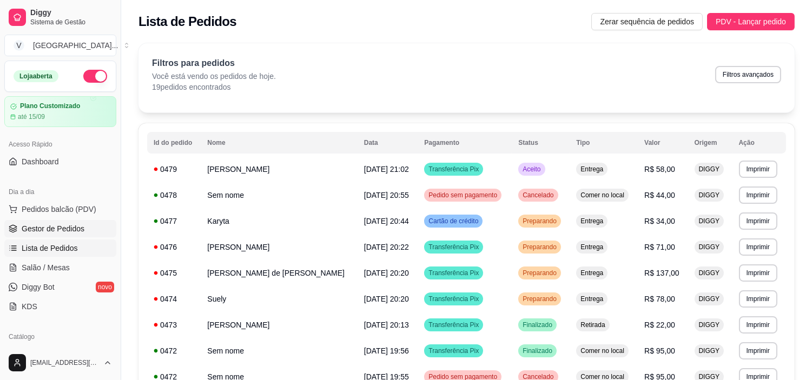
click at [62, 228] on span "Gestor de Pedidos" at bounding box center [53, 229] width 63 height 11
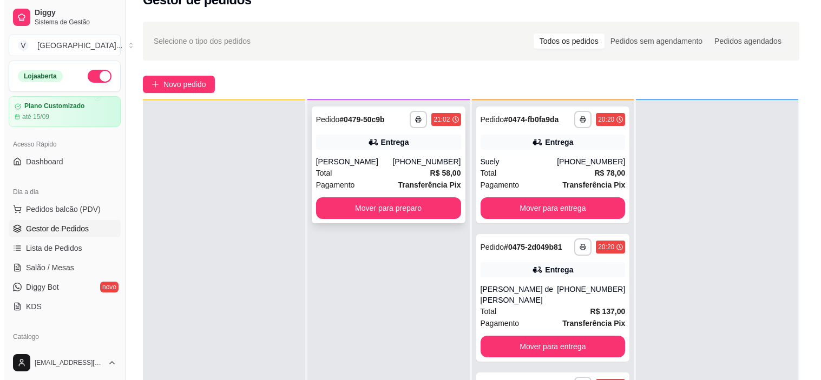
scroll to position [60, 0]
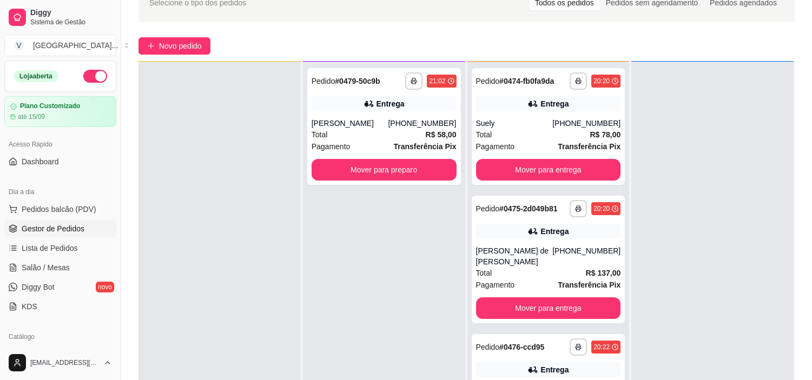
click at [197, 28] on div "**********" at bounding box center [466, 216] width 691 height 478
click at [193, 42] on span "Novo pedido" at bounding box center [180, 46] width 43 height 12
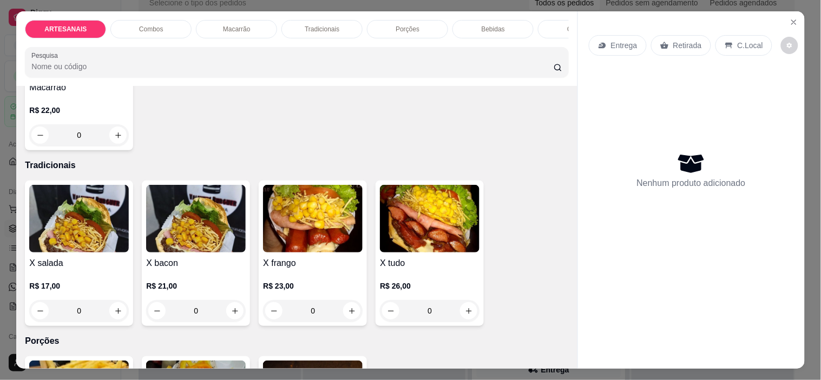
scroll to position [902, 0]
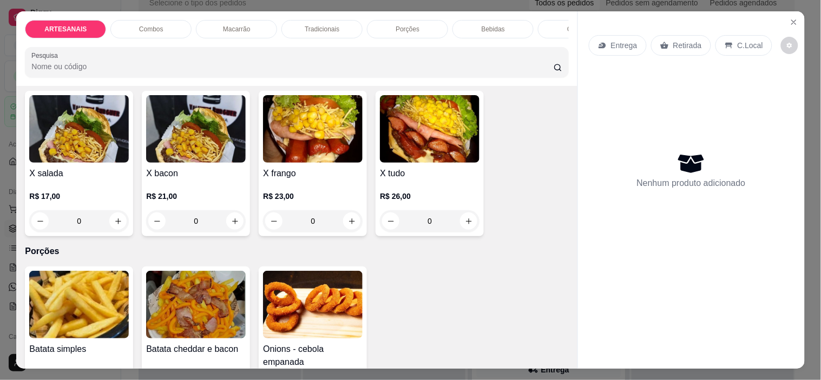
click at [116, 226] on div "0" at bounding box center [79, 222] width 100 height 22
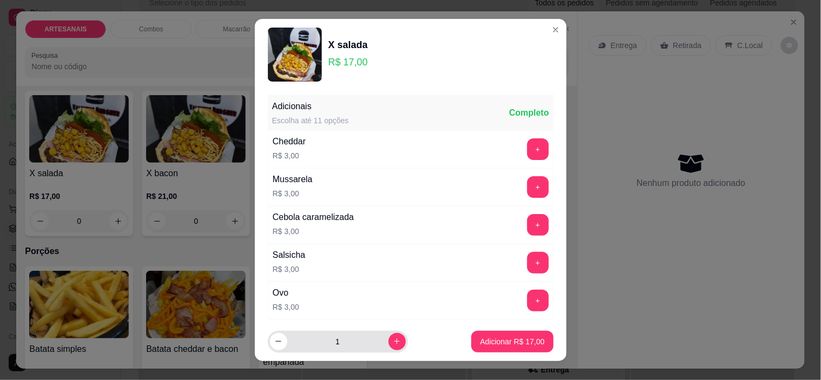
click at [386, 333] on div "1" at bounding box center [338, 342] width 136 height 22
click at [389, 337] on button "increase-product-quantity" at bounding box center [397, 341] width 17 height 17
type input "2"
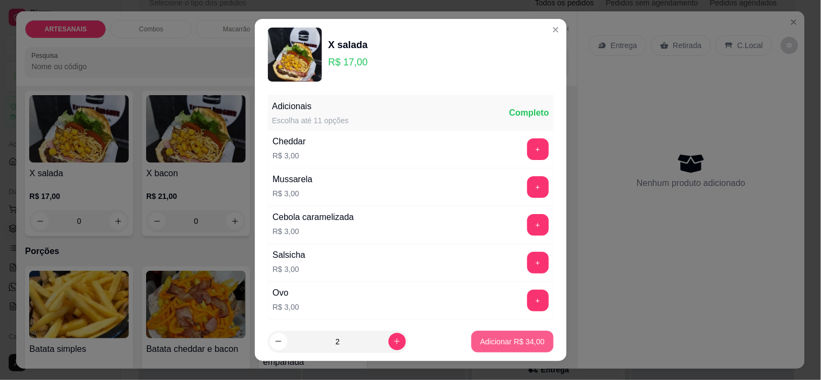
click at [501, 333] on button "Adicionar R$ 34,00" at bounding box center [512, 342] width 82 height 22
type input "2"
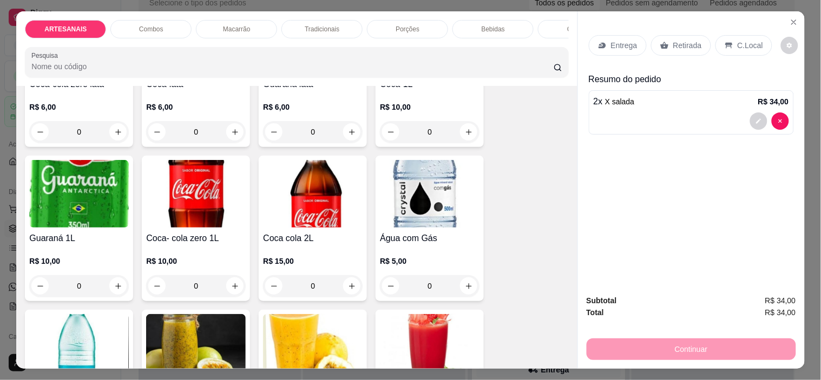
scroll to position [1323, 0]
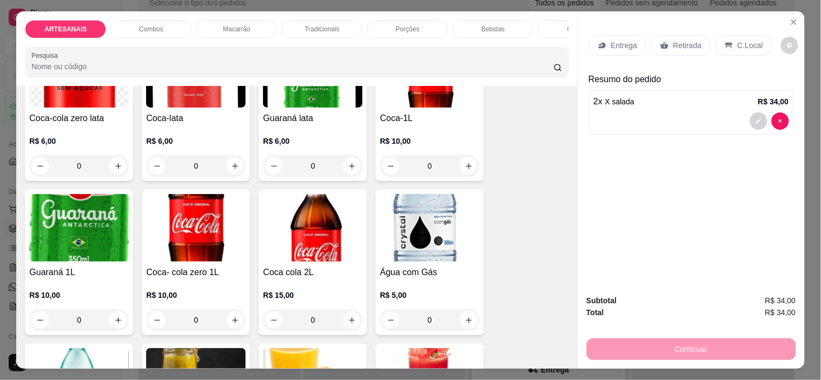
click at [613, 40] on p "Entrega" at bounding box center [624, 45] width 27 height 11
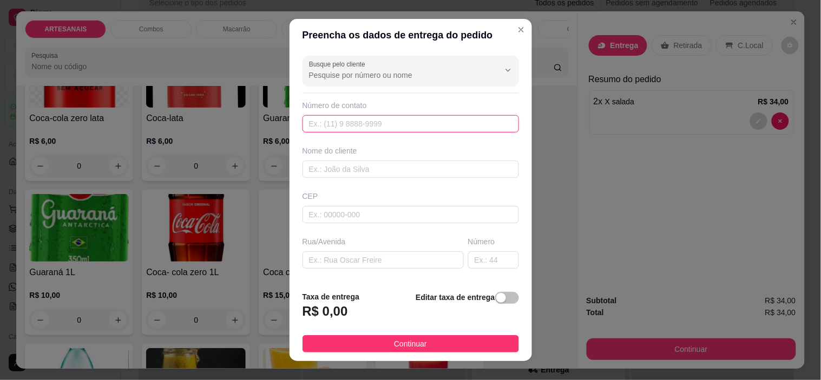
click at [430, 123] on input "text" at bounding box center [411, 123] width 216 height 17
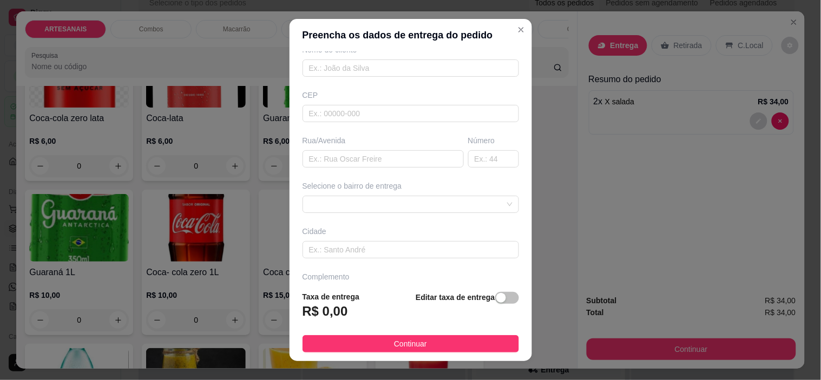
scroll to position [120, 0]
click at [435, 185] on span at bounding box center [410, 186] width 203 height 16
type input "629"
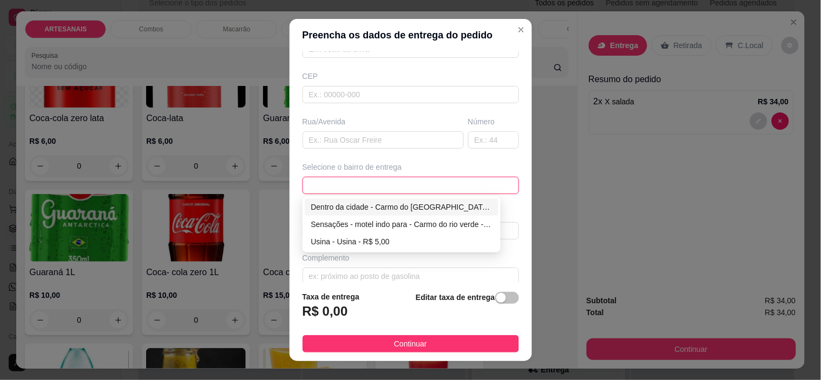
click at [433, 209] on div "Dentro da cidade - Carmo do [GEOGRAPHIC_DATA] - R$ 2,00" at bounding box center [401, 207] width 181 height 12
type input "Carmo do [GEOGRAPHIC_DATA]"
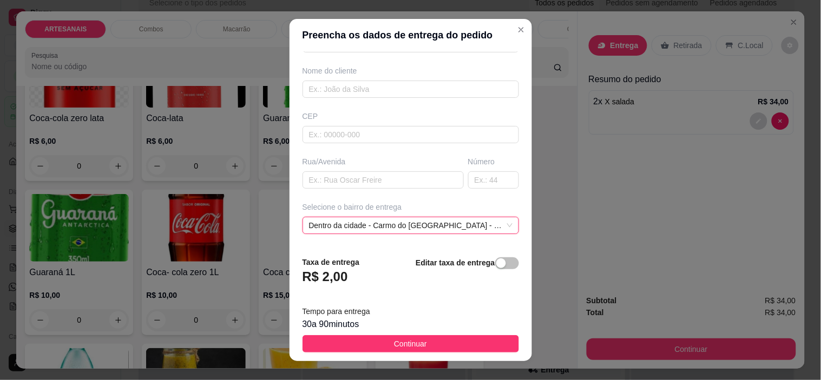
scroll to position [0, 0]
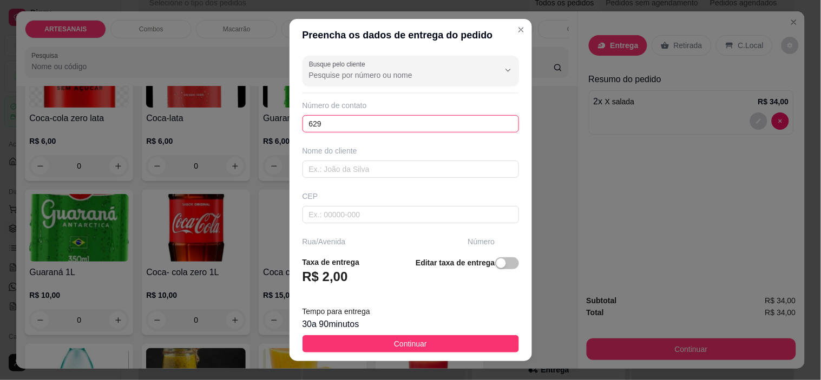
click at [366, 128] on input "629" at bounding box center [411, 123] width 216 height 17
type input "6"
paste input "[PHONE_NUMBER]"
type input "[PHONE_NUMBER]"
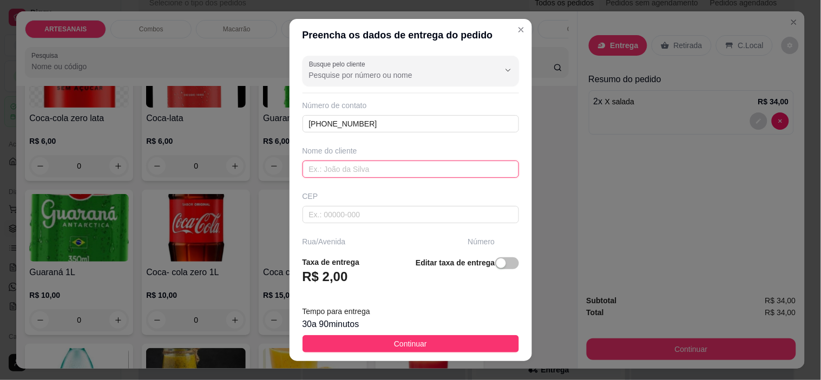
click at [346, 163] on input "text" at bounding box center [411, 169] width 216 height 17
drag, startPoint x: 163, startPoint y: 73, endPoint x: 45, endPoint y: 12, distance: 132.6
click at [382, 164] on input "text" at bounding box center [411, 169] width 216 height 17
type input "Weder"
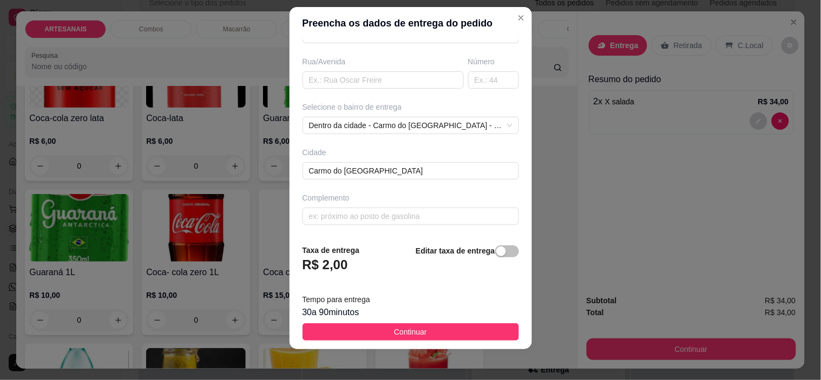
scroll to position [15, 0]
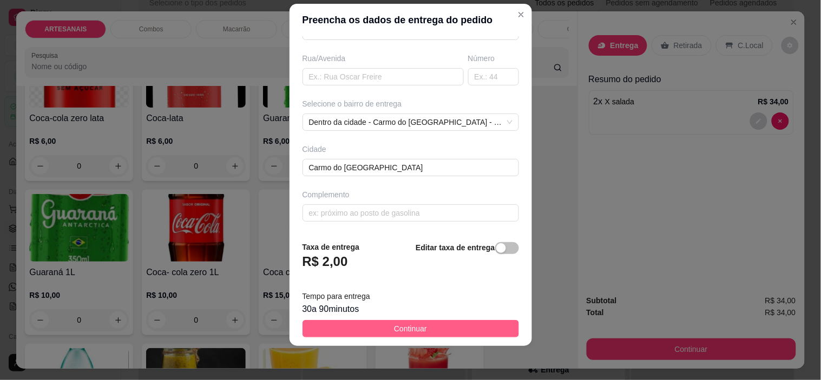
click at [486, 331] on button "Continuar" at bounding box center [411, 328] width 216 height 17
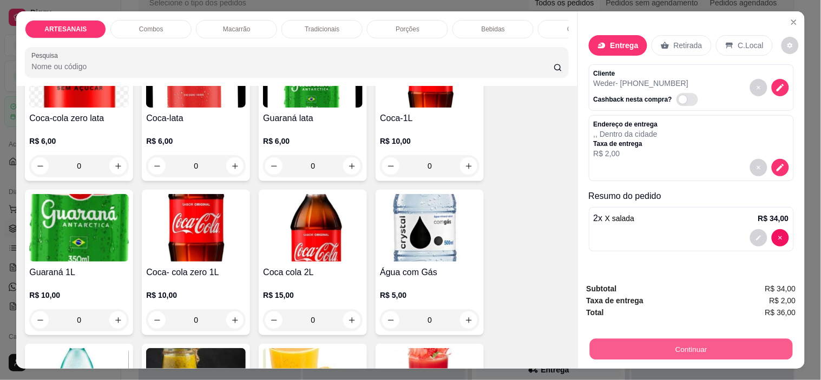
click at [772, 339] on button "Continuar" at bounding box center [690, 349] width 203 height 21
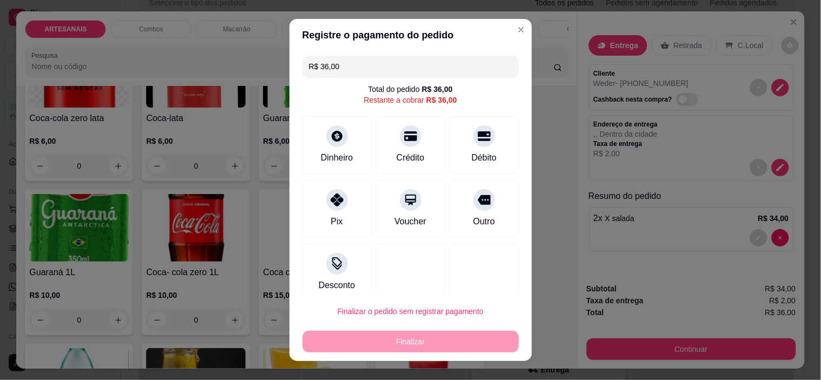
drag, startPoint x: 402, startPoint y: 156, endPoint x: 410, endPoint y: 168, distance: 14.1
click at [404, 158] on div "Crédito" at bounding box center [411, 158] width 28 height 13
type input "R$ 0,00"
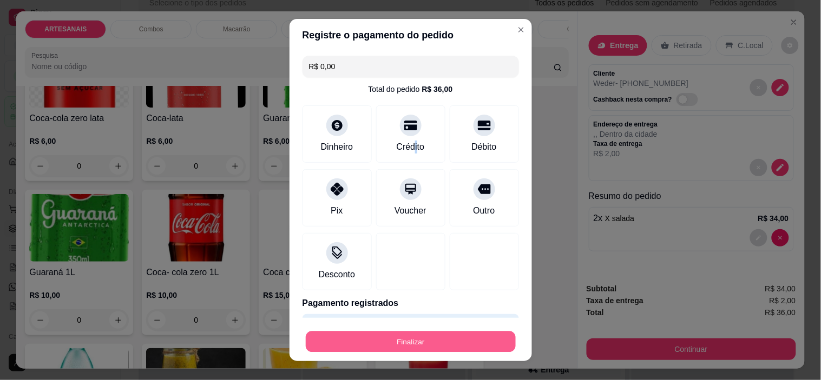
click at [475, 341] on button "Finalizar" at bounding box center [411, 341] width 210 height 21
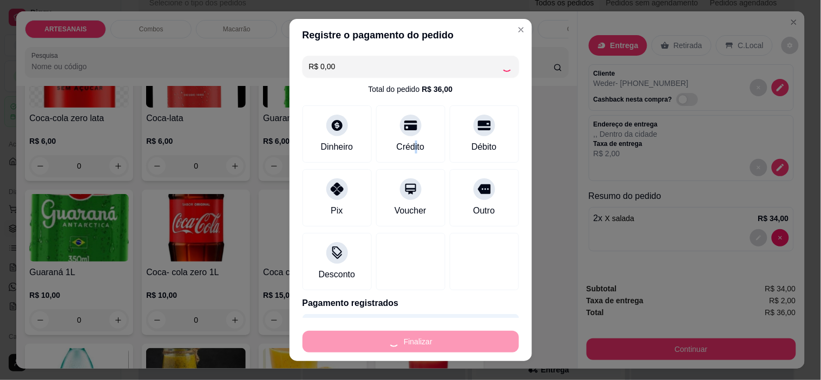
type input "0"
type input "-R$ 36,00"
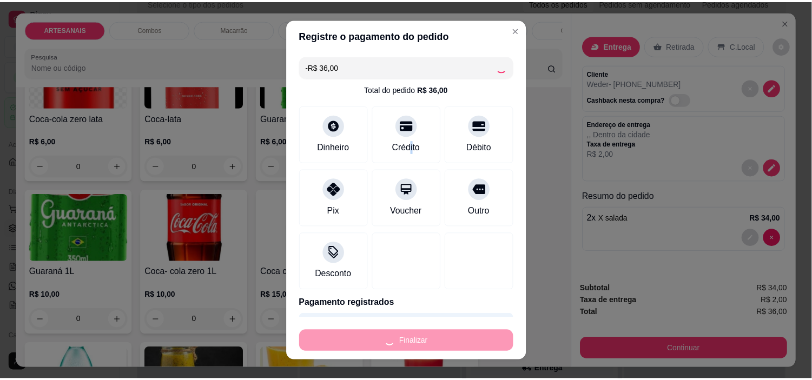
scroll to position [1322, 0]
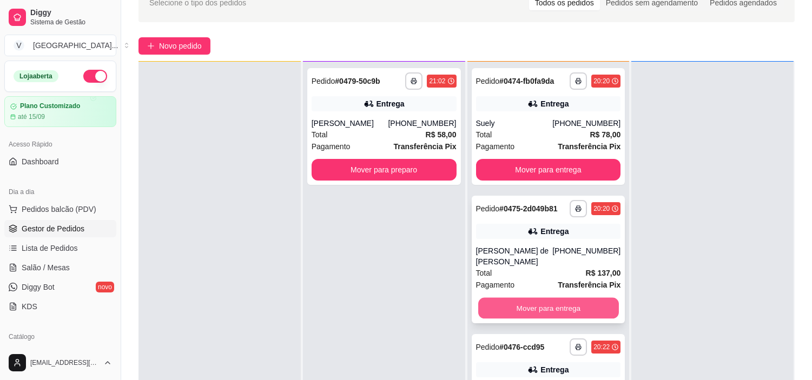
click at [555, 302] on button "Mover para entrega" at bounding box center [548, 308] width 141 height 21
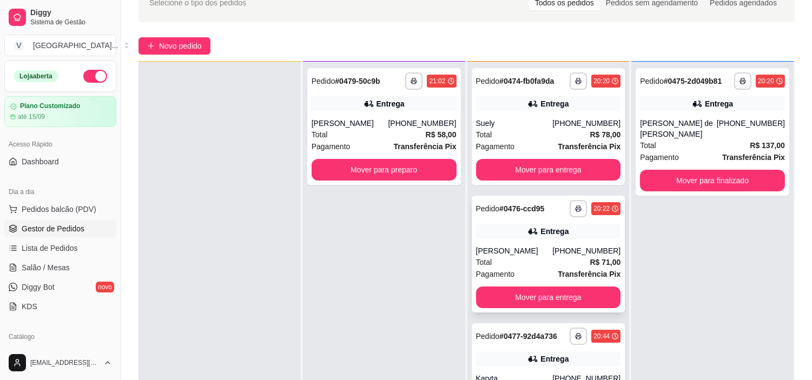
scroll to position [13, 0]
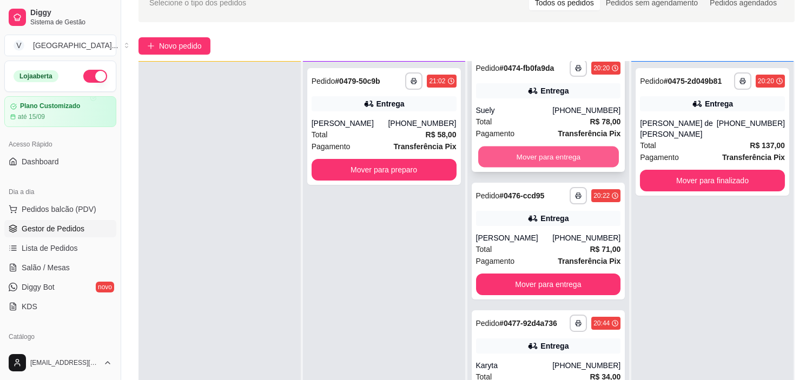
click at [576, 156] on button "Mover para entrega" at bounding box center [548, 157] width 141 height 21
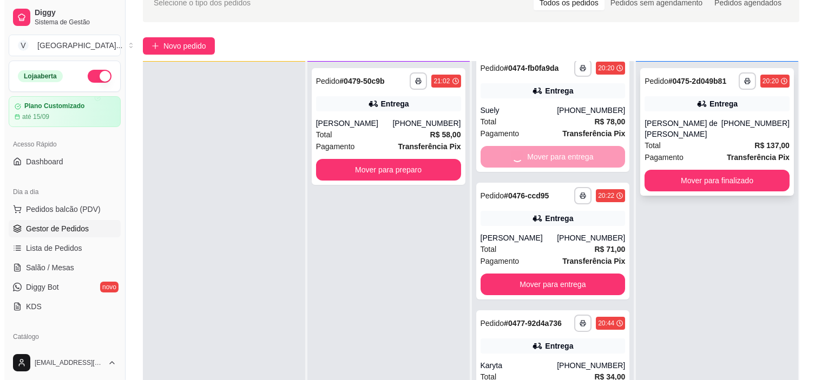
scroll to position [0, 0]
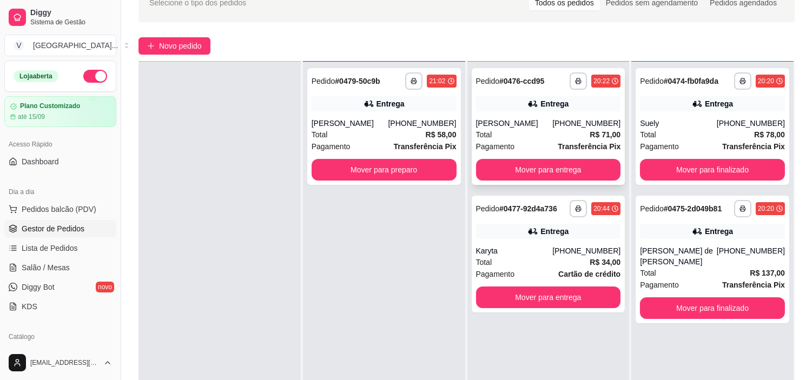
click at [574, 114] on div "**********" at bounding box center [549, 126] width 154 height 117
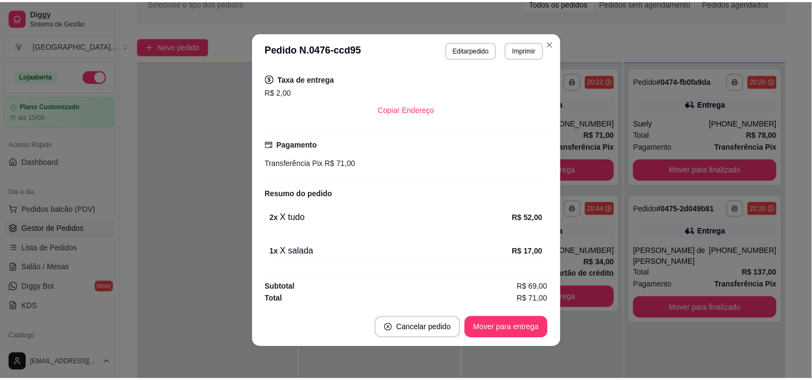
scroll to position [190, 0]
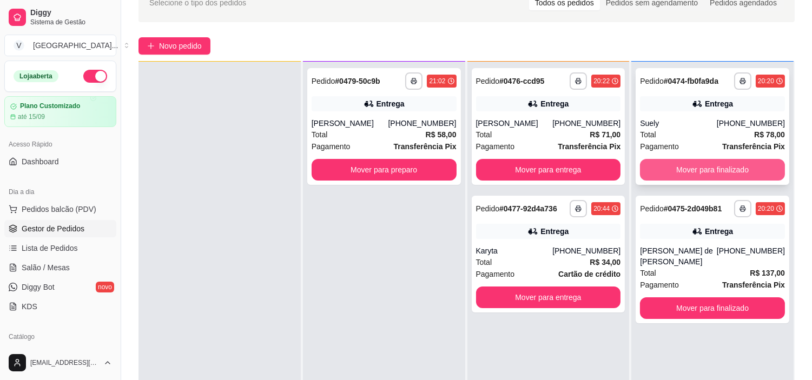
click at [726, 169] on button "Mover para finalizado" at bounding box center [712, 170] width 145 height 22
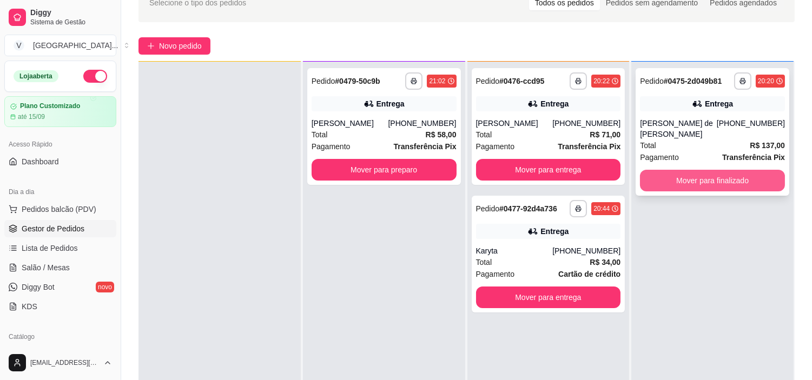
click at [730, 185] on button "Mover para finalizado" at bounding box center [712, 181] width 145 height 22
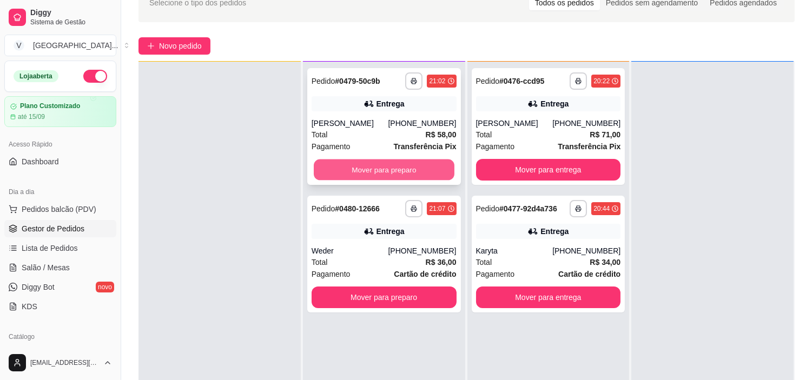
click at [380, 169] on button "Mover para preparo" at bounding box center [384, 170] width 141 height 21
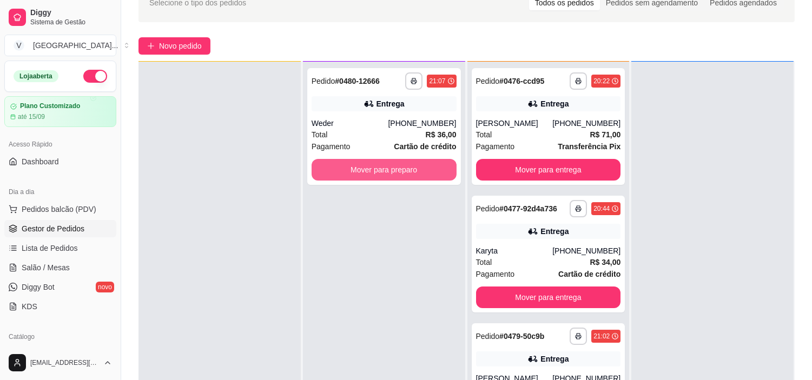
click at [380, 169] on button "Mover para preparo" at bounding box center [384, 170] width 145 height 22
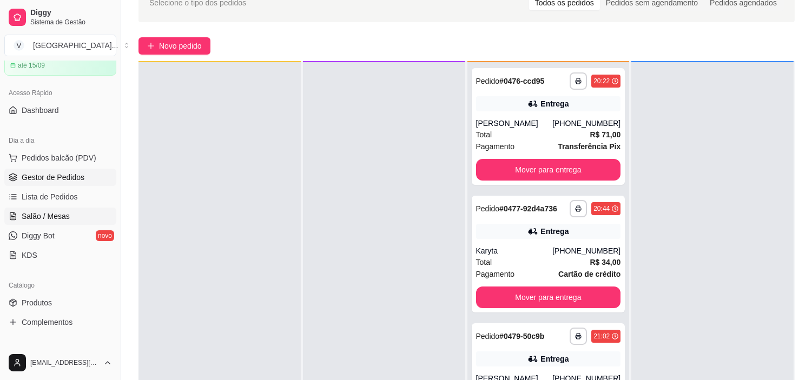
scroll to position [120, 0]
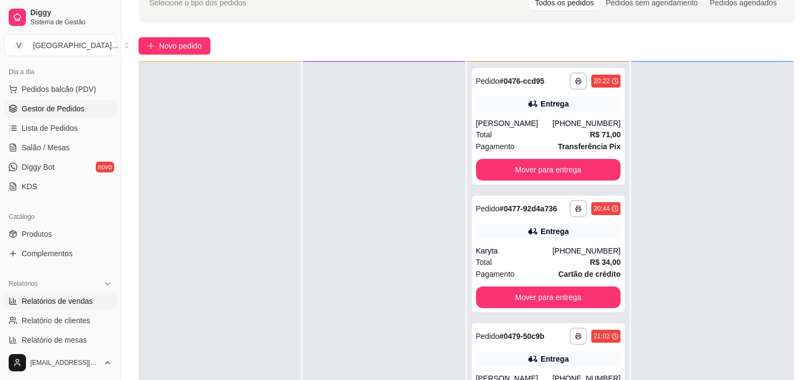
click at [54, 299] on span "Relatórios de vendas" at bounding box center [57, 301] width 71 height 11
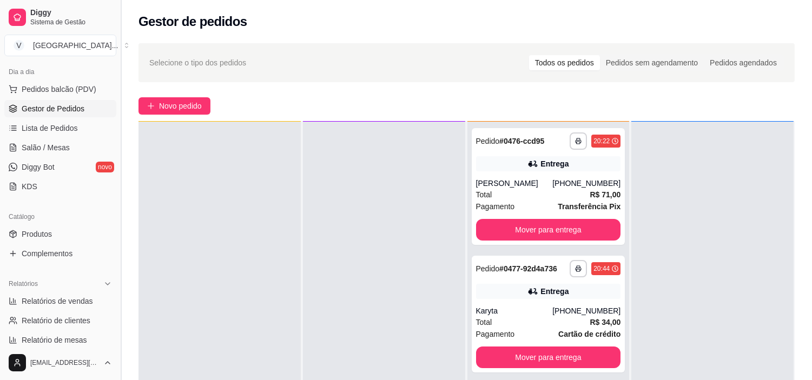
select select "ALL"
select select "0"
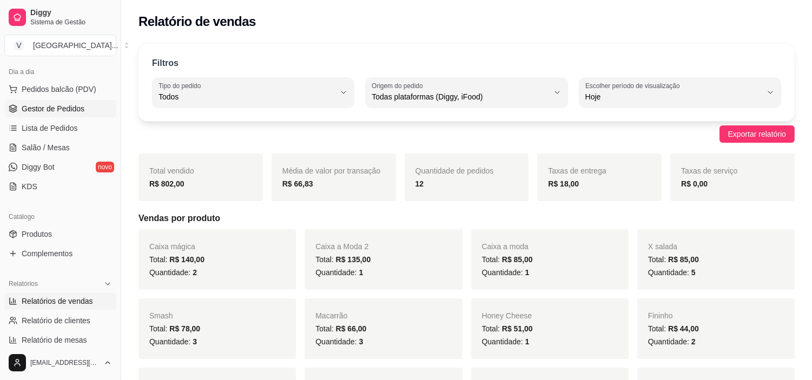
click at [65, 108] on span "Gestor de Pedidos" at bounding box center [53, 108] width 63 height 11
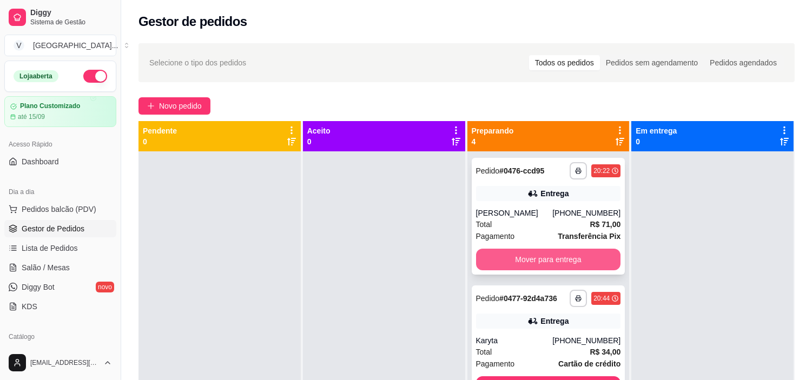
click at [531, 258] on button "Mover para entrega" at bounding box center [548, 260] width 145 height 22
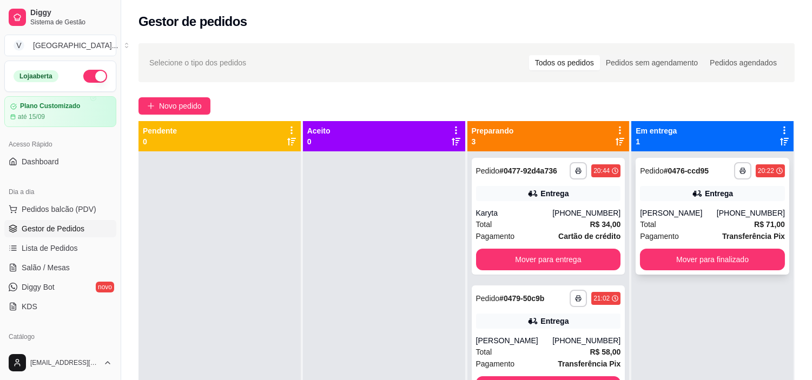
click at [720, 203] on div "**********" at bounding box center [713, 216] width 154 height 117
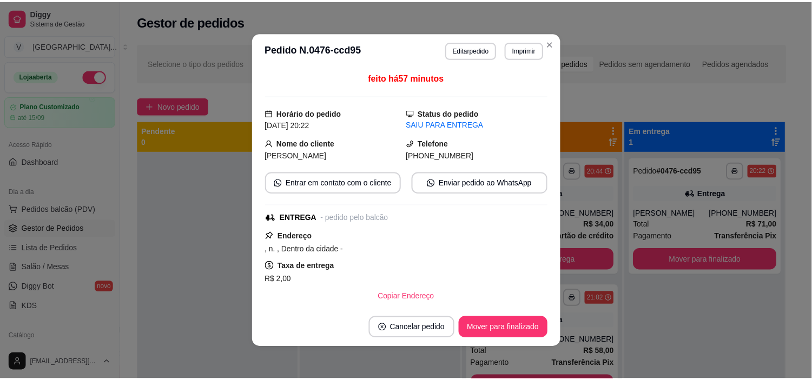
scroll to position [190, 0]
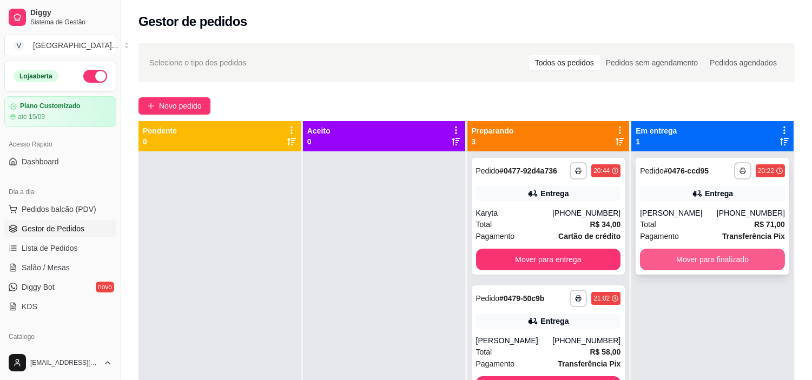
click at [720, 262] on button "Mover para finalizado" at bounding box center [712, 260] width 145 height 22
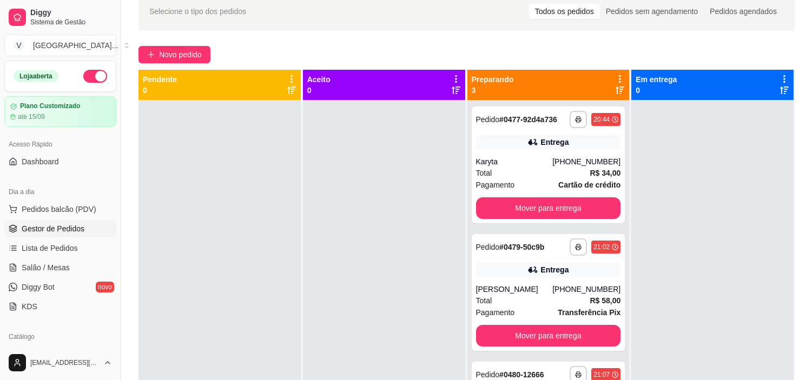
scroll to position [0, 0]
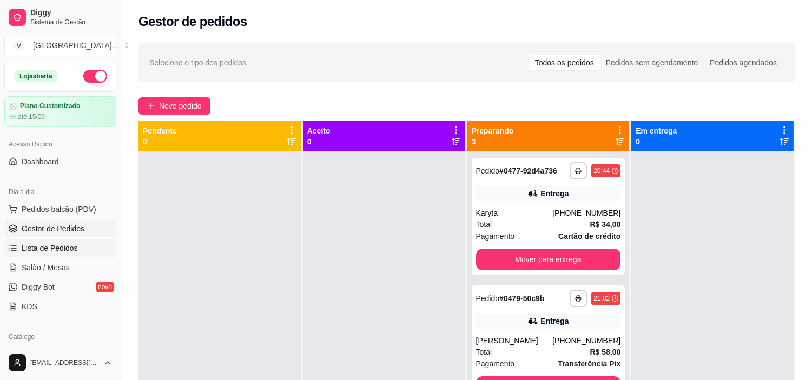
click at [55, 247] on span "Lista de Pedidos" at bounding box center [50, 248] width 56 height 11
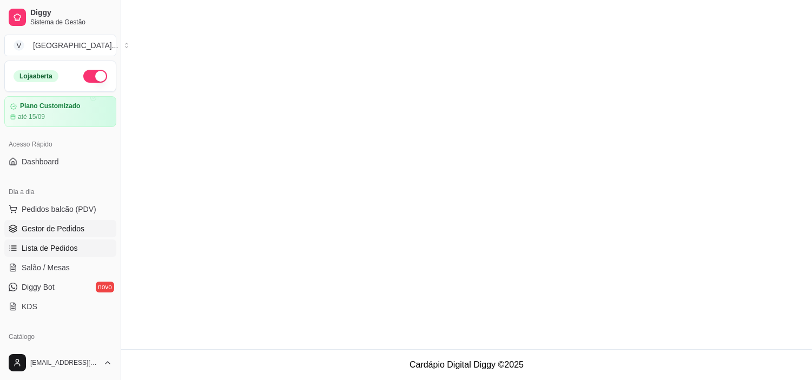
click at [56, 226] on span "Gestor de Pedidos" at bounding box center [53, 229] width 63 height 11
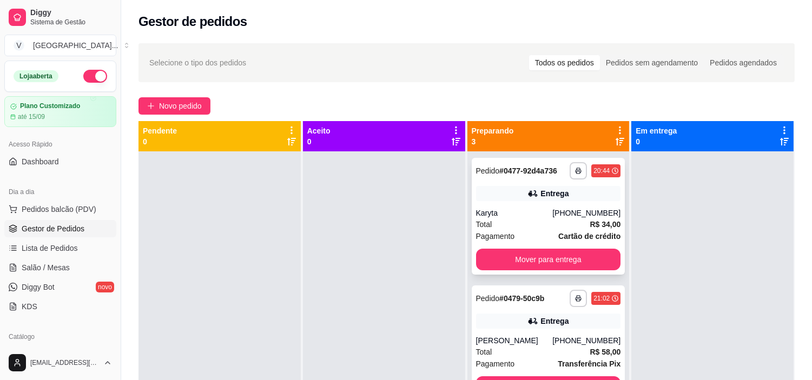
click at [542, 266] on button "Mover para entrega" at bounding box center [548, 260] width 145 height 22
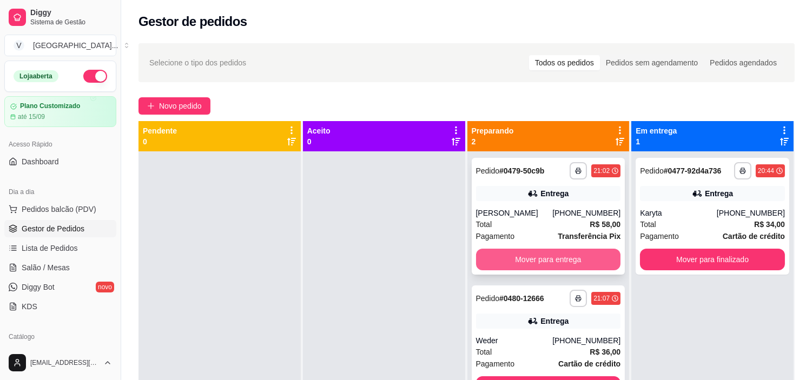
click at [543, 266] on button "Mover para entrega" at bounding box center [548, 260] width 145 height 22
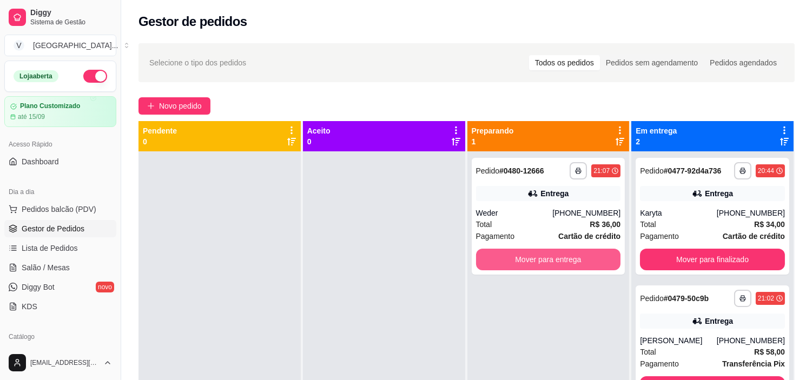
click at [543, 266] on button "Mover para entrega" at bounding box center [548, 260] width 145 height 22
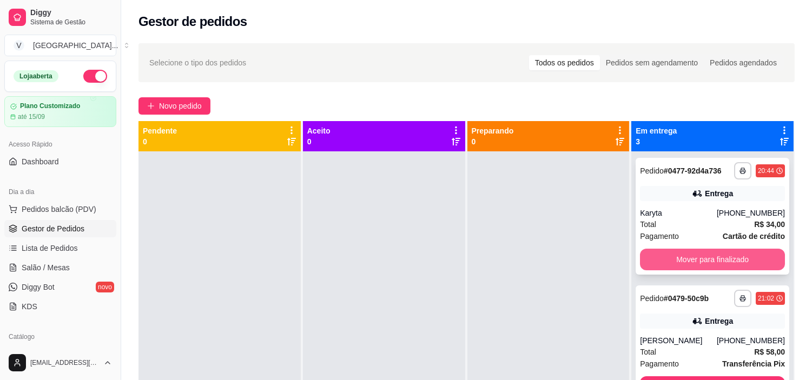
click at [726, 261] on button "Mover para finalizado" at bounding box center [712, 260] width 145 height 22
click at [726, 261] on button "Mover para finalizado" at bounding box center [712, 259] width 141 height 21
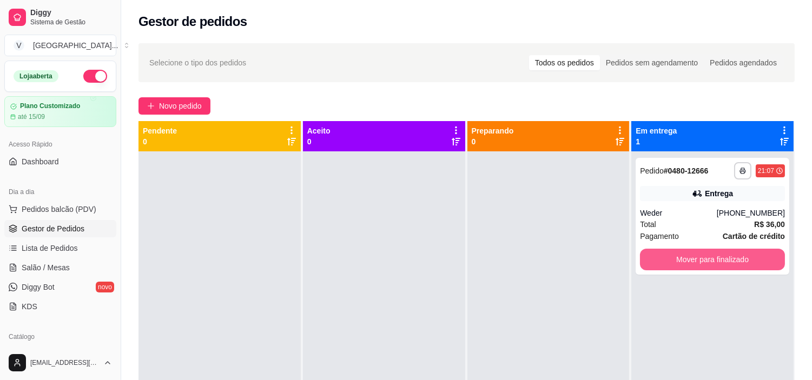
click at [729, 264] on button "Mover para finalizado" at bounding box center [712, 260] width 145 height 22
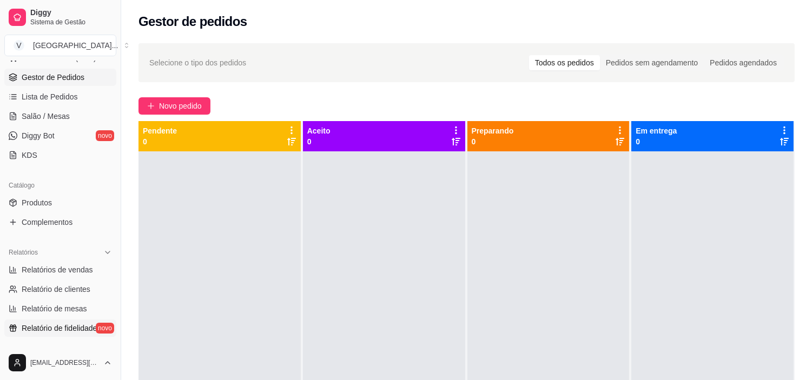
scroll to position [180, 0]
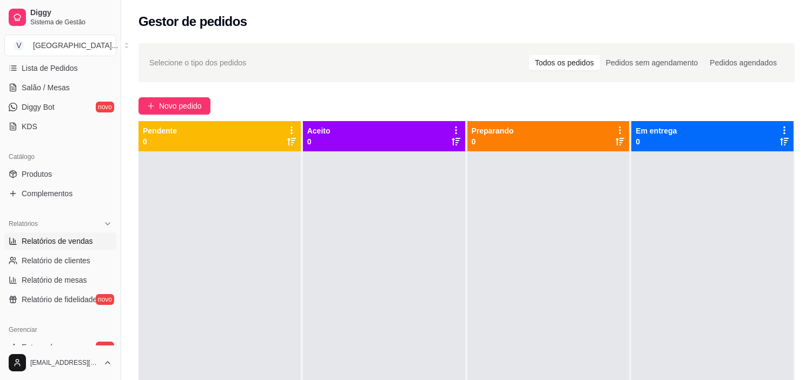
click at [78, 236] on span "Relatórios de vendas" at bounding box center [57, 241] width 71 height 11
select select "ALL"
select select "0"
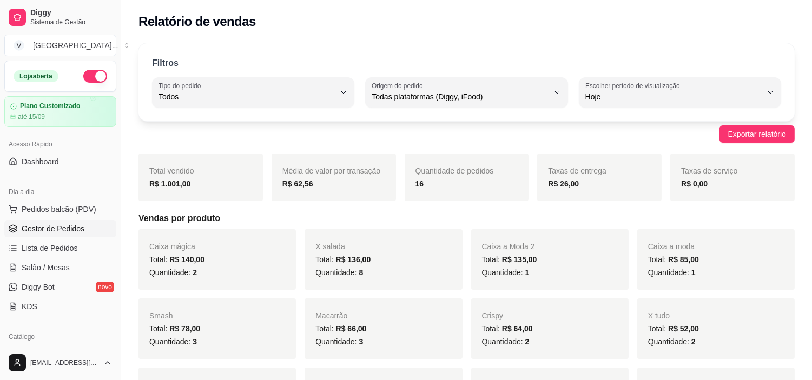
click at [55, 229] on span "Gestor de Pedidos" at bounding box center [53, 229] width 63 height 11
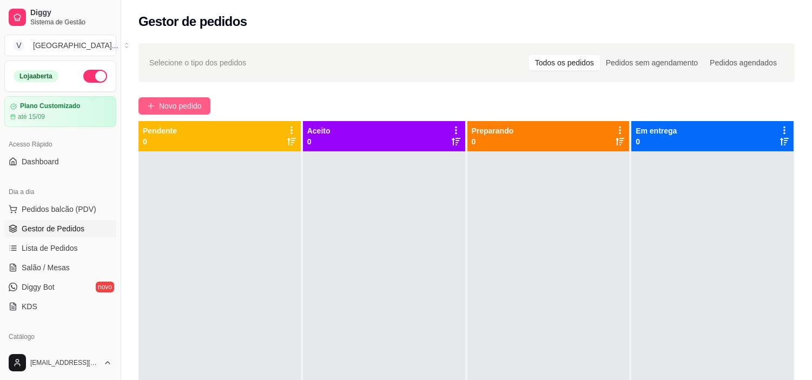
click at [179, 100] on span "Novo pedido" at bounding box center [180, 106] width 43 height 12
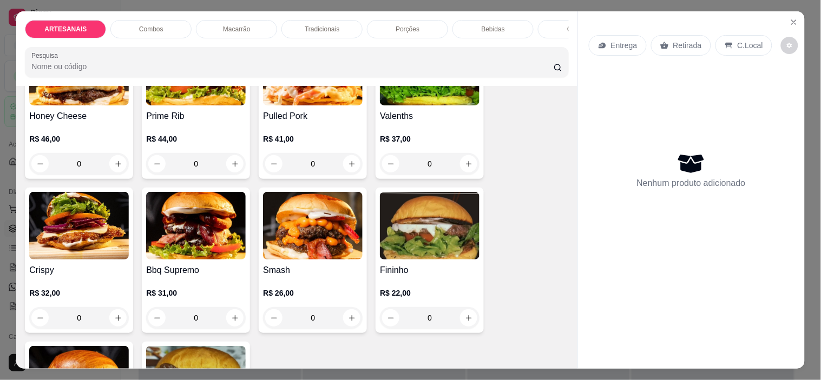
scroll to position [120, 0]
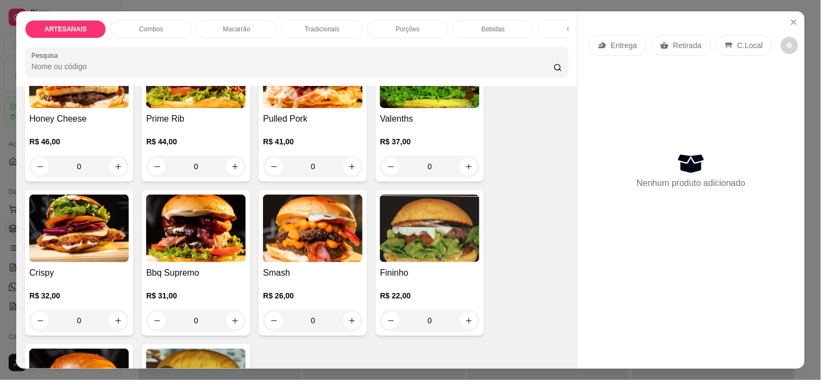
click at [349, 322] on div "0" at bounding box center [313, 321] width 100 height 22
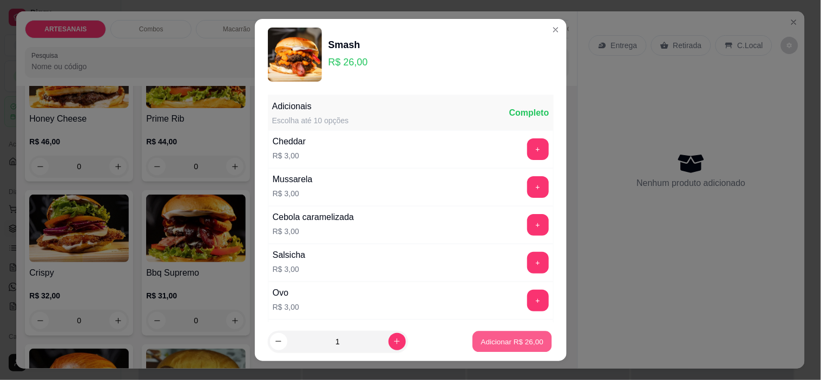
click at [530, 343] on p "Adicionar R$ 26,00" at bounding box center [512, 342] width 63 height 10
type input "1"
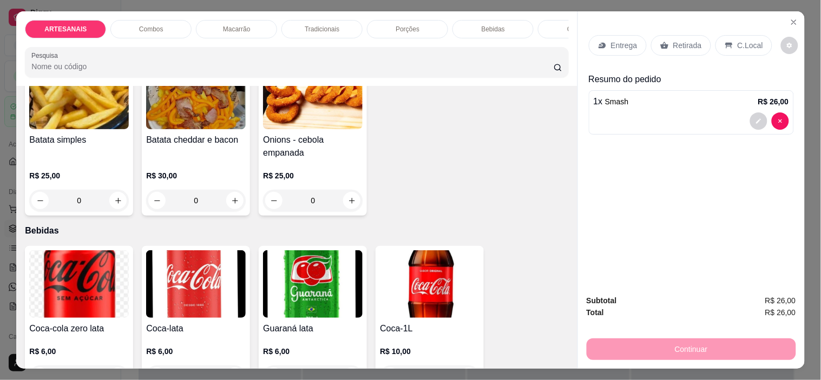
scroll to position [1142, 0]
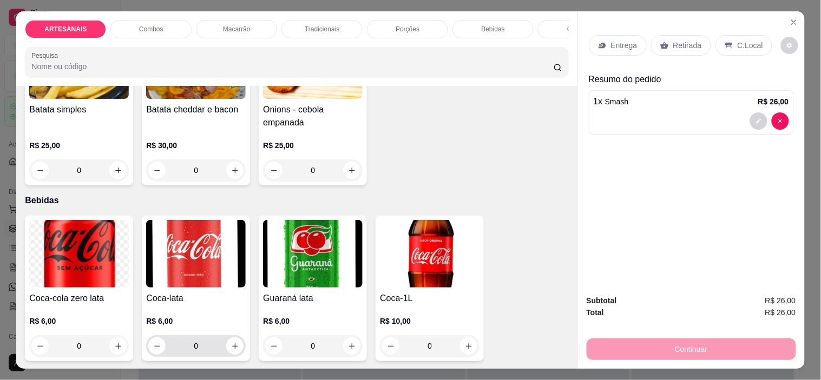
click at [231, 346] on icon "increase-product-quantity" at bounding box center [235, 347] width 8 height 8
type input "1"
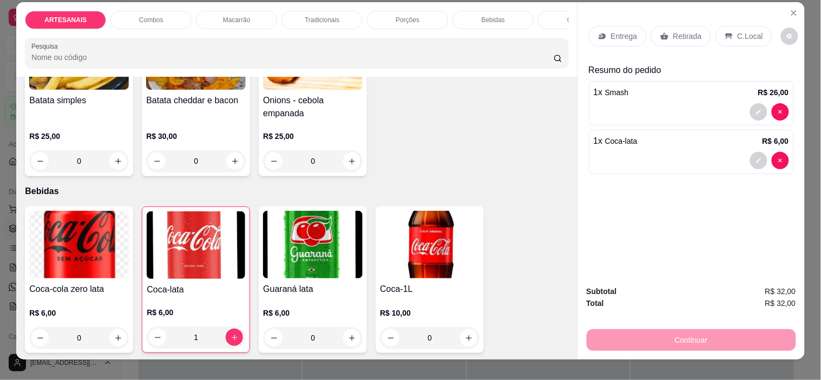
scroll to position [0, 0]
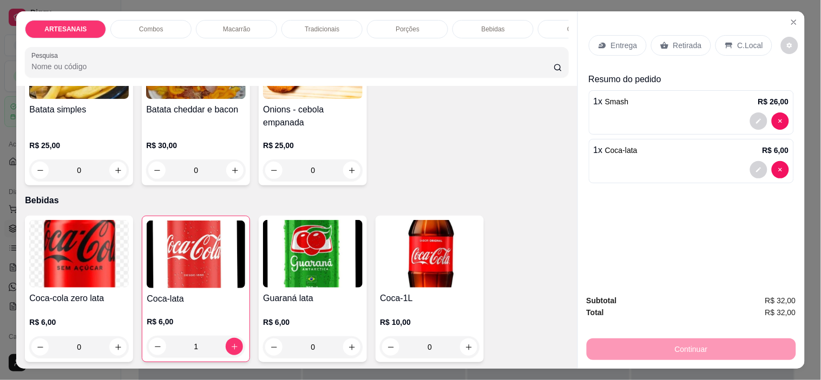
click at [598, 41] on icon at bounding box center [602, 45] width 9 height 9
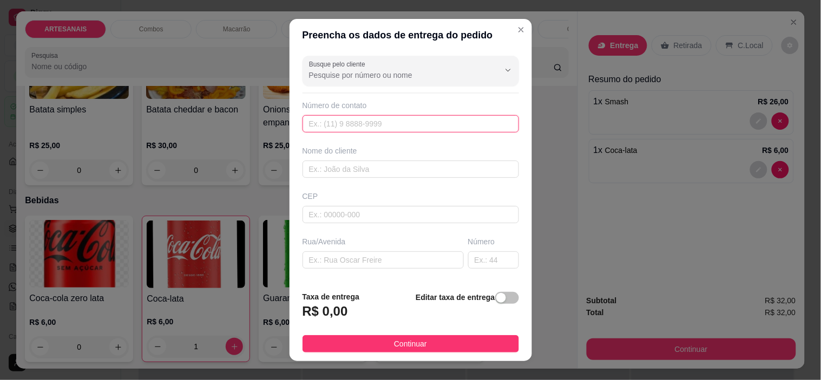
click at [354, 123] on input "text" at bounding box center [411, 123] width 216 height 17
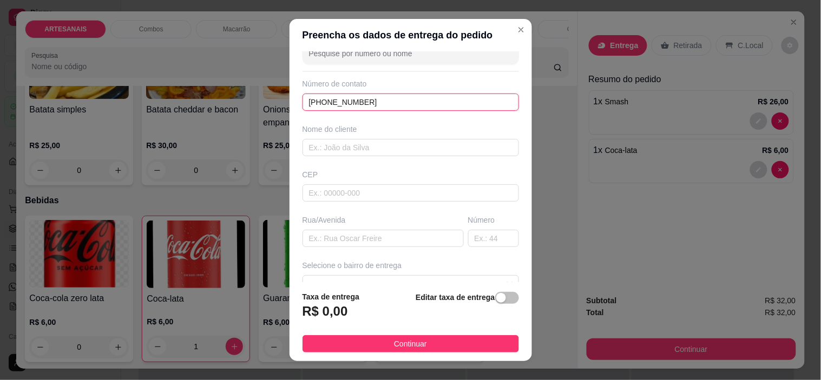
scroll to position [60, 0]
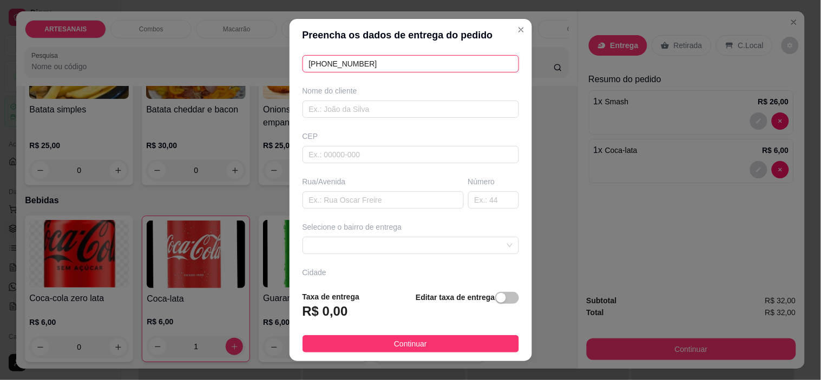
type input "[PHONE_NUMBER]"
click at [402, 236] on div "Selecione o bairro de entrega" at bounding box center [410, 238] width 221 height 32
click at [404, 240] on span at bounding box center [410, 246] width 203 height 16
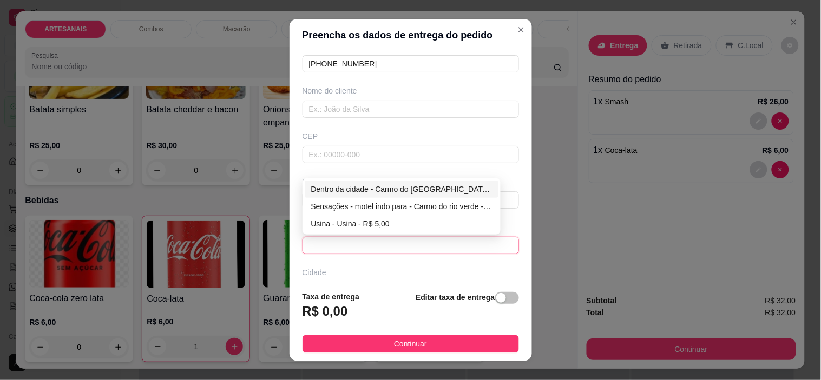
click at [372, 190] on div "Dentro da cidade - Carmo do [GEOGRAPHIC_DATA] - R$ 2,00" at bounding box center [401, 189] width 181 height 12
type input "Carmo do [GEOGRAPHIC_DATA]"
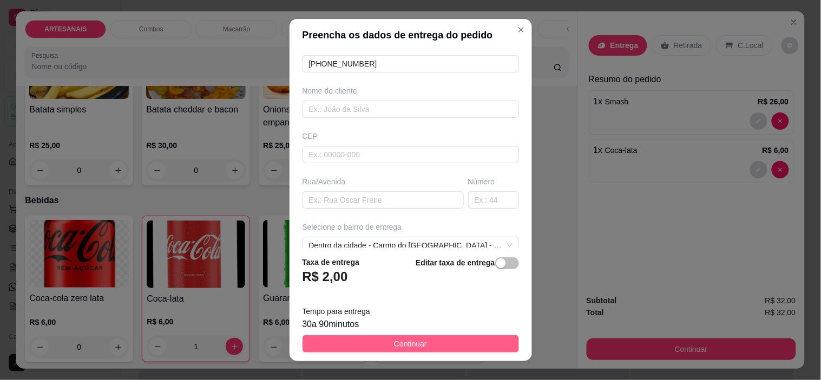
click at [425, 342] on button "Continuar" at bounding box center [411, 344] width 216 height 17
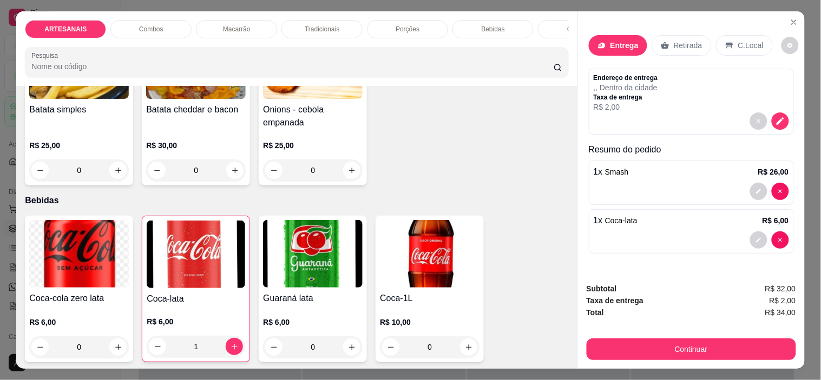
click at [785, 115] on div "Endereço de entrega , , Dentro da cidade Taxa de entrega R$ 2,00" at bounding box center [691, 102] width 205 height 66
click at [780, 116] on icon "decrease-product-quantity" at bounding box center [779, 120] width 9 height 9
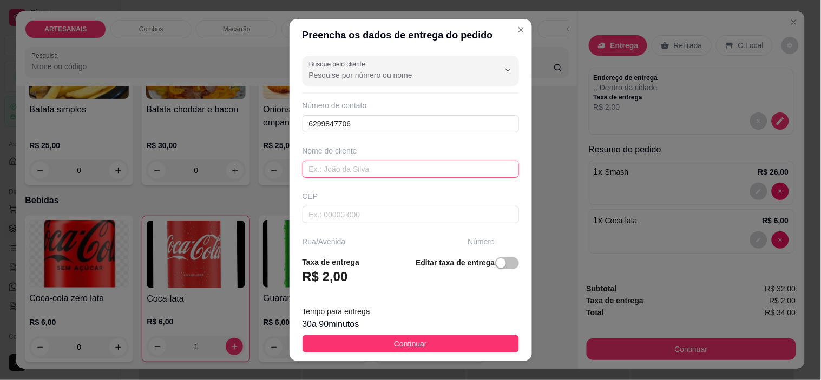
click at [397, 165] on input "text" at bounding box center [411, 169] width 216 height 17
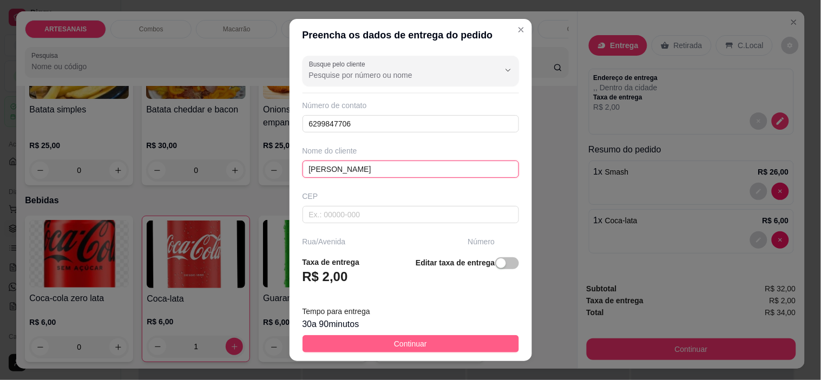
type input "[PERSON_NAME]"
drag, startPoint x: 478, startPoint y: 343, endPoint x: 626, endPoint y: 337, distance: 147.9
click at [479, 343] on button "Continuar" at bounding box center [411, 344] width 216 height 17
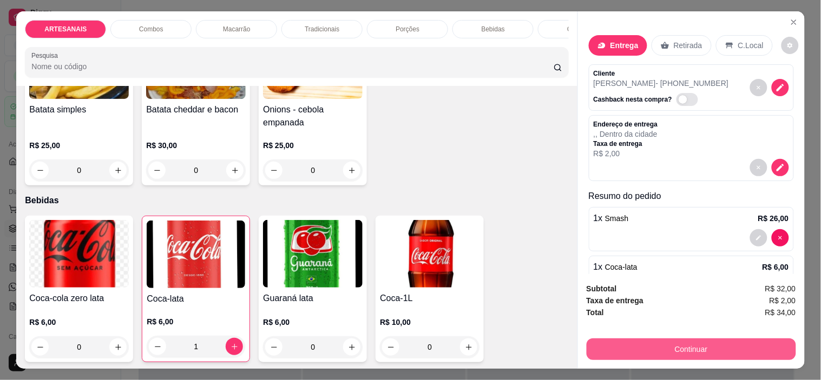
click at [730, 339] on button "Continuar" at bounding box center [691, 350] width 209 height 22
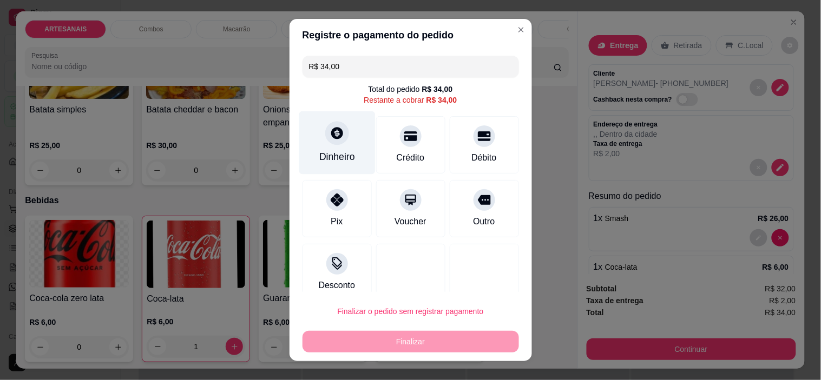
click at [324, 146] on div "Dinheiro" at bounding box center [337, 142] width 76 height 63
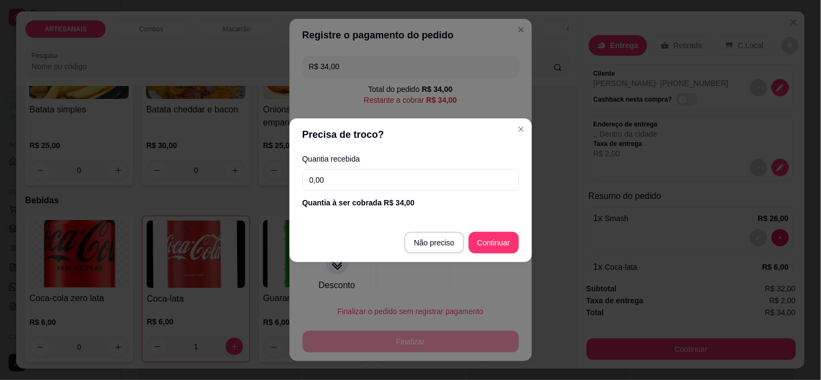
click at [420, 166] on div "Quantia recebida 0,00 Quantia à ser cobrada R$ 34,00" at bounding box center [411, 182] width 242 height 62
click at [430, 182] on input "0,00" at bounding box center [411, 180] width 216 height 22
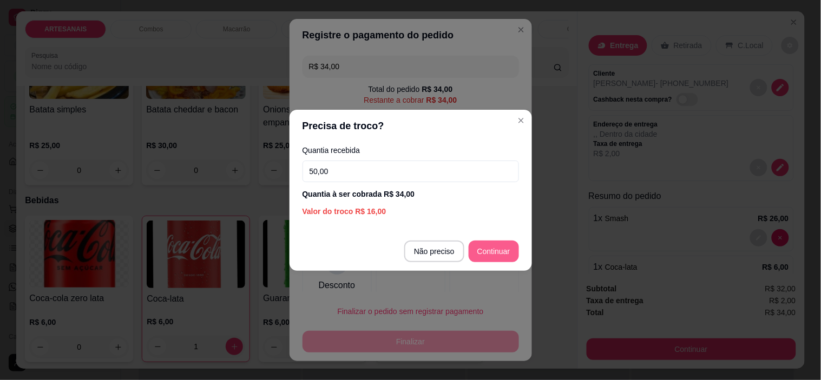
type input "50,00"
type input "R$ 0,00"
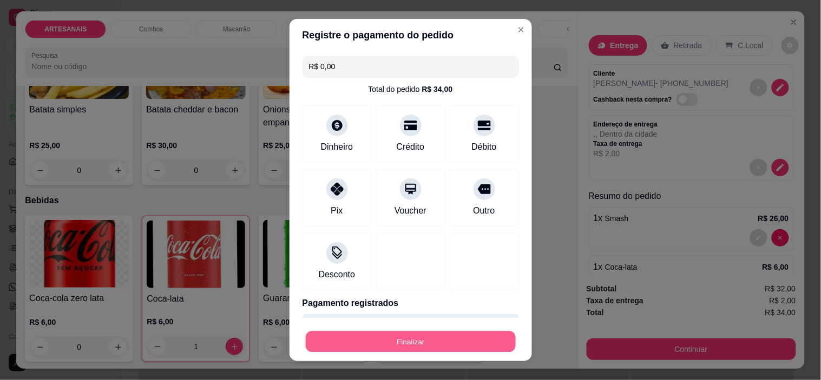
click at [372, 344] on button "Finalizar" at bounding box center [411, 341] width 210 height 21
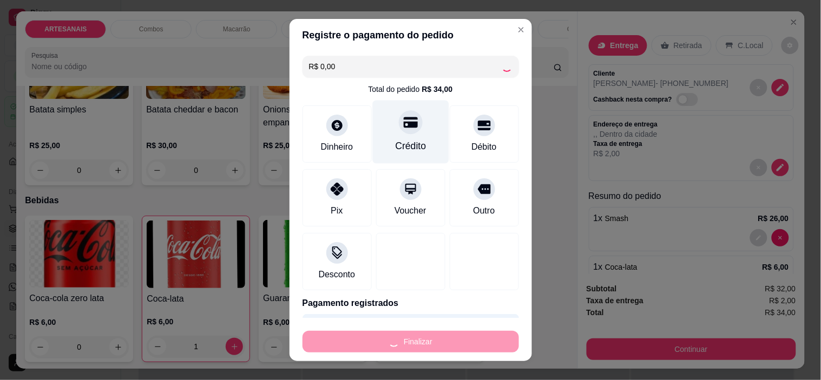
type input "0"
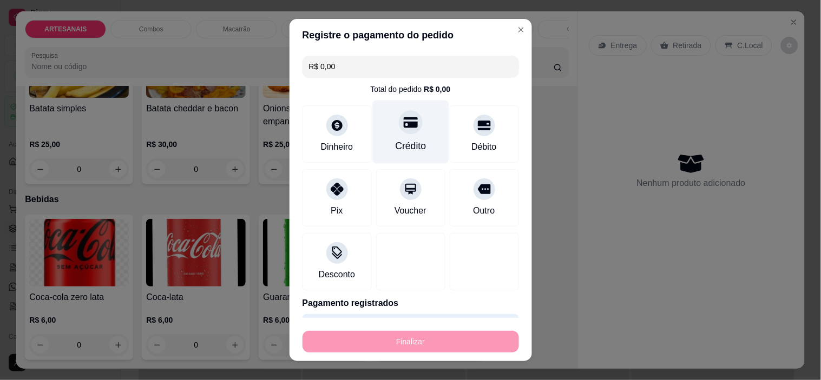
type input "-R$ 34,00"
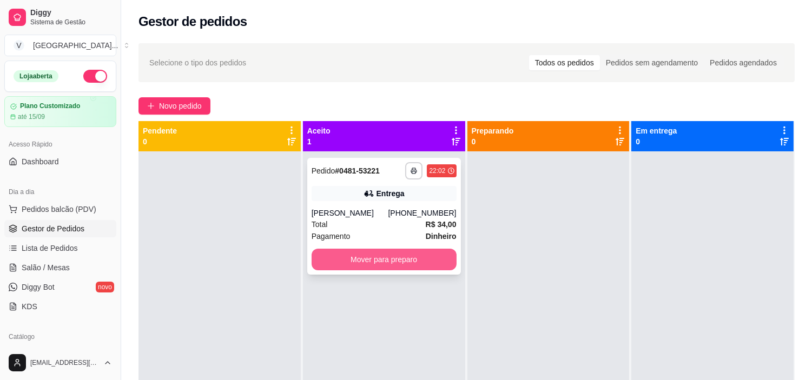
click at [421, 256] on button "Mover para preparo" at bounding box center [384, 260] width 145 height 22
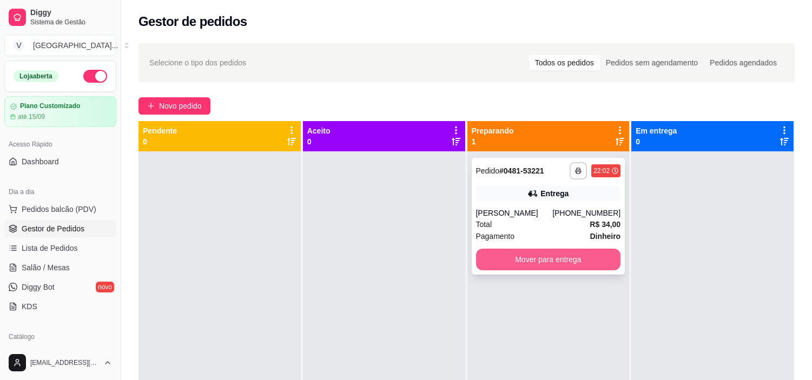
click at [542, 260] on button "Mover para entrega" at bounding box center [548, 260] width 145 height 22
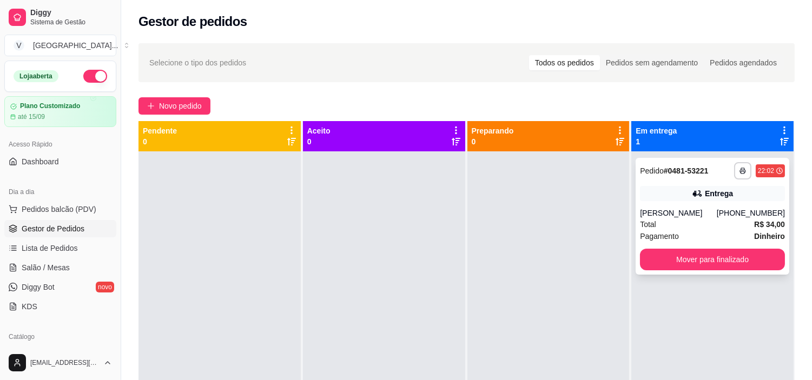
click at [669, 228] on div "Total R$ 34,00" at bounding box center [712, 225] width 145 height 12
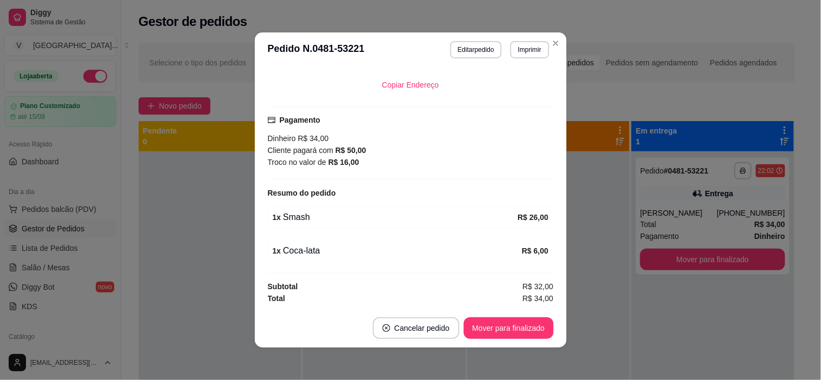
scroll to position [2, 0]
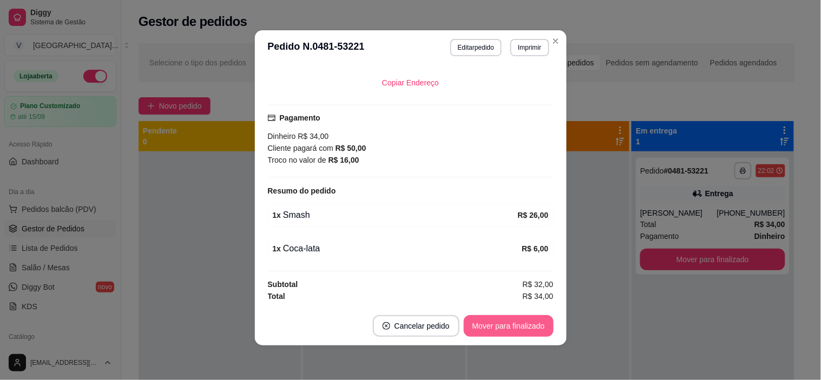
click at [492, 324] on button "Mover para finalizado" at bounding box center [509, 327] width 90 height 22
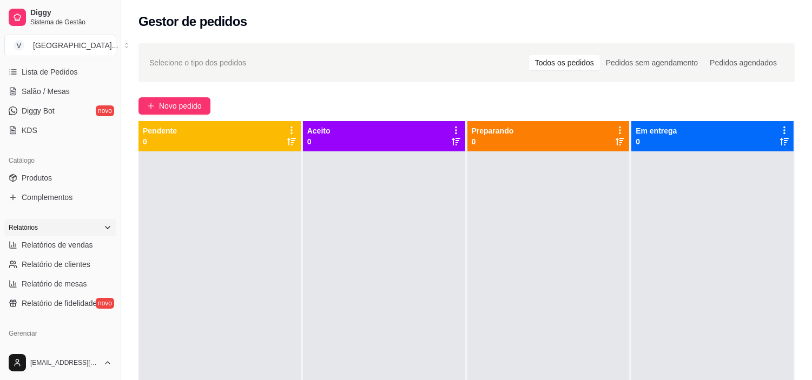
scroll to position [180, 0]
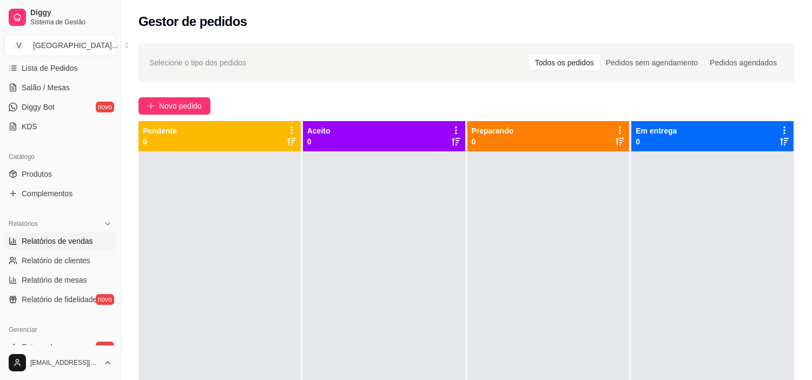
click at [69, 242] on span "Relatórios de vendas" at bounding box center [57, 241] width 71 height 11
select select "ALL"
select select "0"
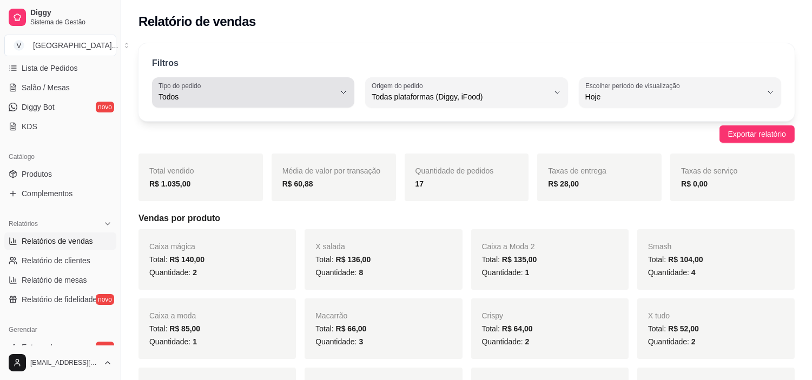
click at [334, 90] on div "Todos" at bounding box center [247, 93] width 176 height 22
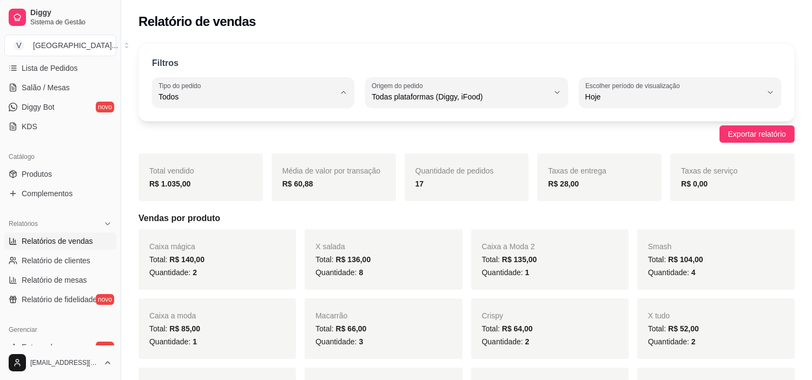
click at [209, 146] on span "Entrega" at bounding box center [248, 140] width 167 height 10
type input "DELIVERY"
select select "DELIVERY"
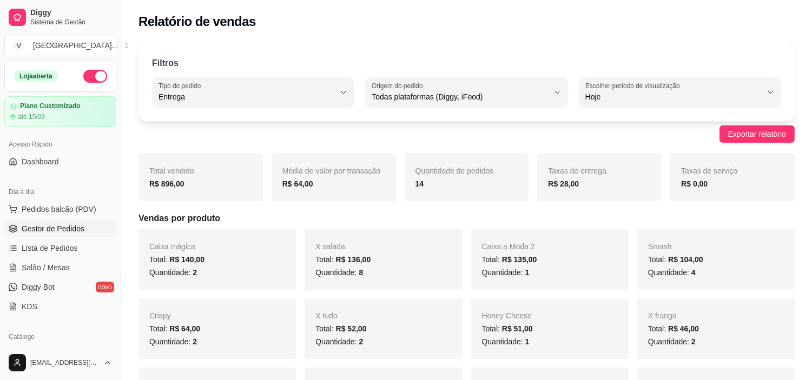
click at [44, 226] on span "Gestor de Pedidos" at bounding box center [53, 229] width 63 height 11
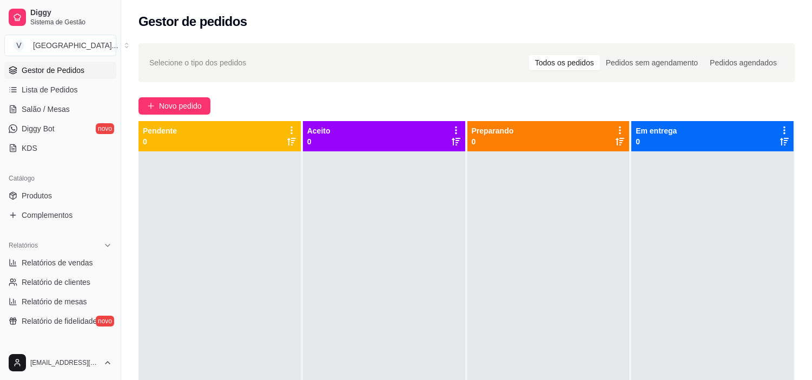
scroll to position [180, 0]
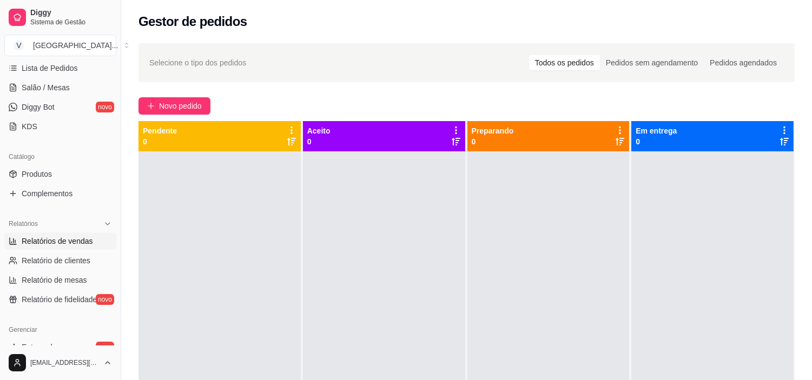
click at [58, 244] on span "Relatórios de vendas" at bounding box center [57, 241] width 71 height 11
select select "ALL"
select select "0"
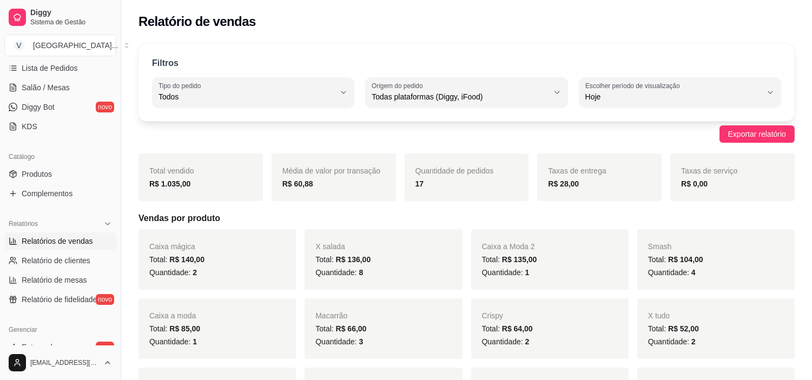
drag, startPoint x: 312, startPoint y: 67, endPoint x: 299, endPoint y: 79, distance: 18.0
click at [310, 70] on div "Filtros" at bounding box center [466, 64] width 629 height 14
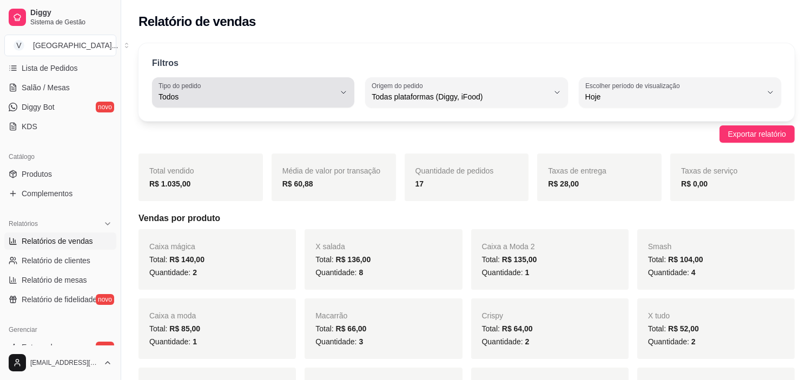
click at [299, 79] on button "Tipo do pedido Todos" at bounding box center [253, 92] width 202 height 30
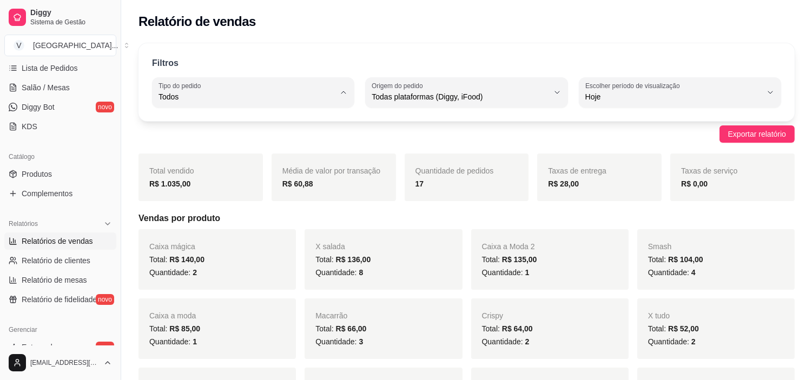
click at [228, 149] on li "Entrega" at bounding box center [253, 140] width 186 height 17
type input "DELIVERY"
select select "DELIVERY"
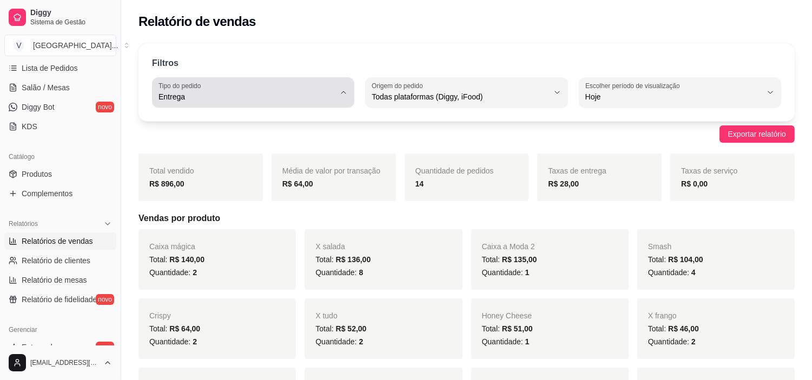
click at [185, 98] on span "Entrega" at bounding box center [247, 96] width 176 height 11
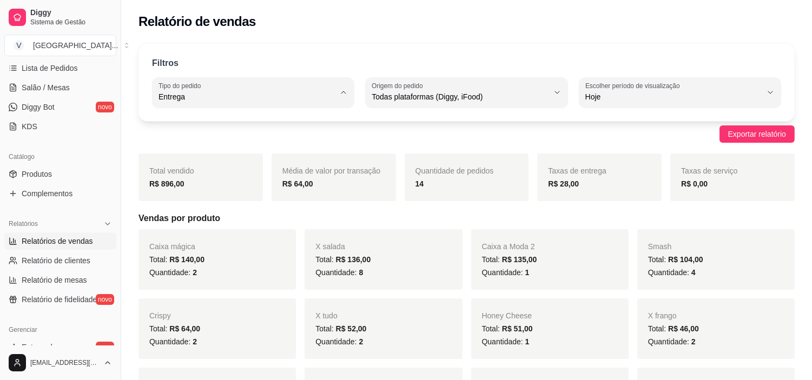
click at [207, 124] on span "Todos" at bounding box center [248, 122] width 167 height 10
type input "ALL"
select select "ALL"
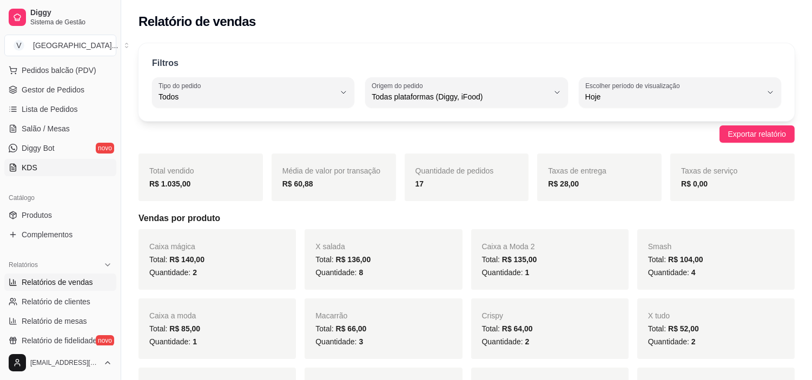
scroll to position [60, 0]
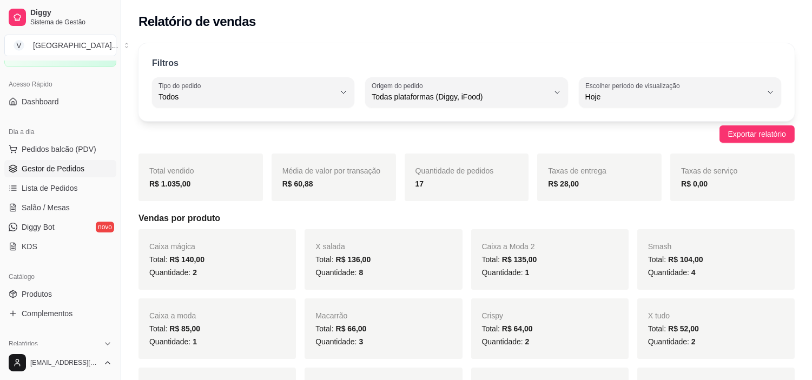
click at [41, 172] on span "Gestor de Pedidos" at bounding box center [53, 168] width 63 height 11
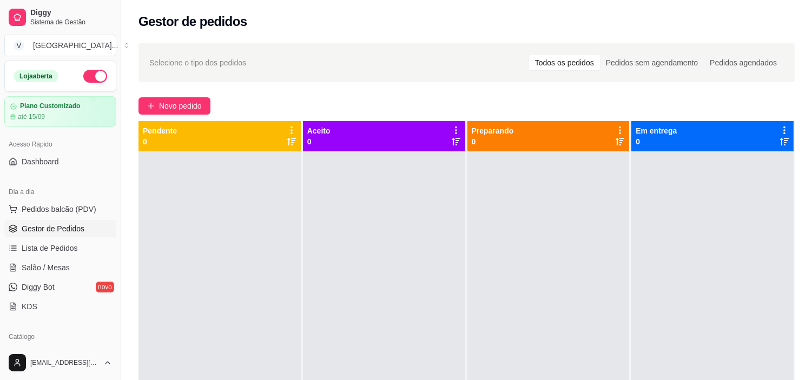
click at [83, 74] on button "button" at bounding box center [95, 76] width 24 height 13
